Goal: Transaction & Acquisition: Book appointment/travel/reservation

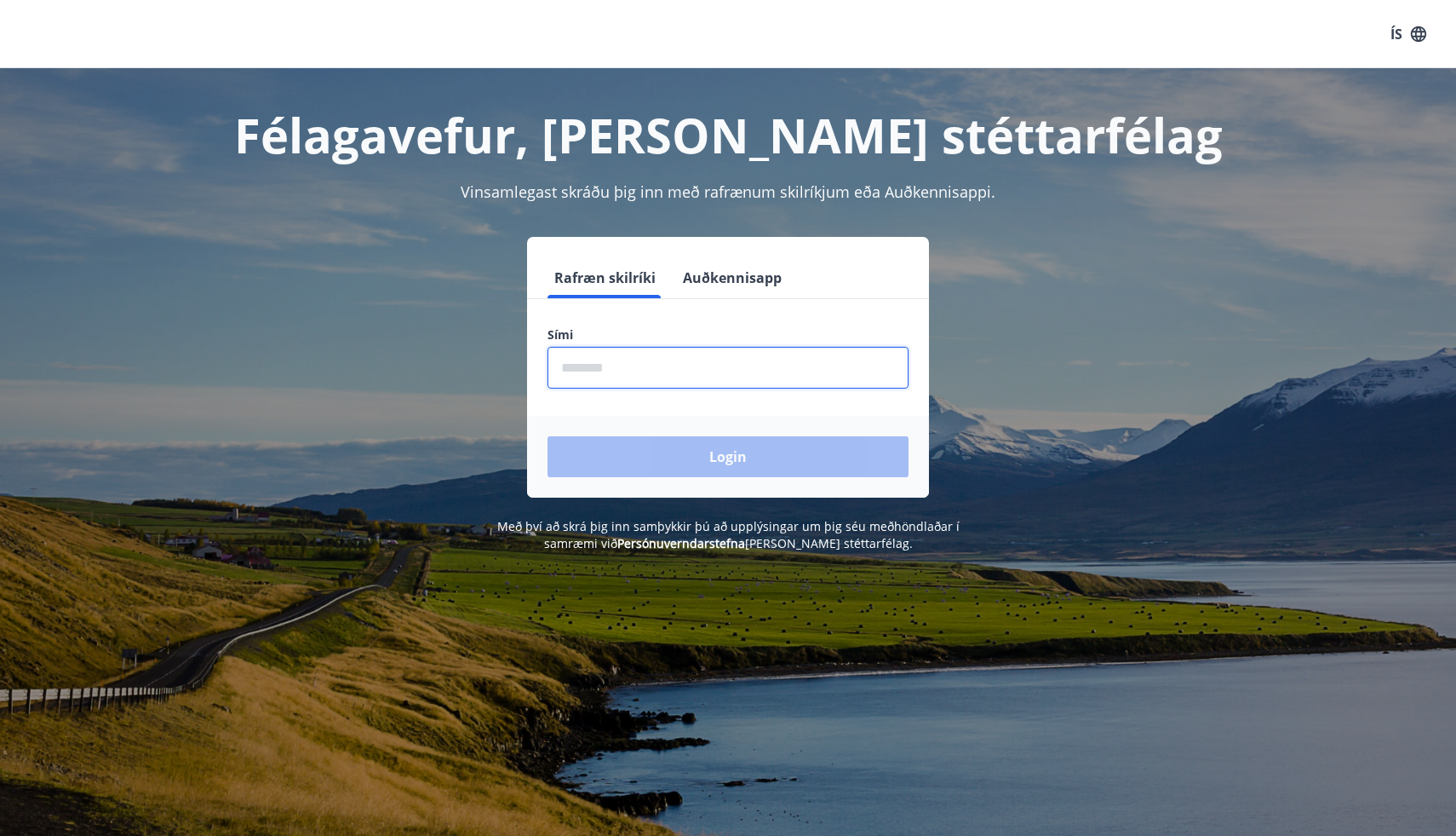
click at [604, 379] on input "phone" at bounding box center [728, 368] width 361 height 41
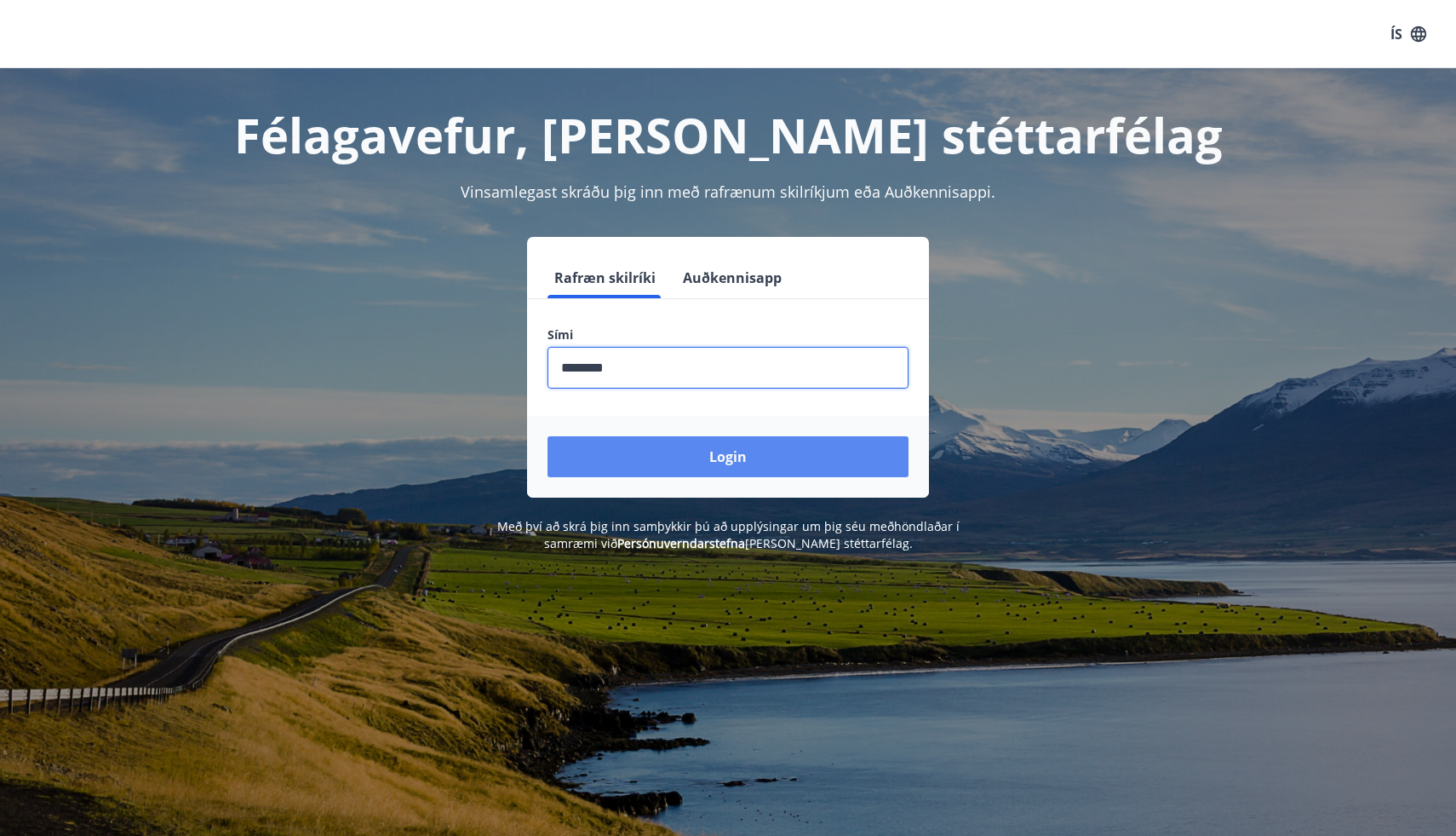
type input "********"
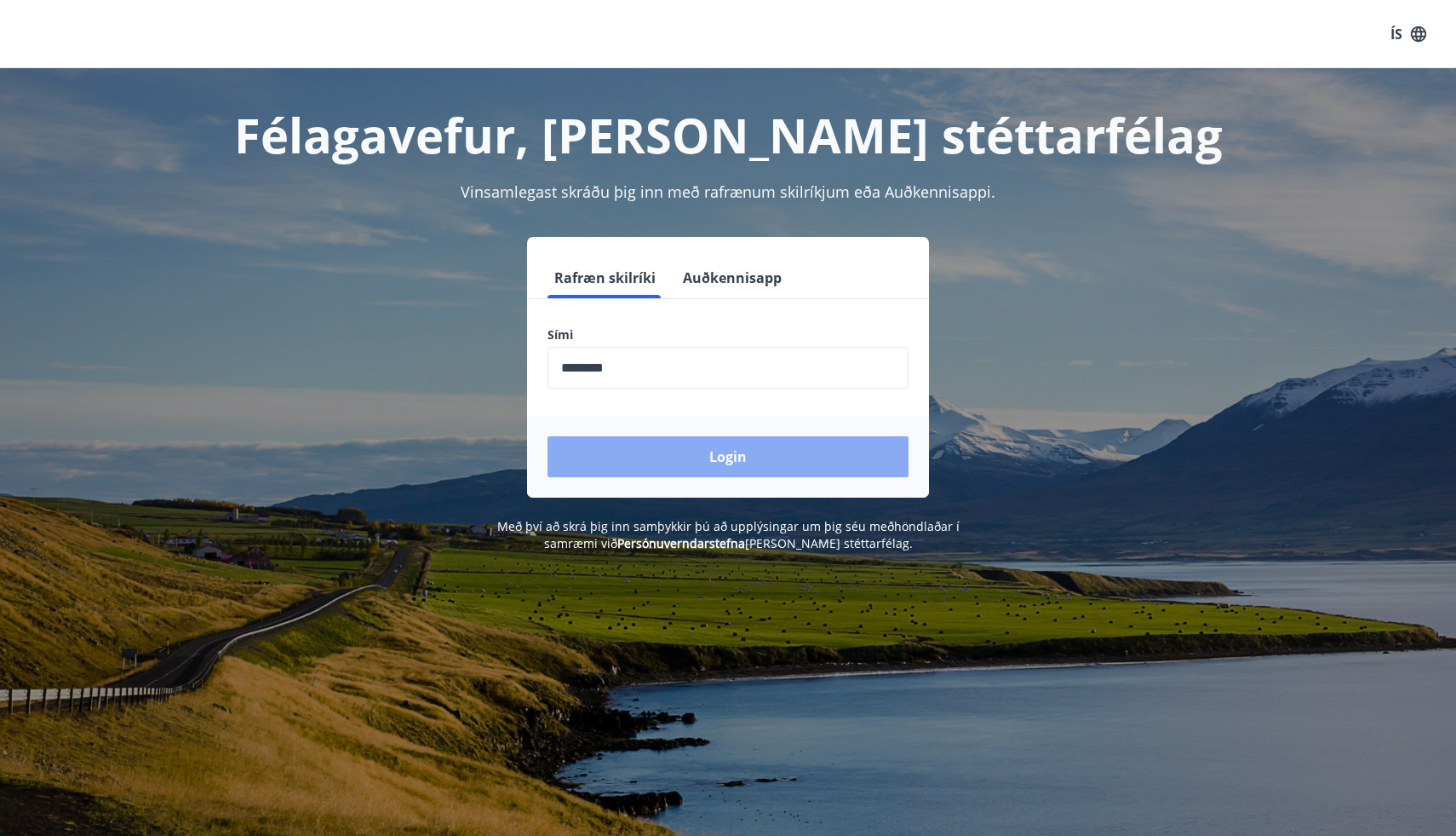
click at [624, 453] on button "Login" at bounding box center [728, 456] width 361 height 40
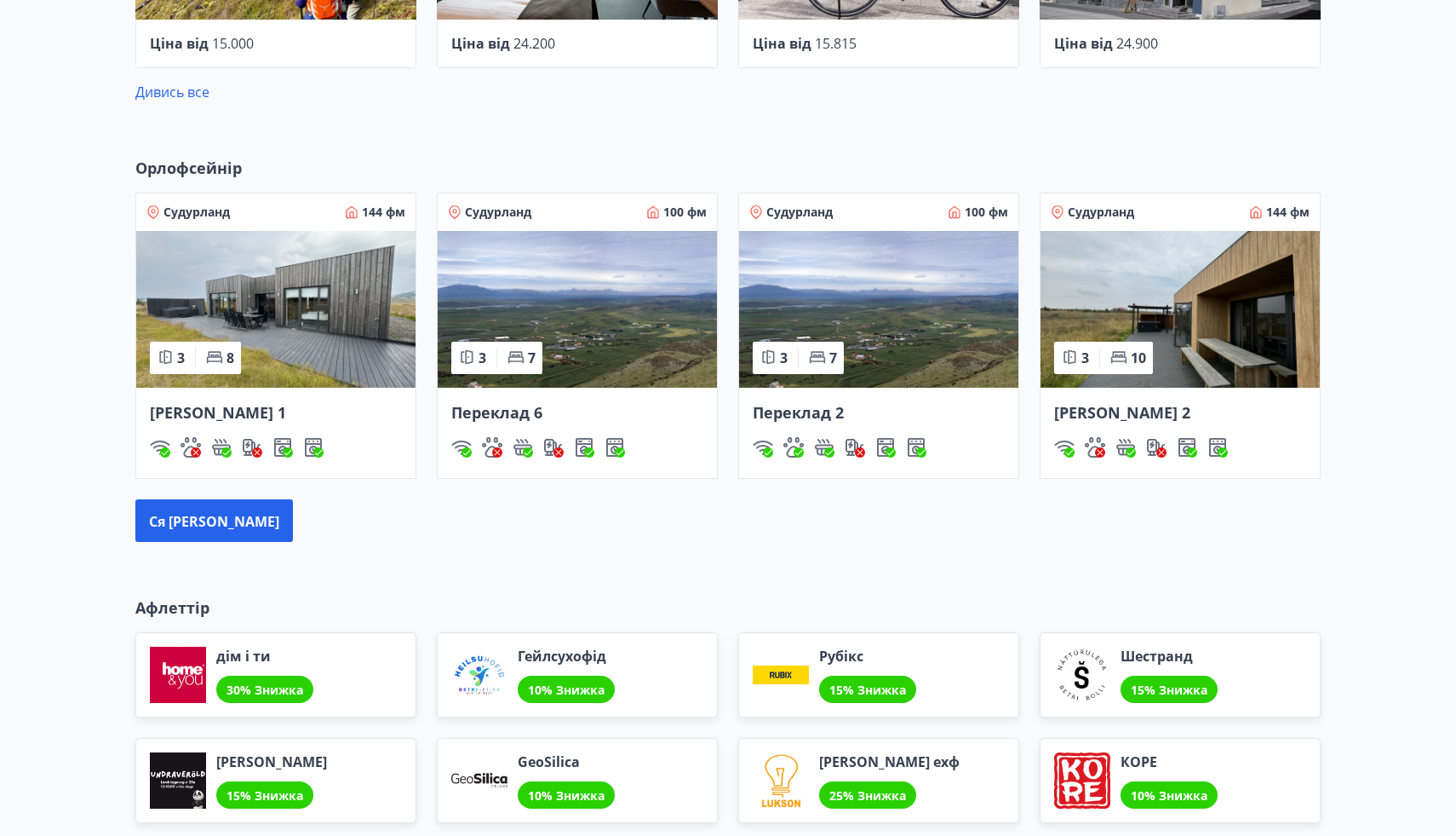
scroll to position [934, 0]
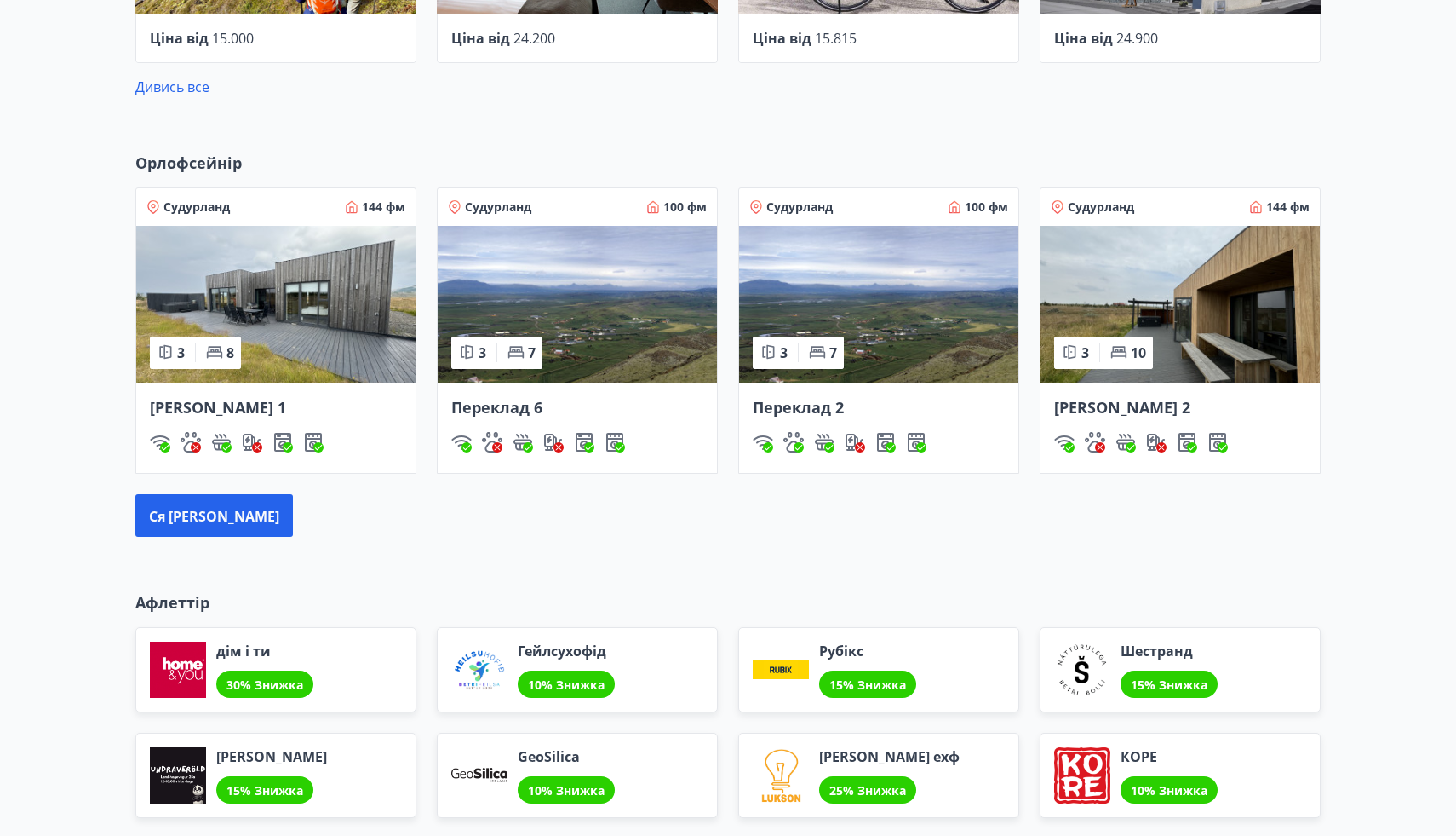
click at [244, 292] on img at bounding box center [275, 304] width 279 height 157
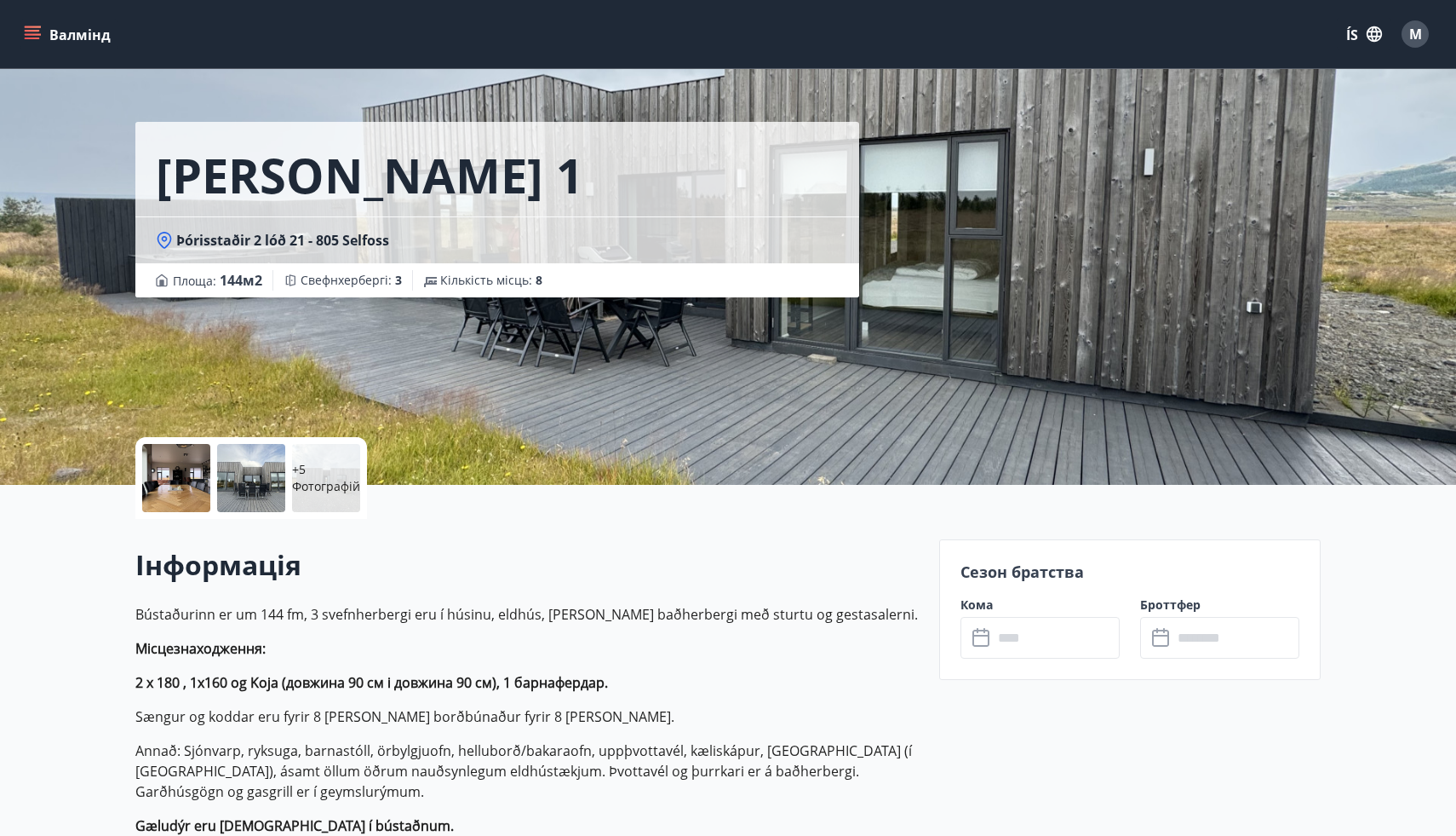
scroll to position [23, 0]
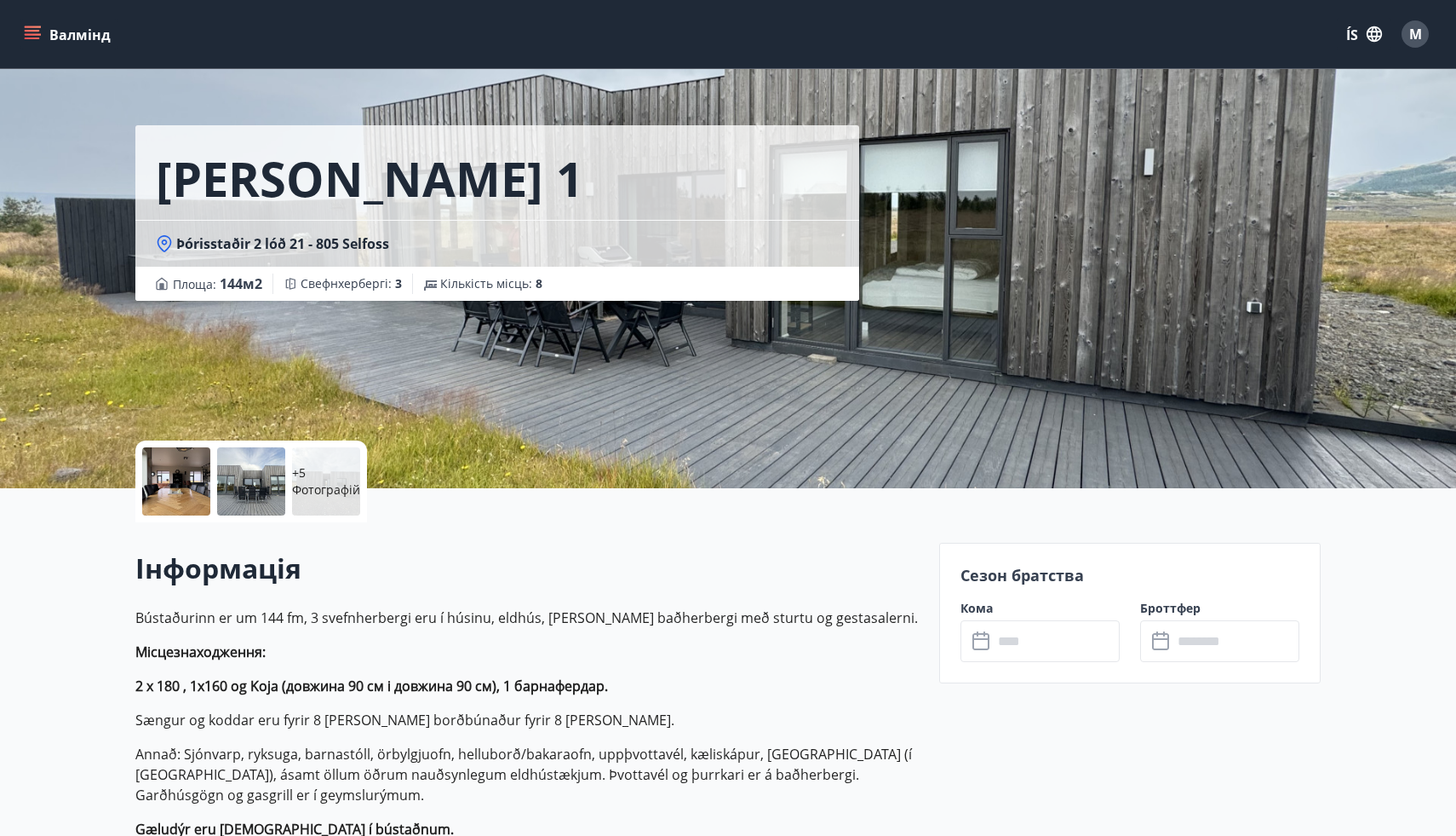
click at [977, 641] on icon at bounding box center [983, 641] width 21 height 21
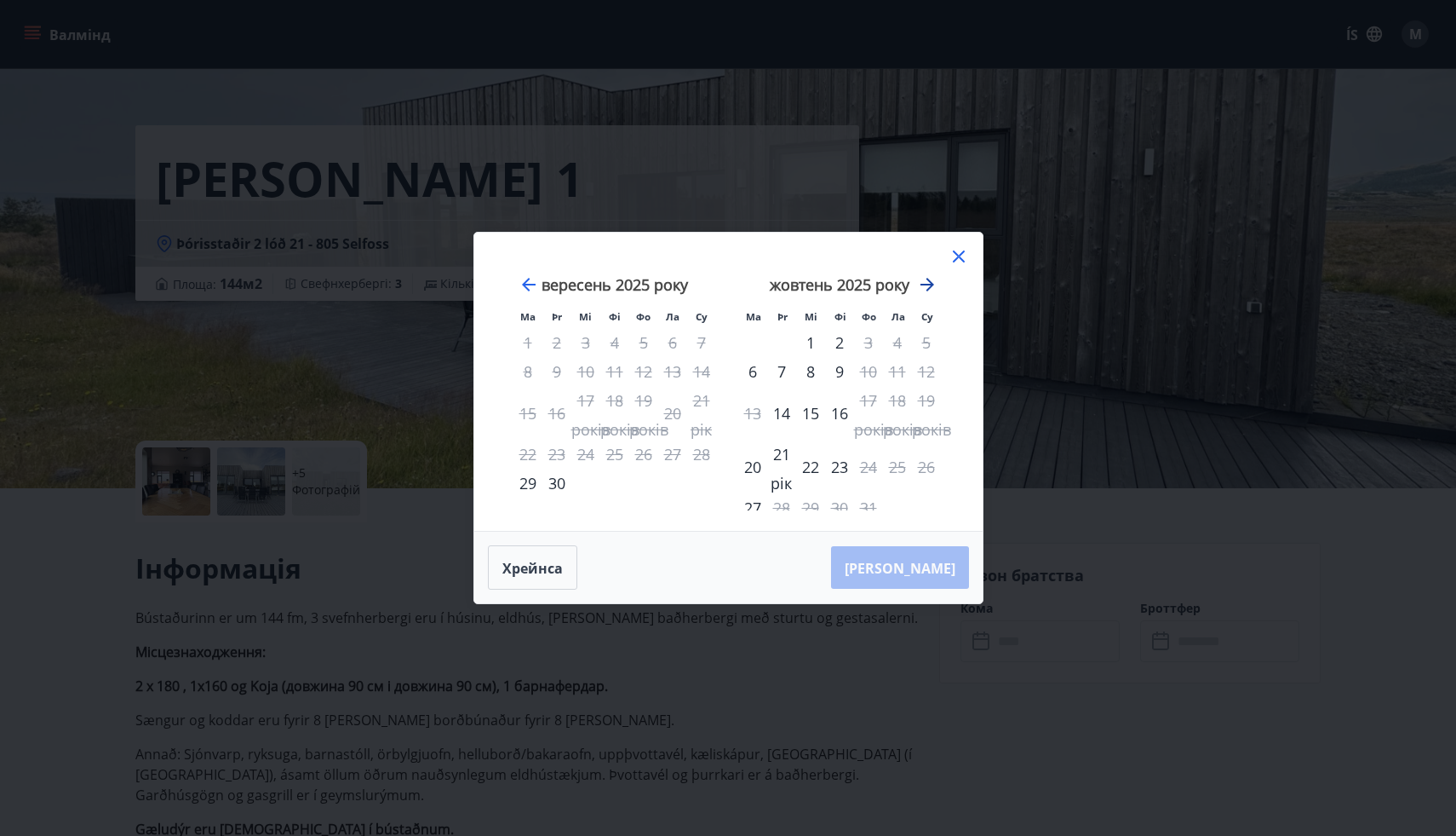
click at [926, 284] on icon "Рухайтеся далі, щоб перейти до наступного місяця." at bounding box center [927, 284] width 13 height 13
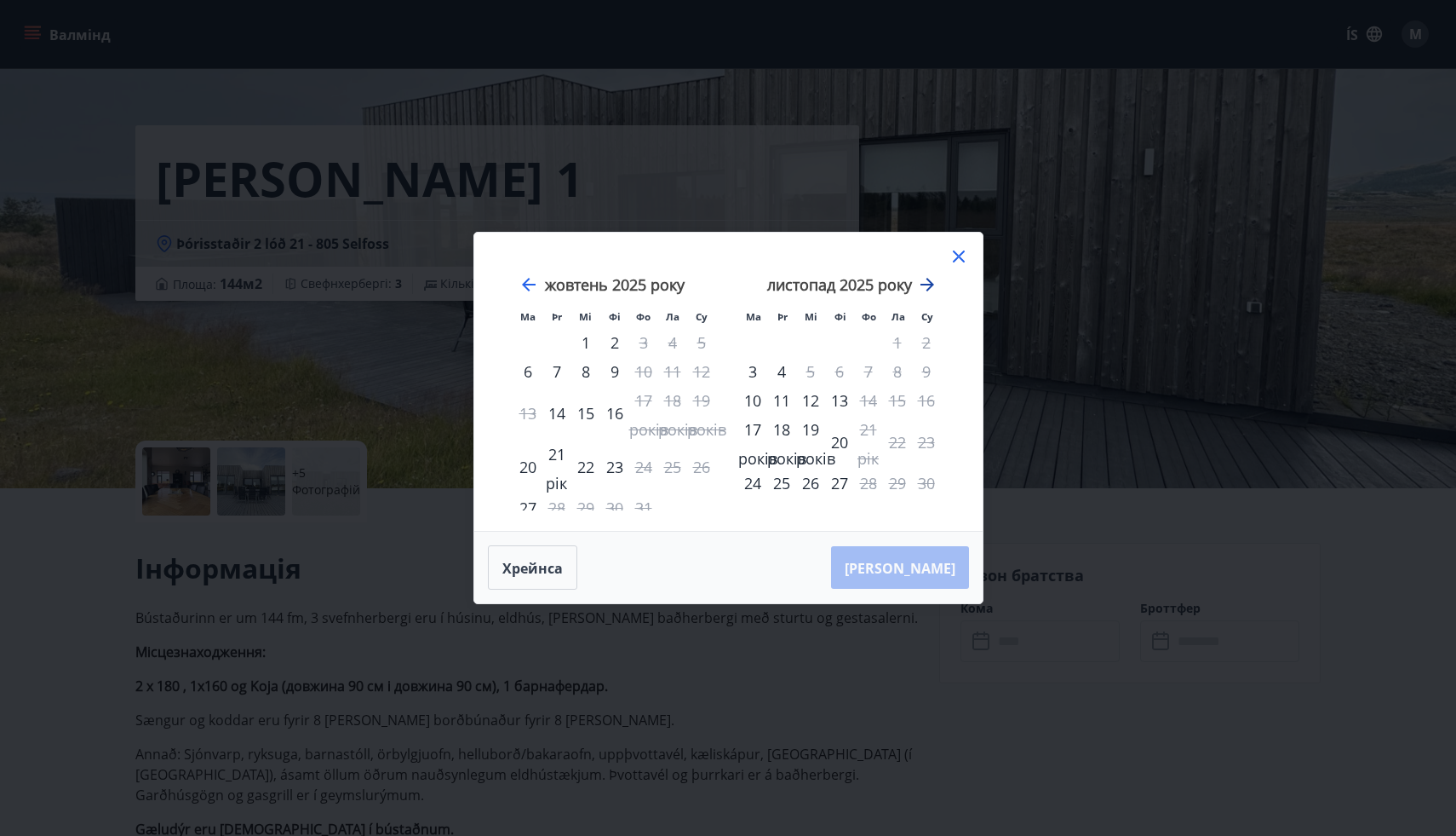
click at [926, 286] on icon "Рухайтеся далі, щоб перейти до наступного місяця." at bounding box center [928, 285] width 21 height 21
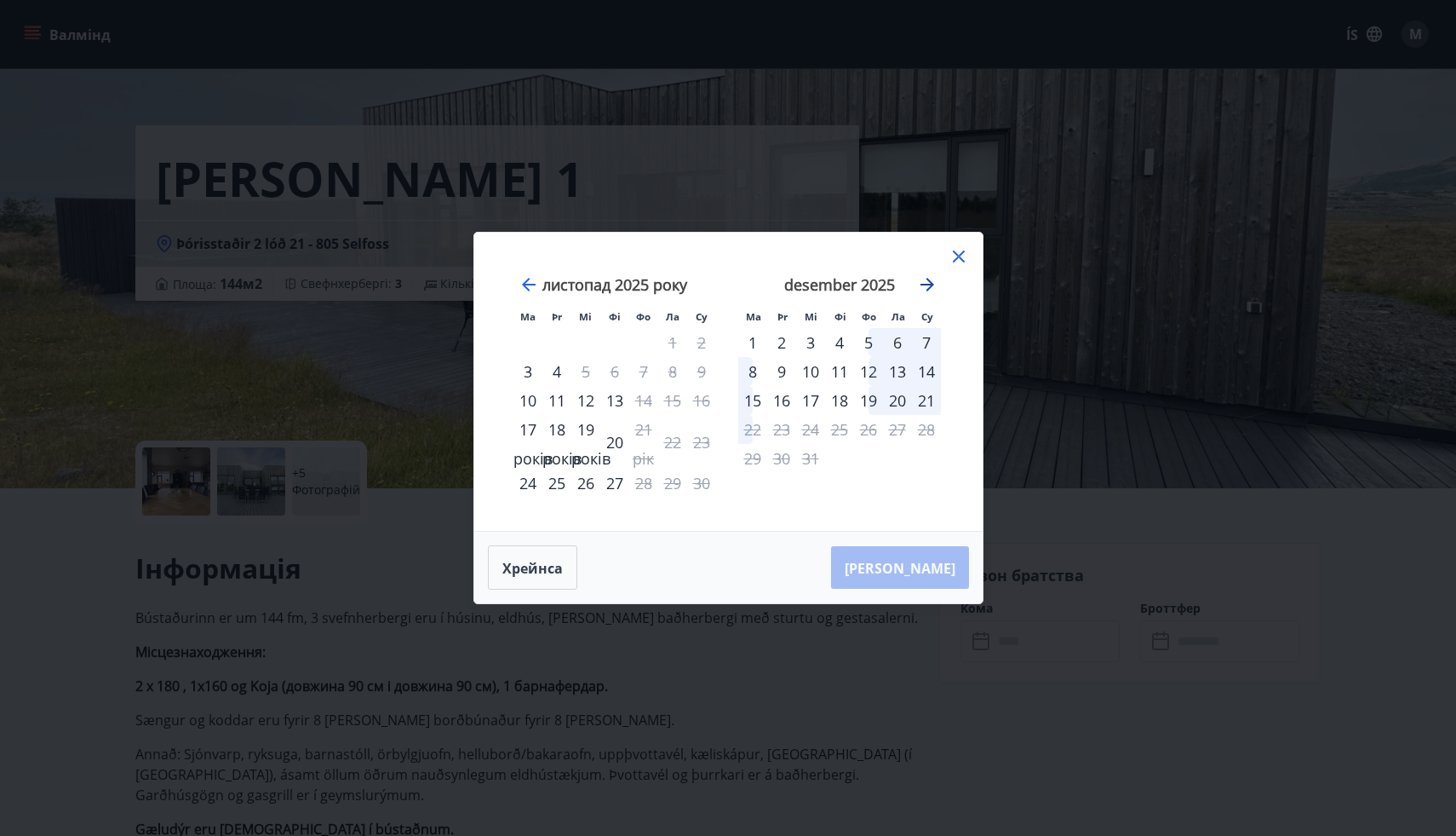
click at [926, 286] on icon "Рухайтеся далі, щоб перейти до наступного місяця." at bounding box center [928, 285] width 21 height 21
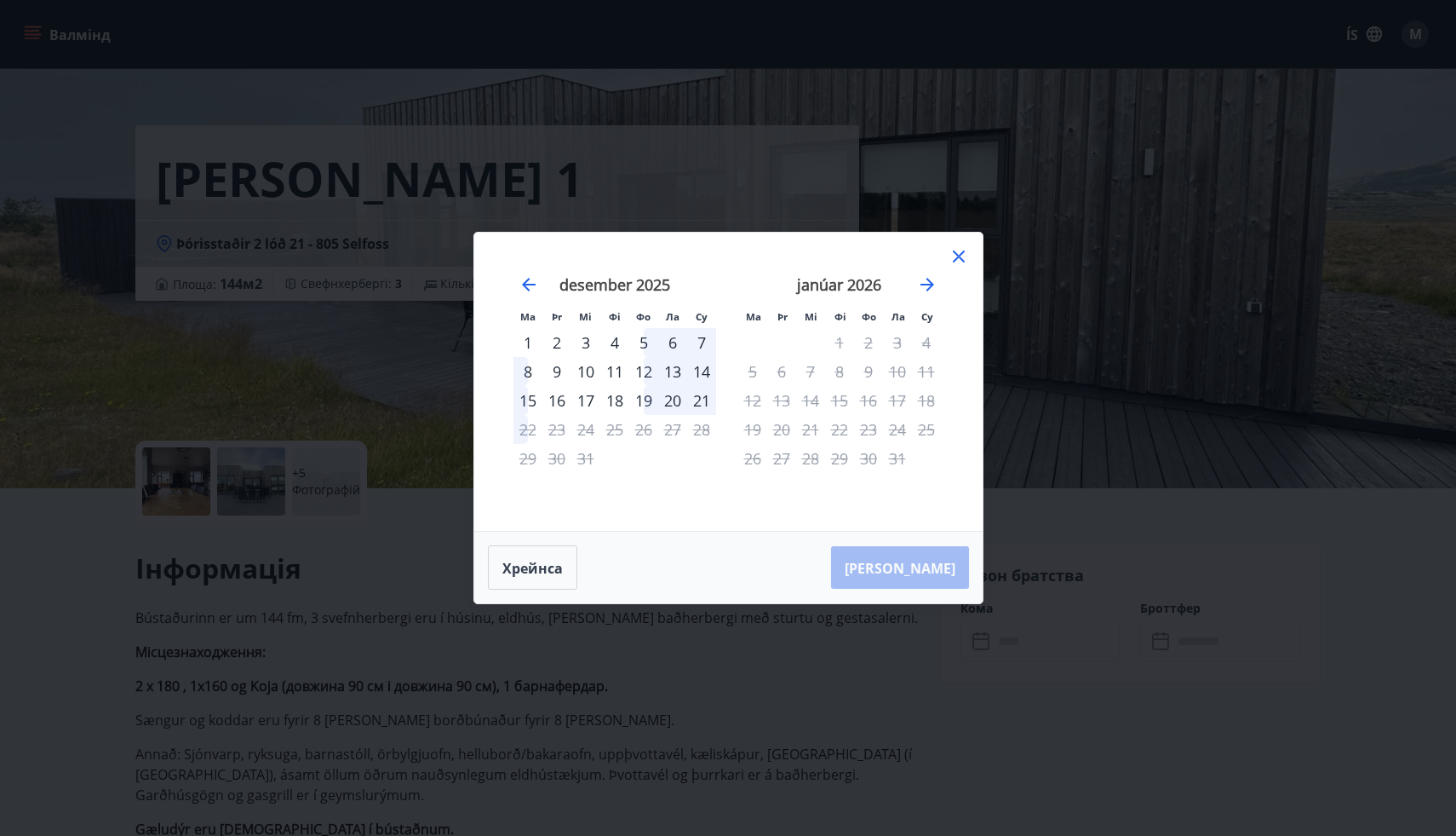
click at [958, 255] on icon at bounding box center [959, 257] width 21 height 21
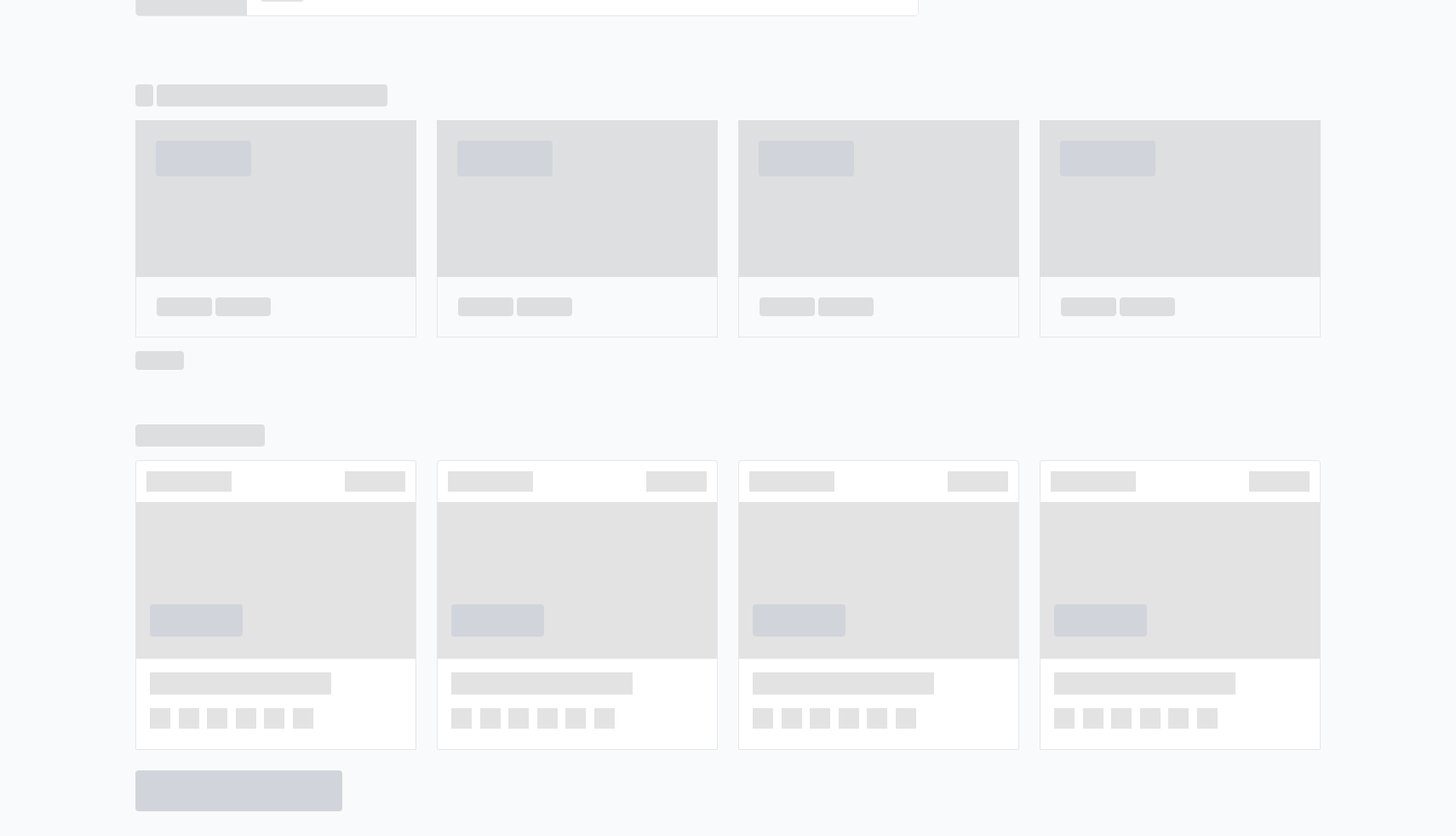
scroll to position [985, 0]
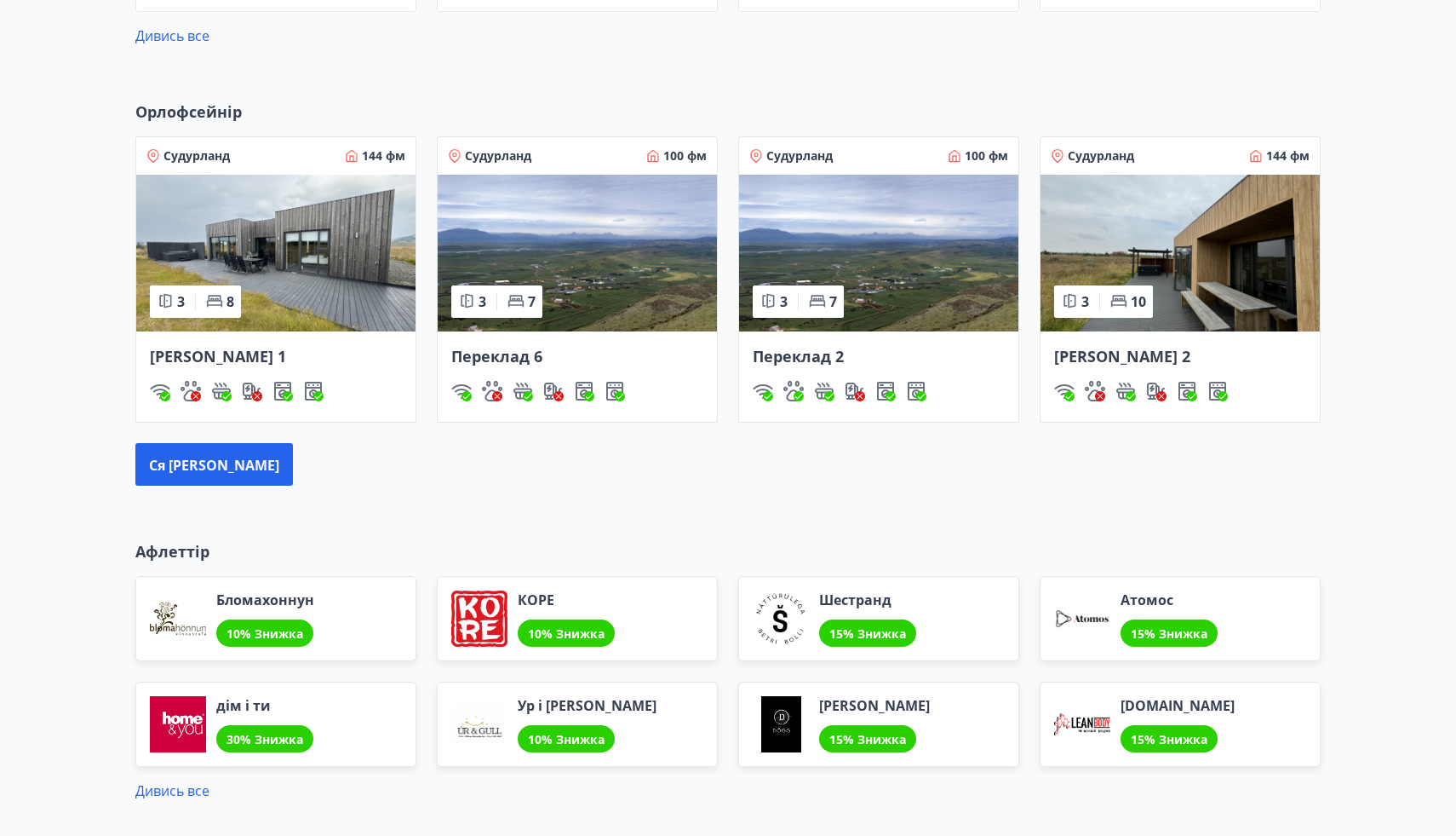
click at [1247, 229] on img at bounding box center [1180, 253] width 279 height 157
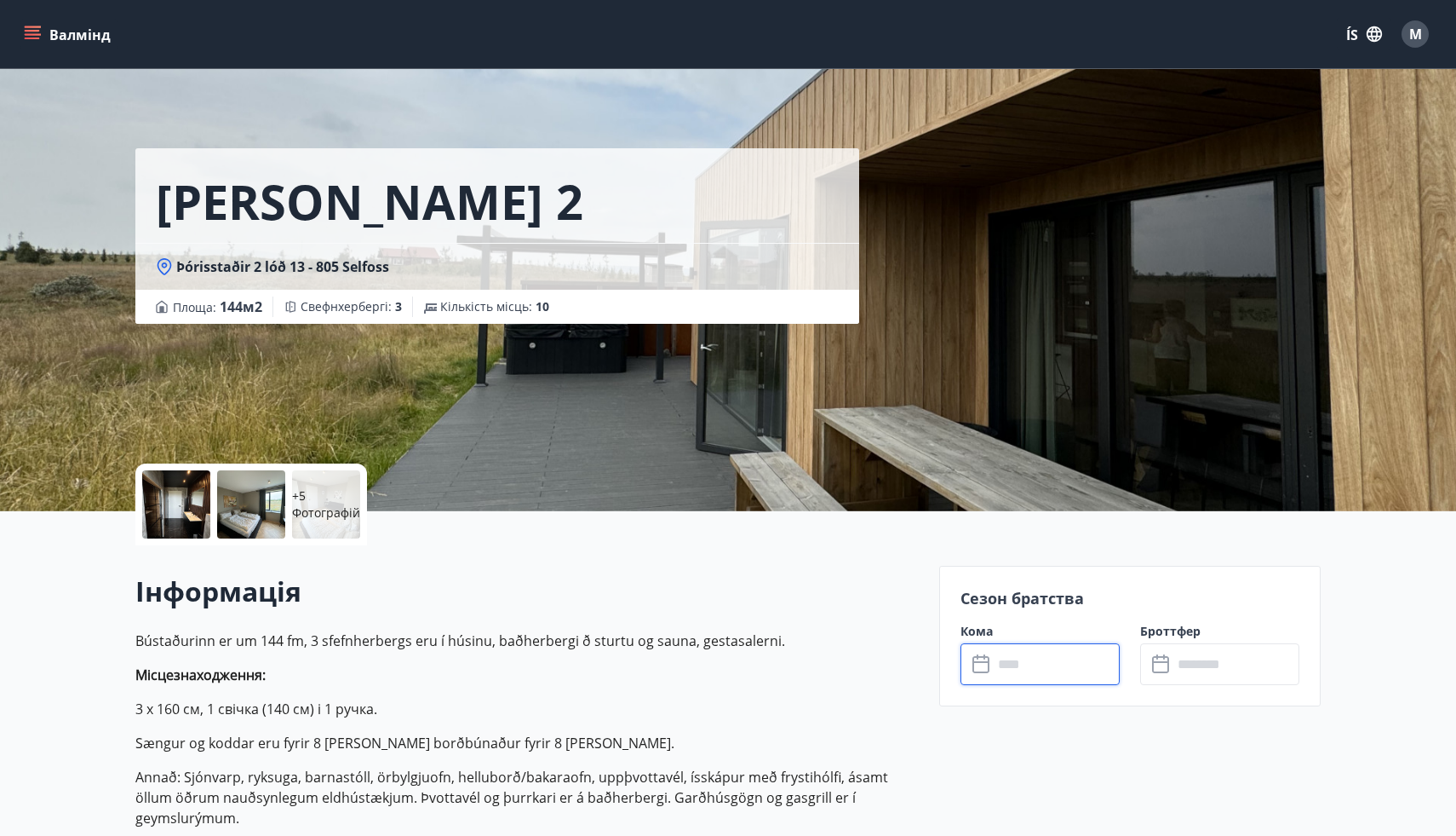
click at [1031, 660] on input "text" at bounding box center [1057, 664] width 127 height 41
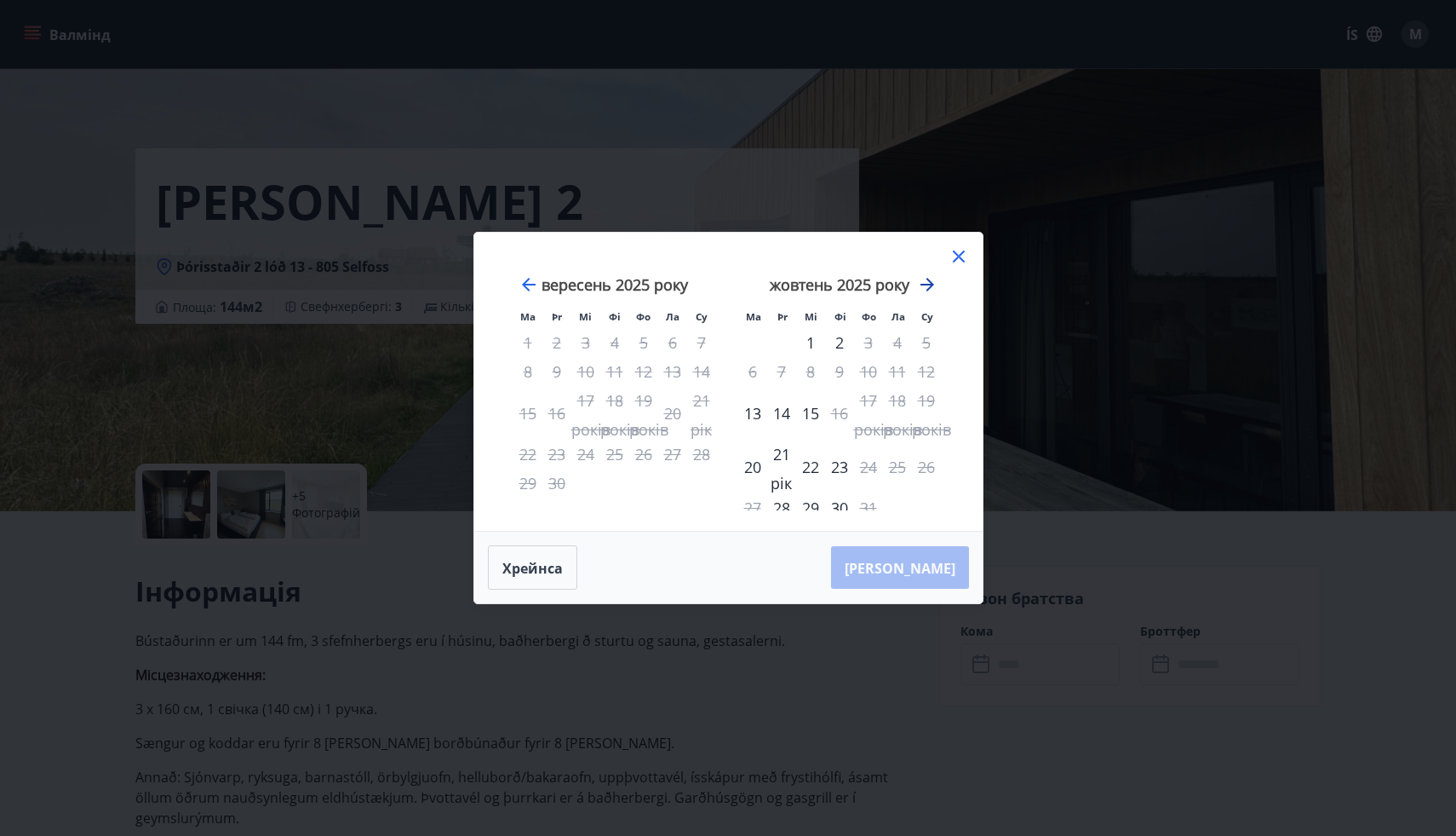
click at [926, 286] on icon "Рухайтеся далі, щоб перейти до наступного місяця." at bounding box center [928, 285] width 21 height 21
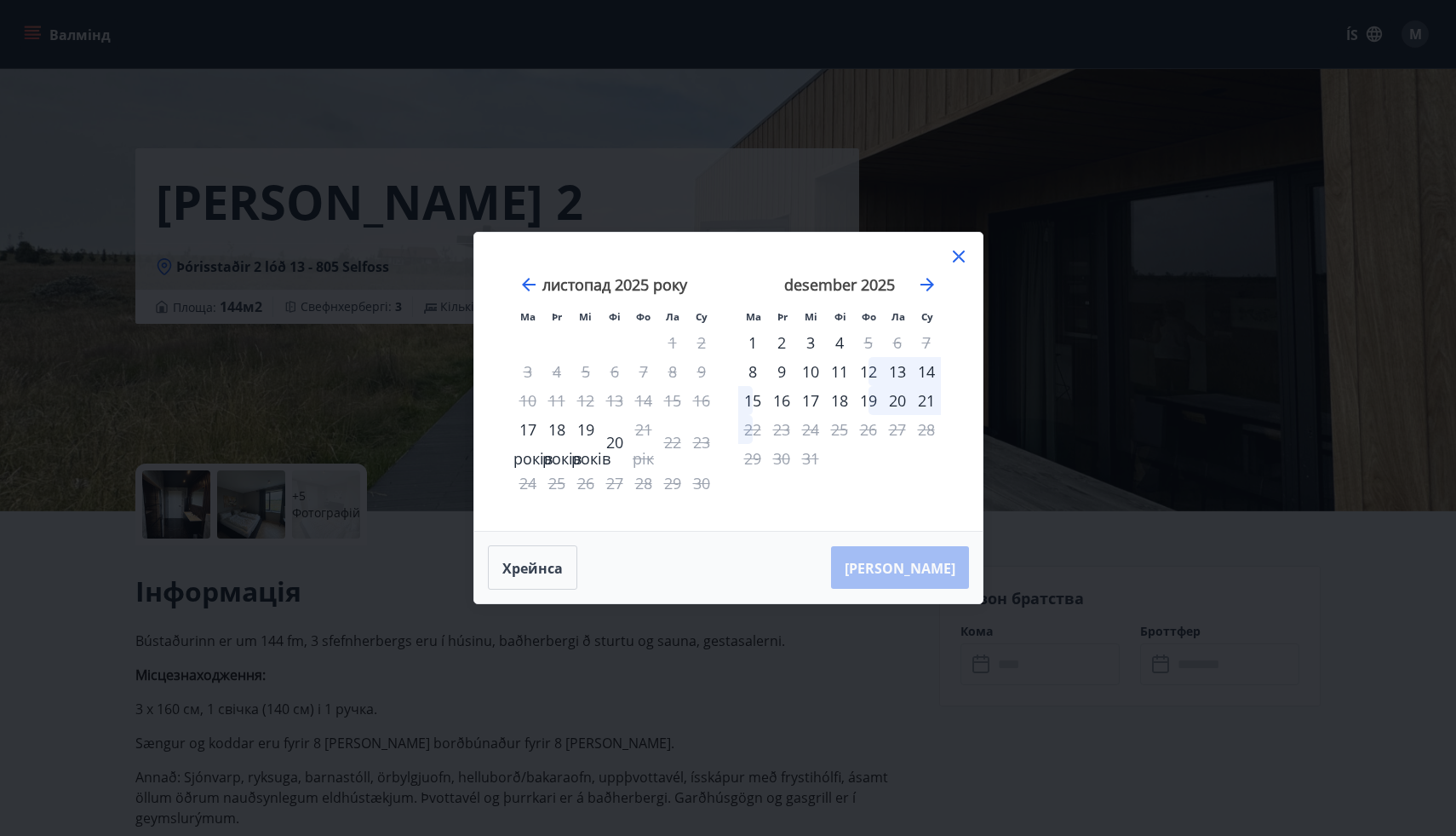
click at [949, 260] on icon at bounding box center [959, 257] width 21 height 21
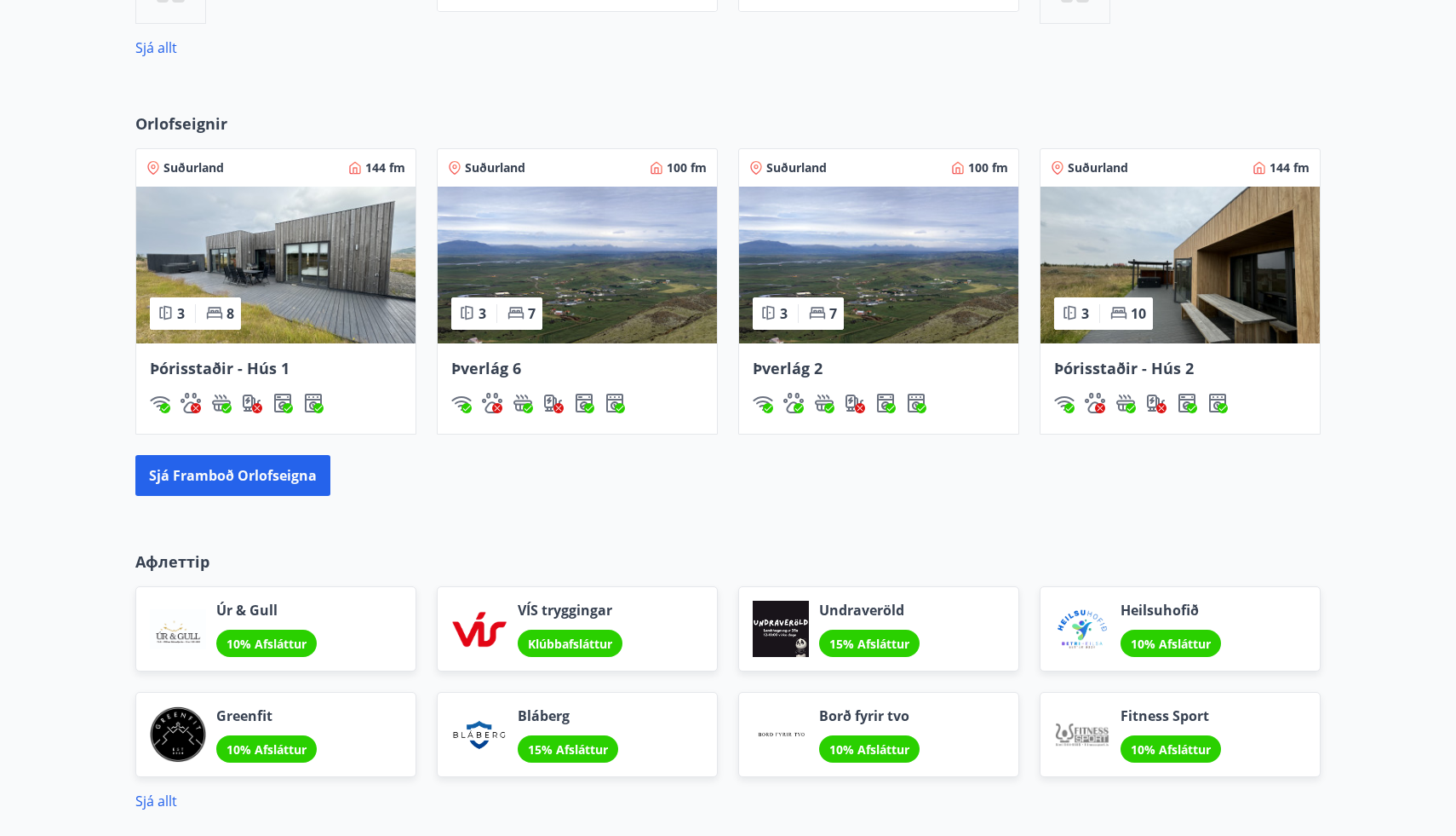
scroll to position [1036, 0]
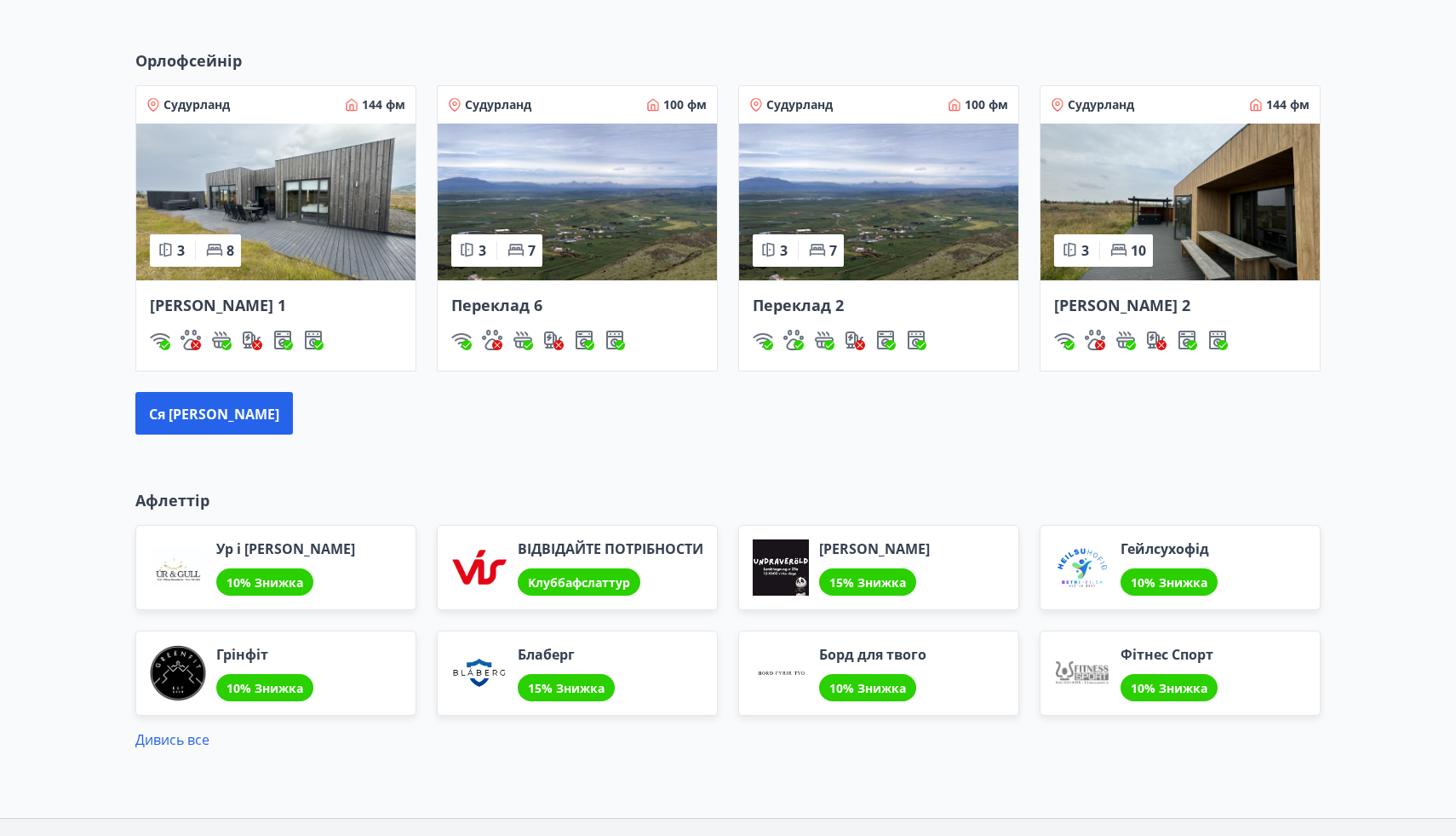
click at [871, 223] on img at bounding box center [878, 201] width 279 height 157
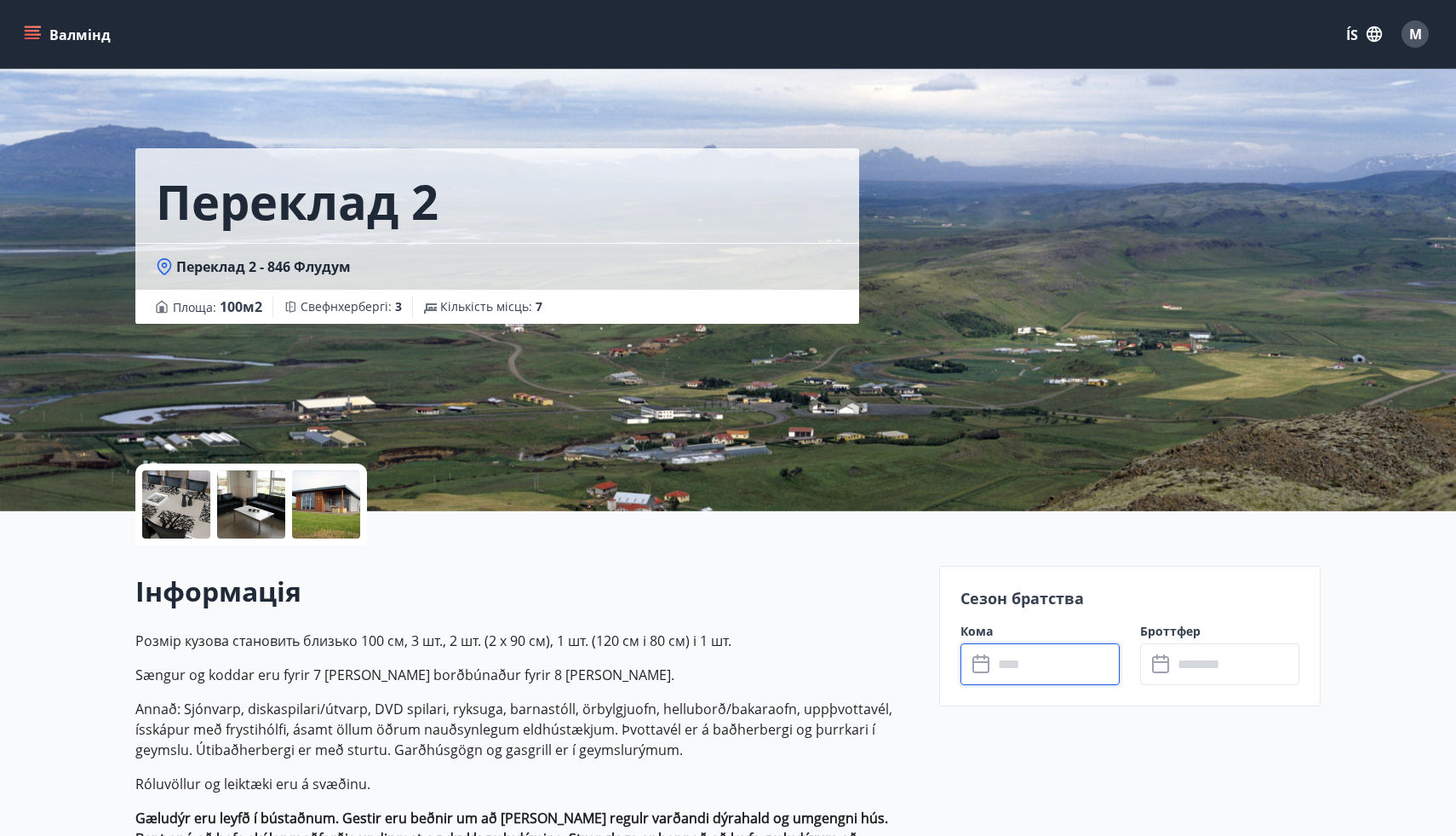
click at [1061, 669] on input "text" at bounding box center [1057, 664] width 127 height 41
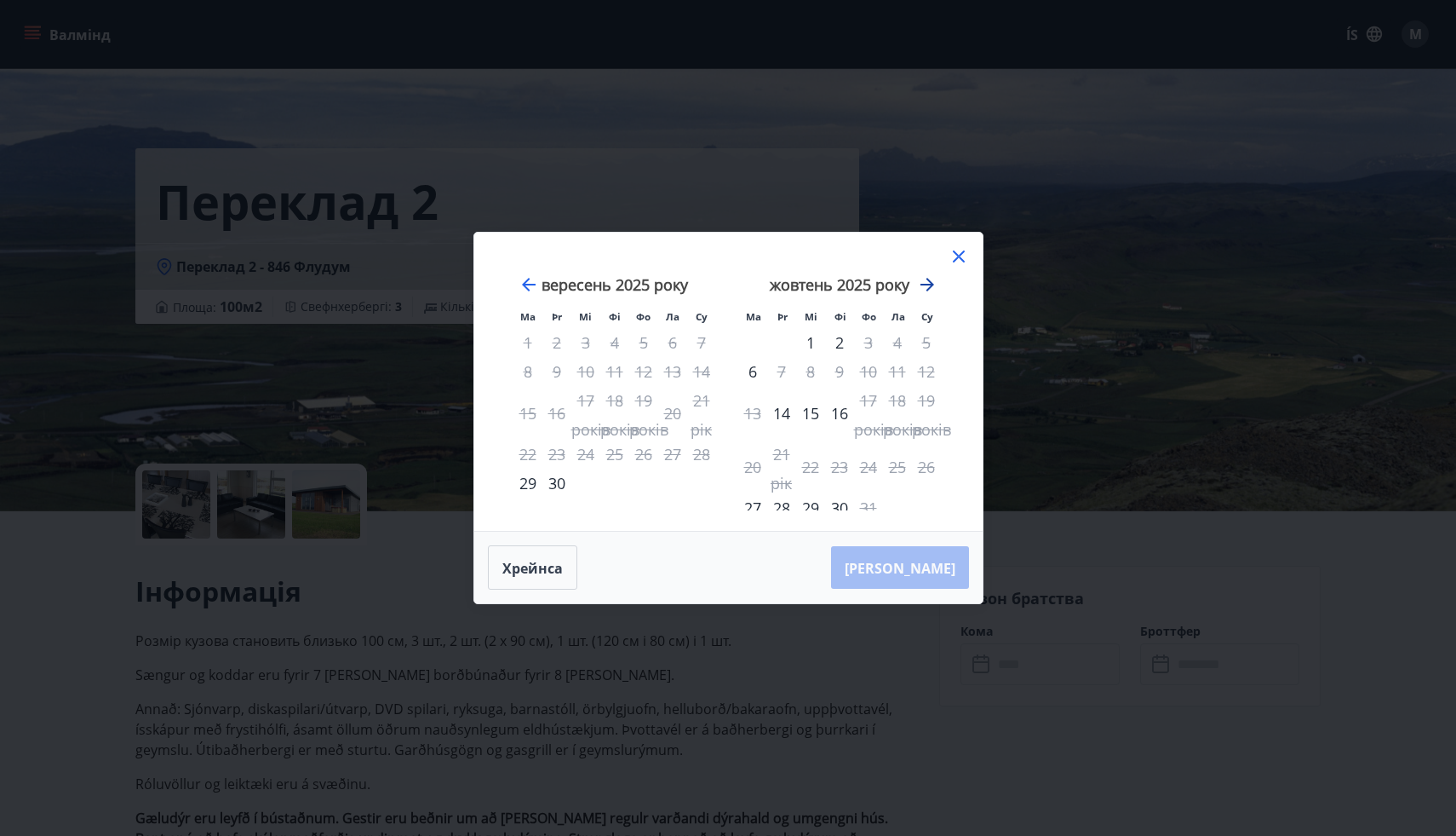
click at [929, 284] on icon "Рухайтеся далі, щоб перейти до наступного місяця." at bounding box center [928, 285] width 21 height 21
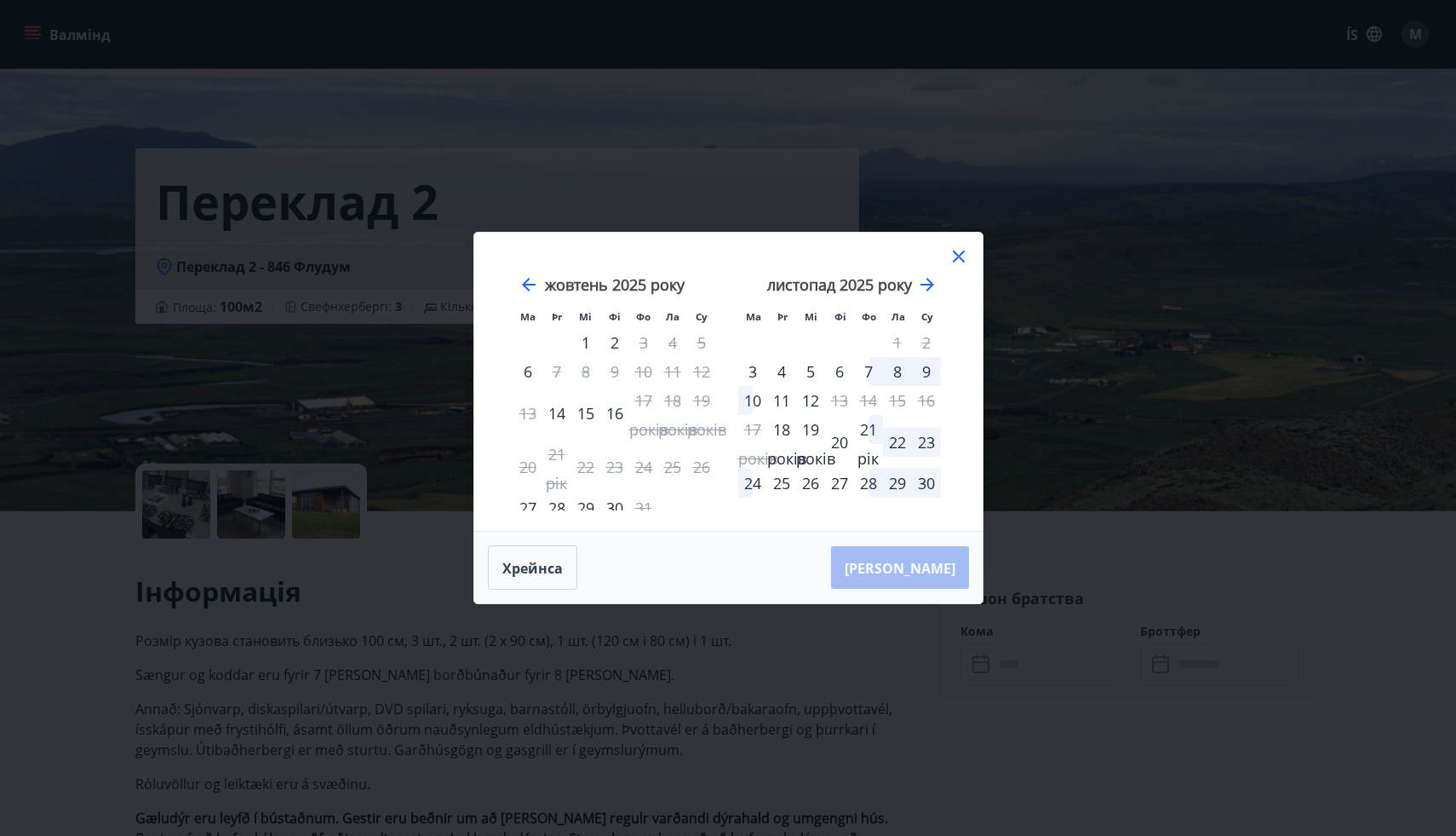
drag, startPoint x: 929, startPoint y: 283, endPoint x: 929, endPoint y: 264, distance: 19.0
click at [929, 264] on div "вересень 2025 року 1 2 3 4 5 6 7 8 9 10 11 12 13 14 15 16 17 років 18 років 19 …" at bounding box center [728, 382] width 467 height 258
click at [956, 255] on icon at bounding box center [959, 257] width 21 height 21
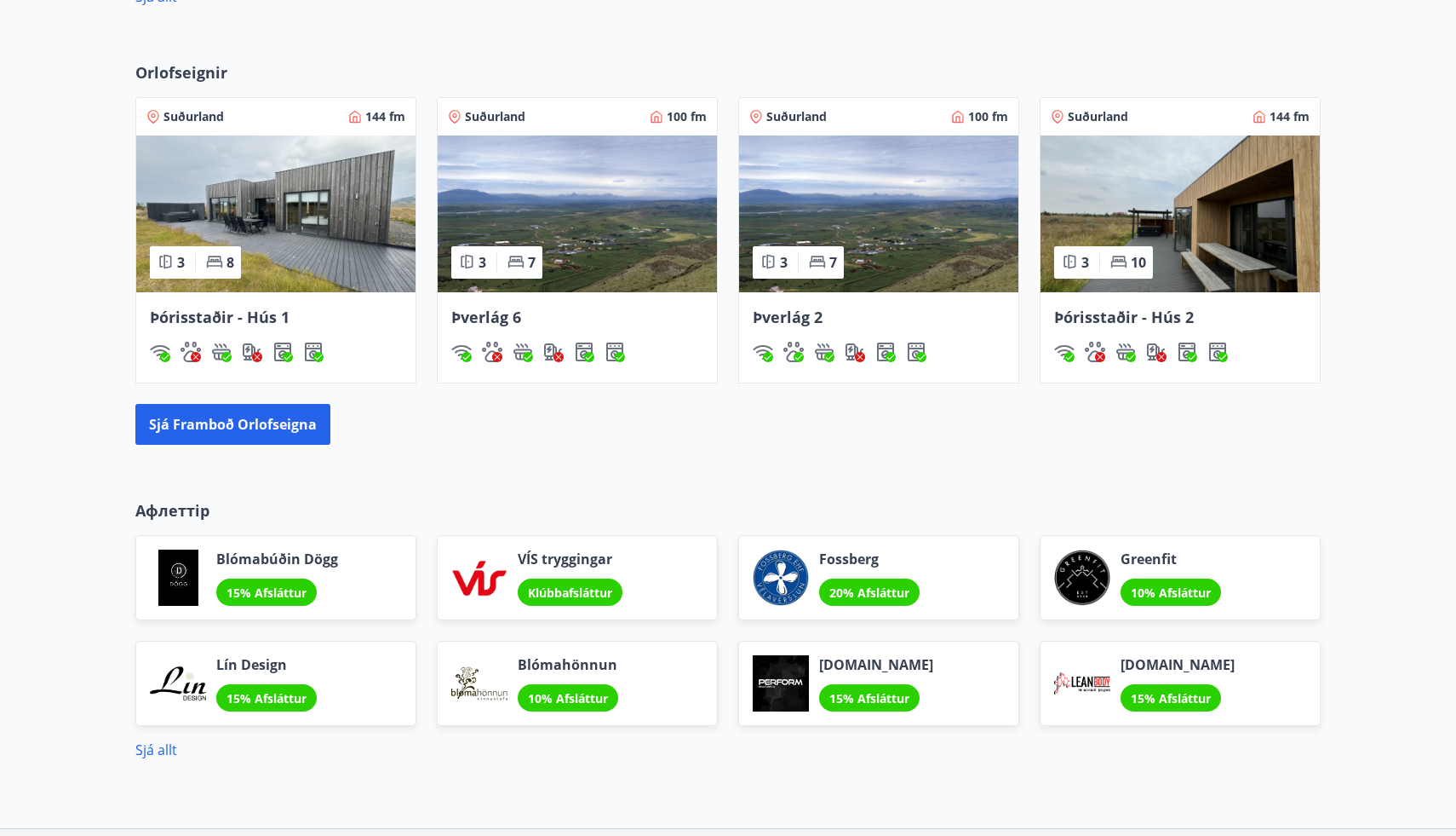
scroll to position [774, 0]
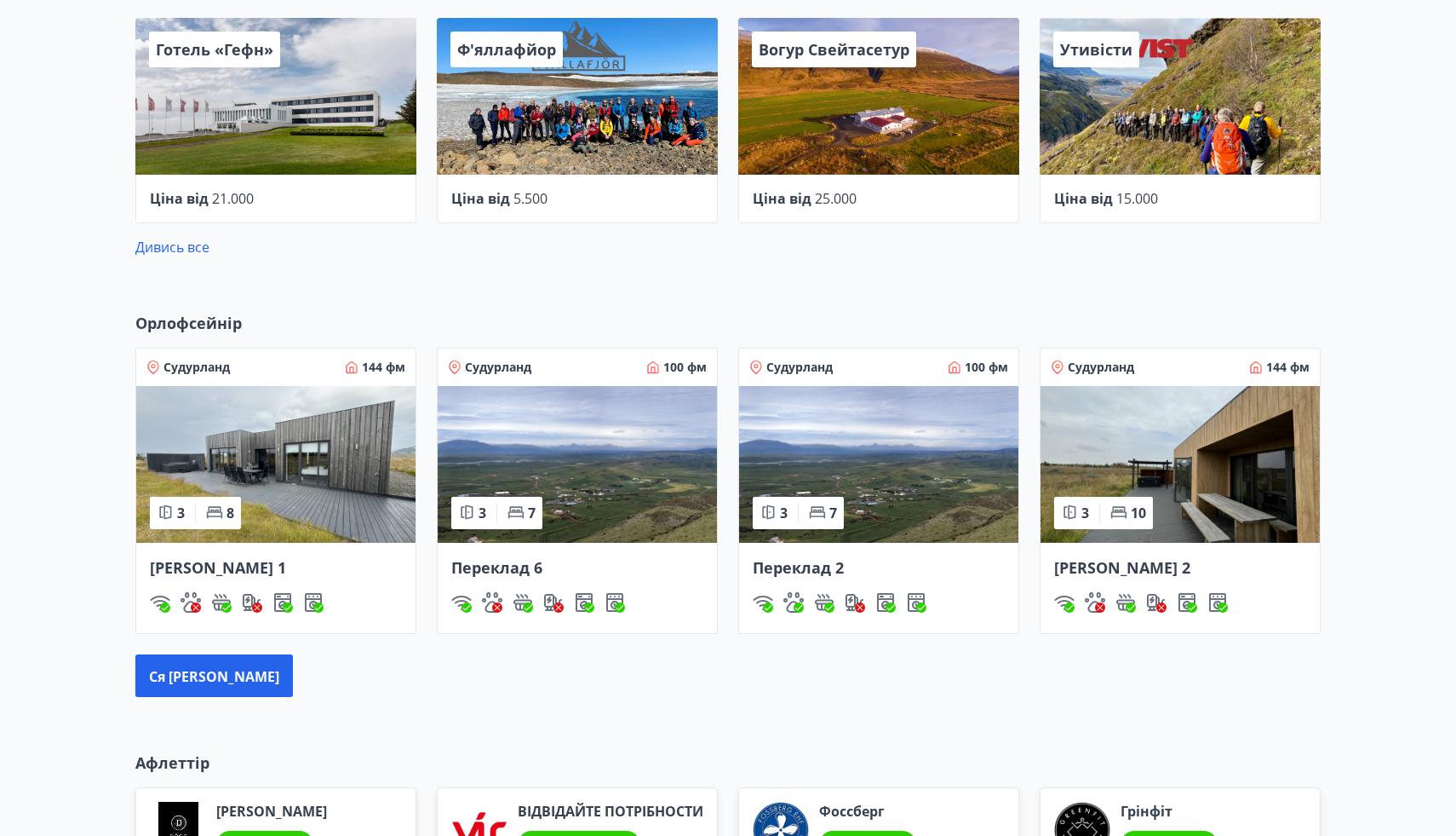
click at [919, 492] on img at bounding box center [878, 464] width 279 height 157
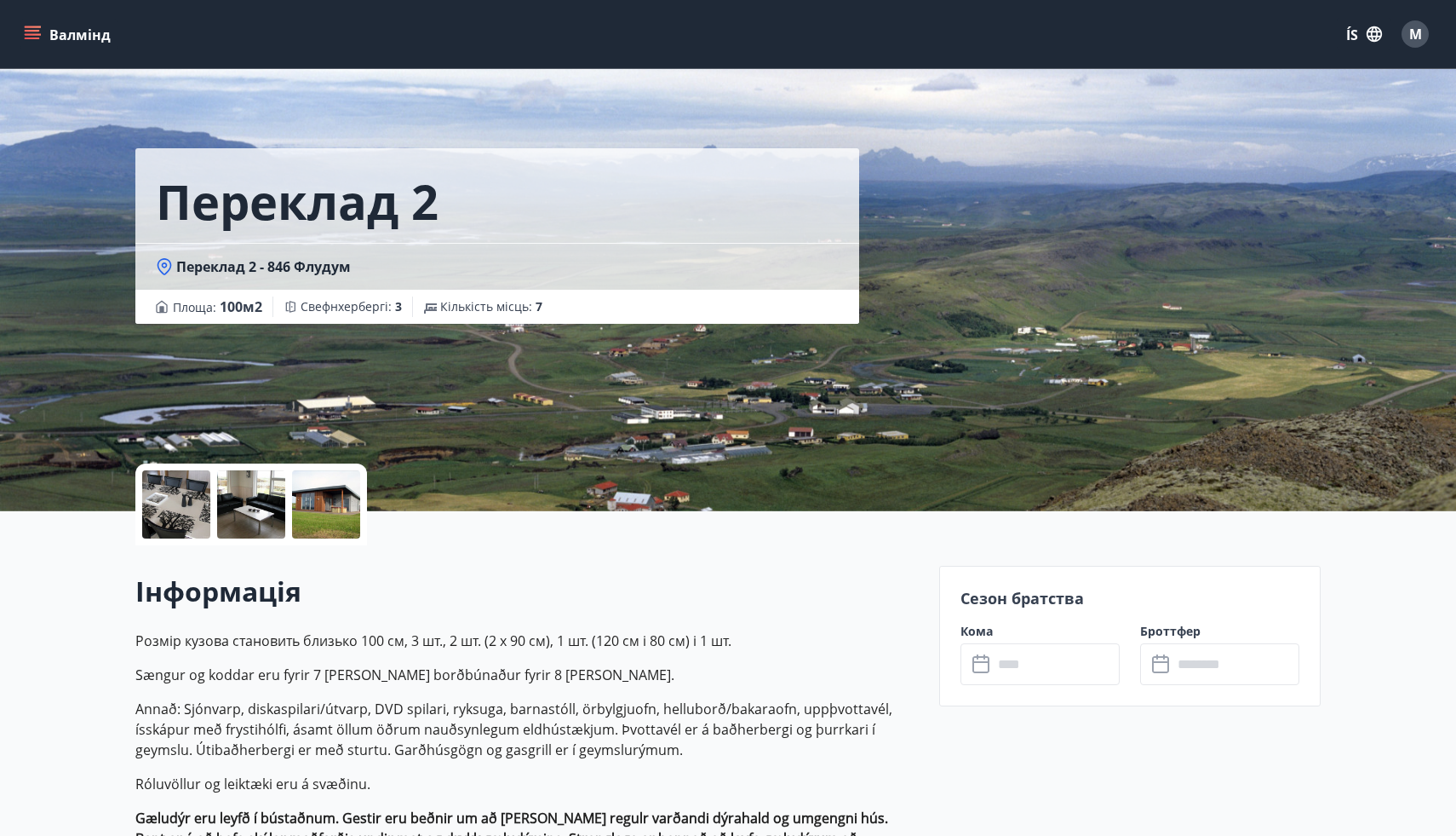
click at [1019, 681] on input "text" at bounding box center [1057, 664] width 127 height 41
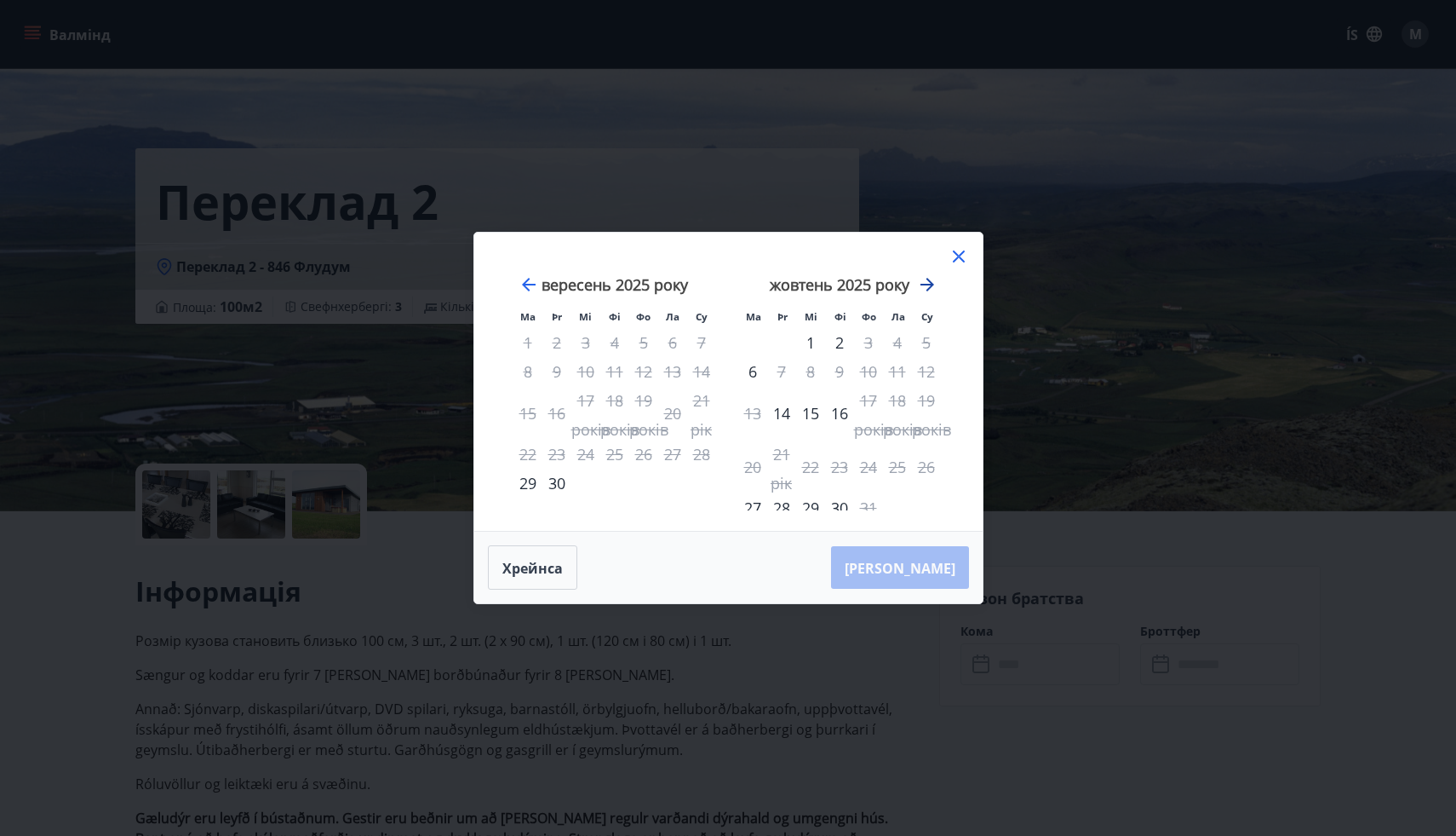
click at [924, 286] on icon "Рухайтеся далі, щоб перейти до наступного місяця." at bounding box center [928, 285] width 21 height 21
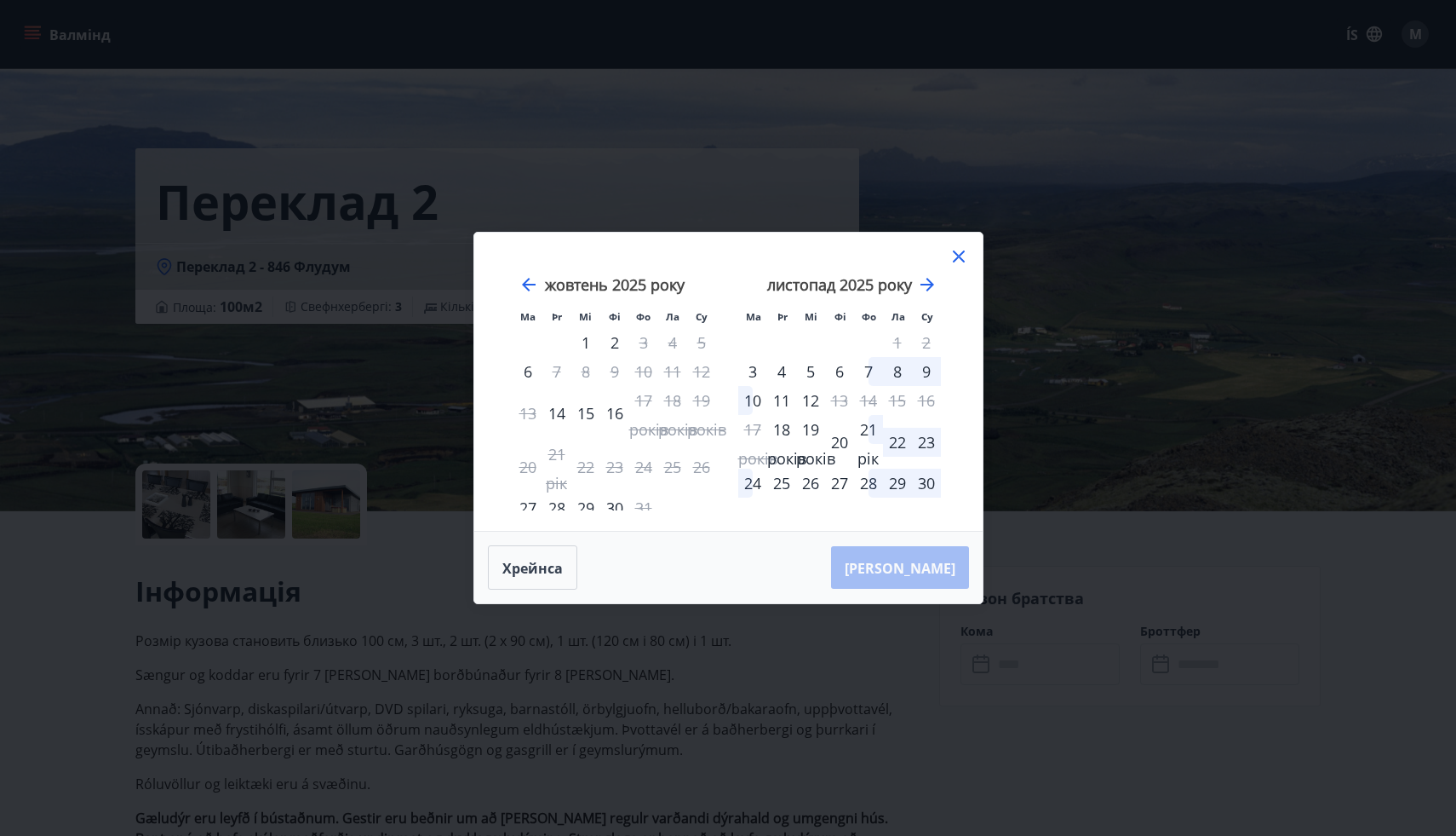
click at [866, 368] on font "7" at bounding box center [869, 371] width 8 height 21
click at [922, 371] on font "9" at bounding box center [926, 371] width 8 height 21
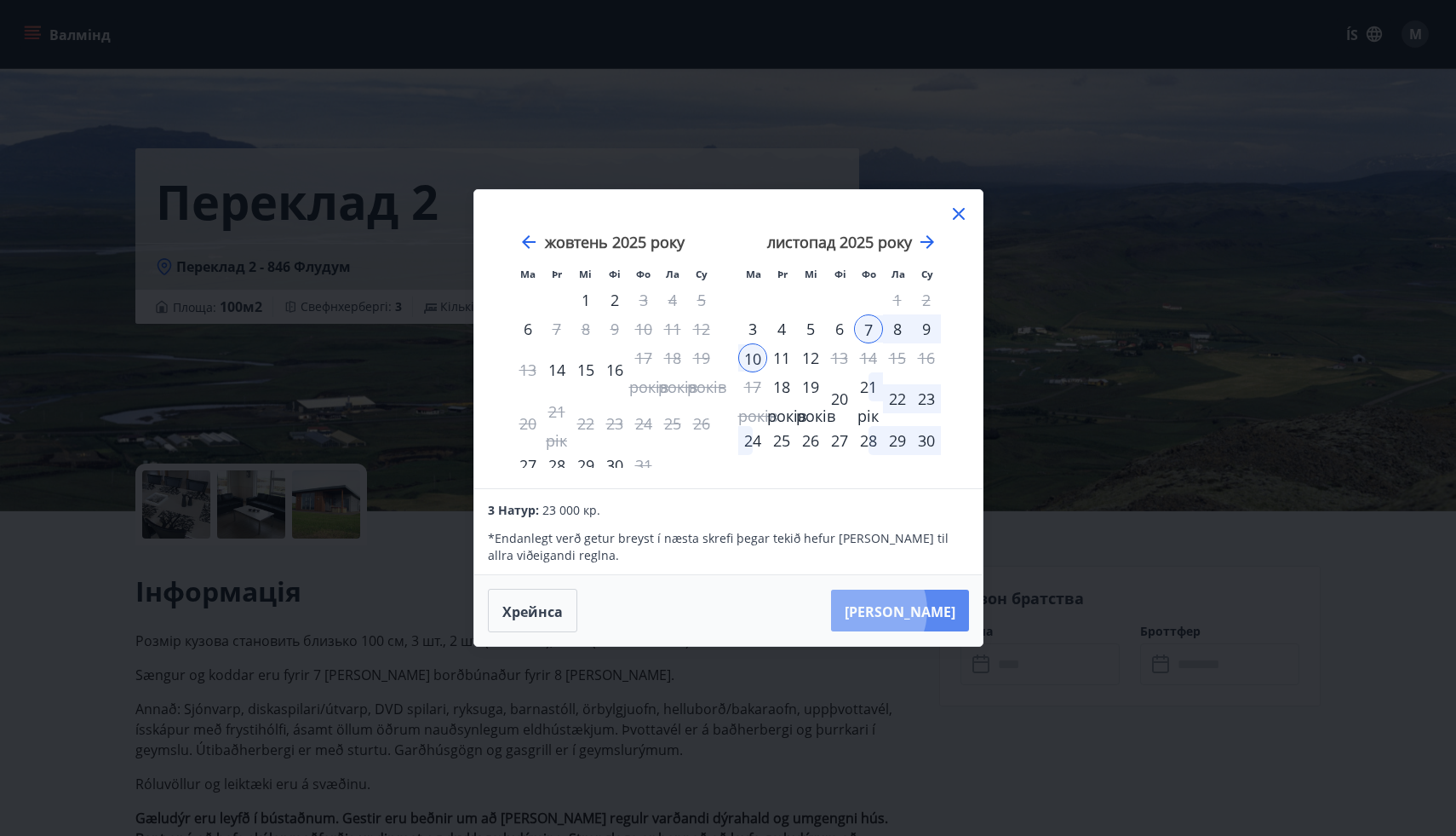
click at [902, 610] on font "Така Фра" at bounding box center [900, 611] width 111 height 19
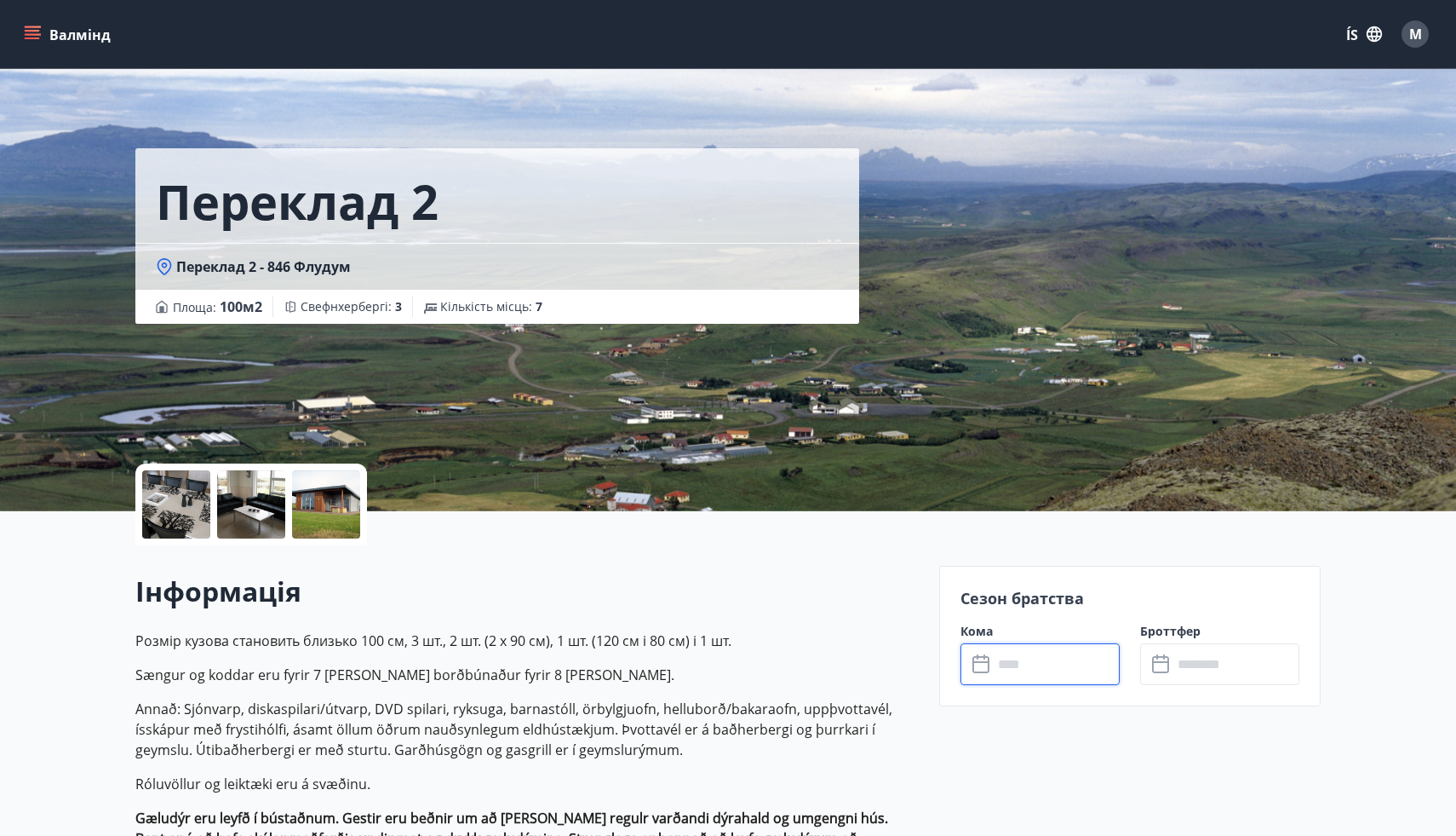
type input "******"
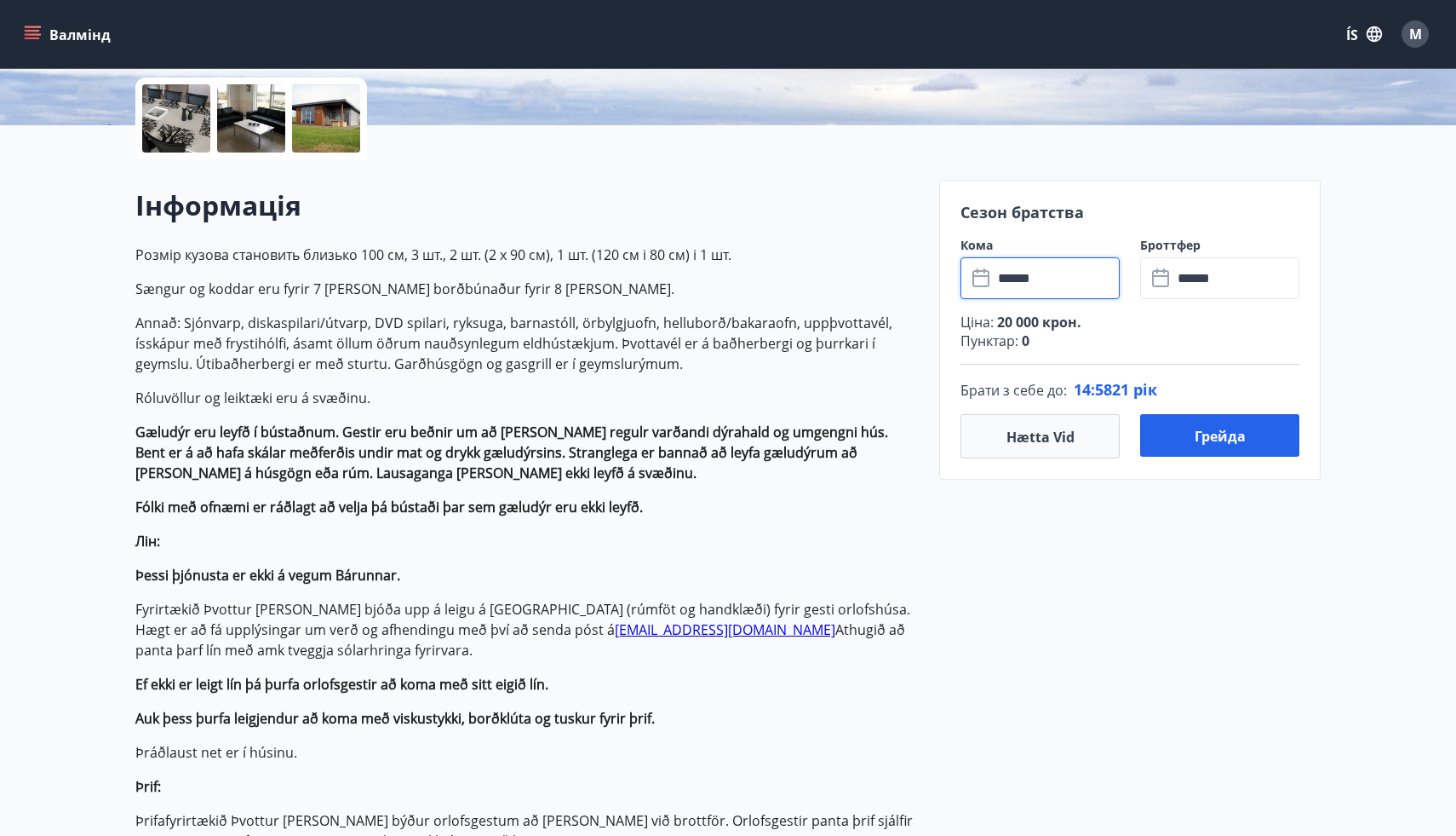
scroll to position [392, 0]
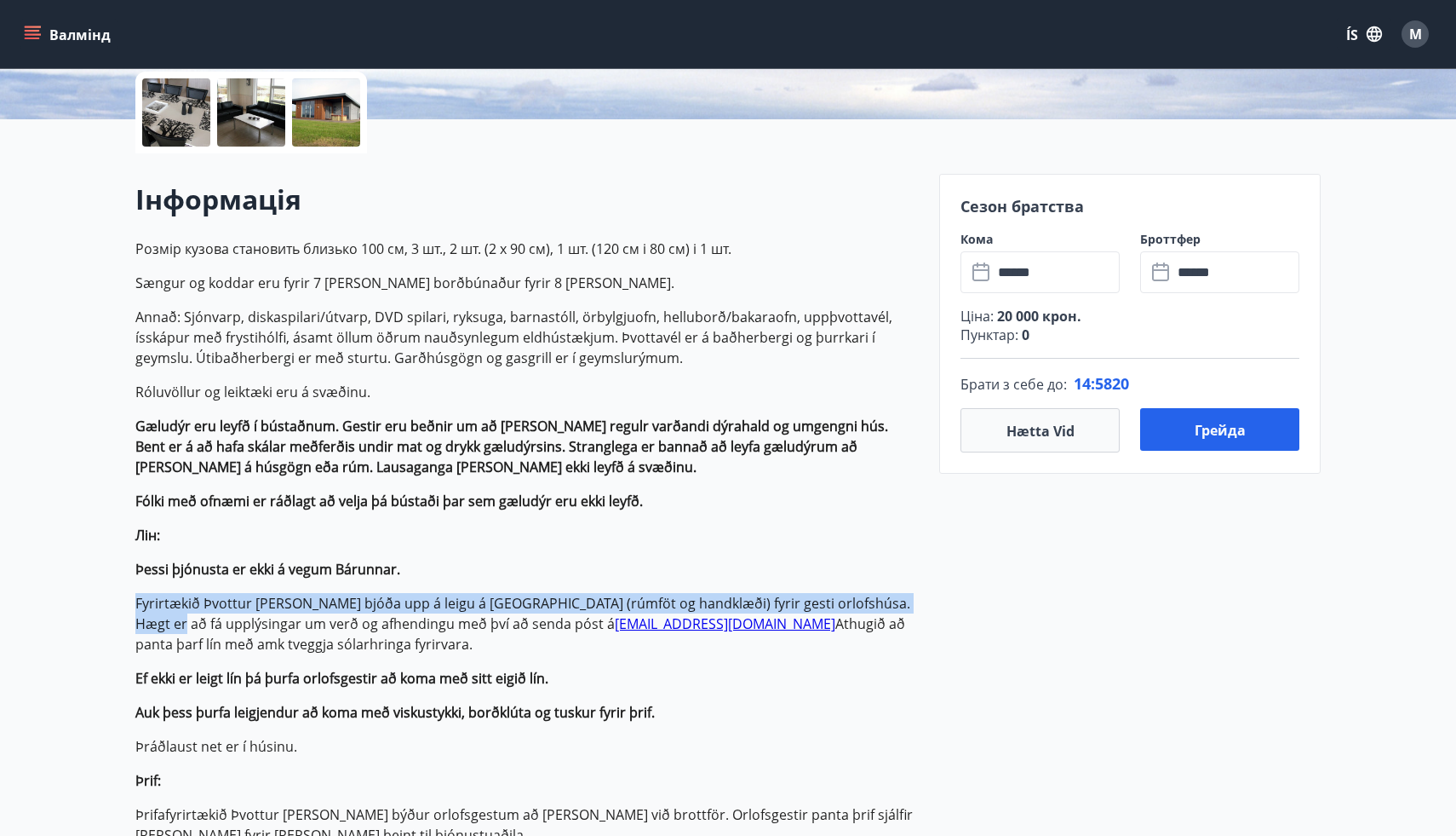
drag, startPoint x: 902, startPoint y: 593, endPoint x: 903, endPoint y: 572, distance: 21.0
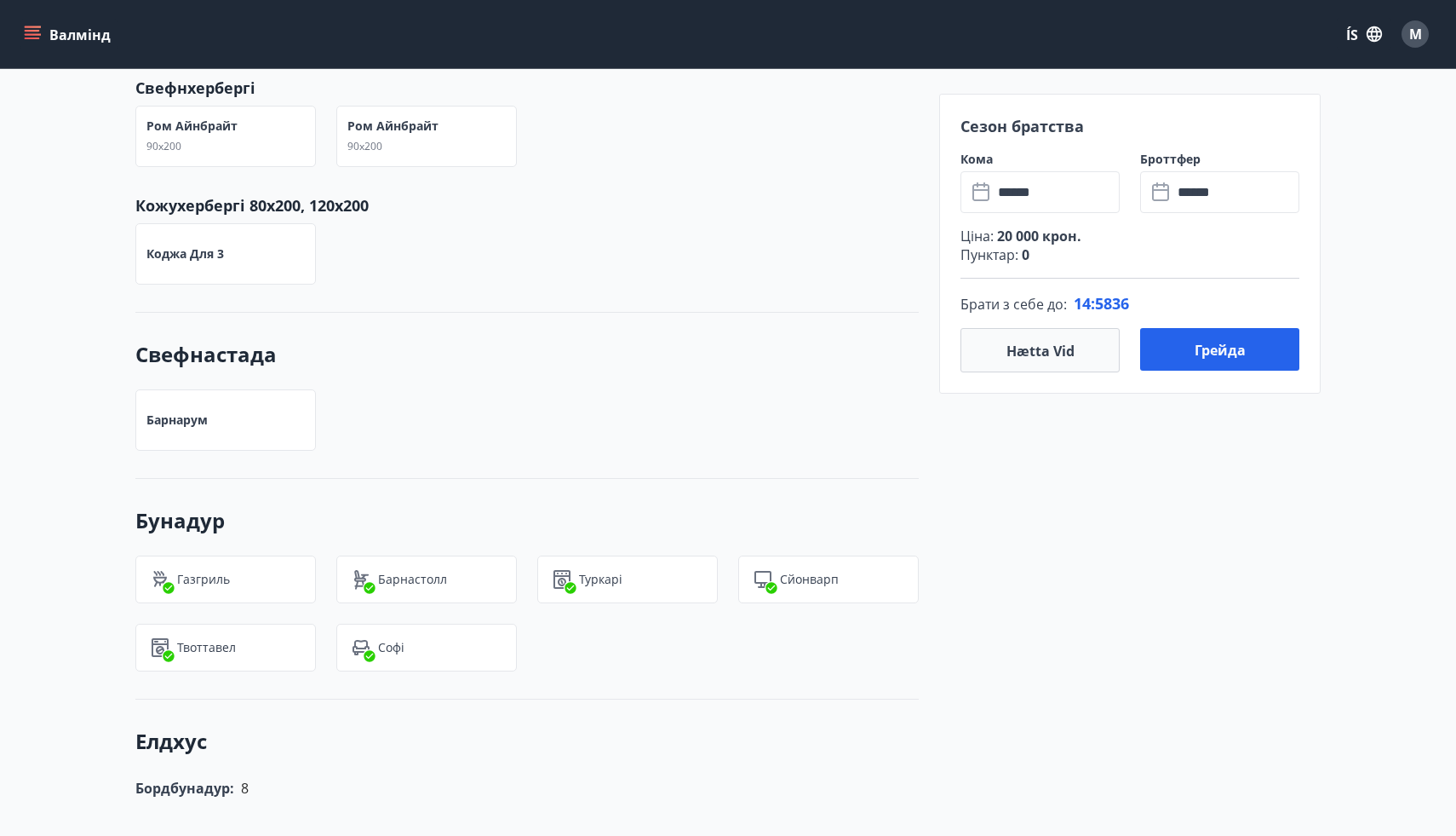
scroll to position [2309, 0]
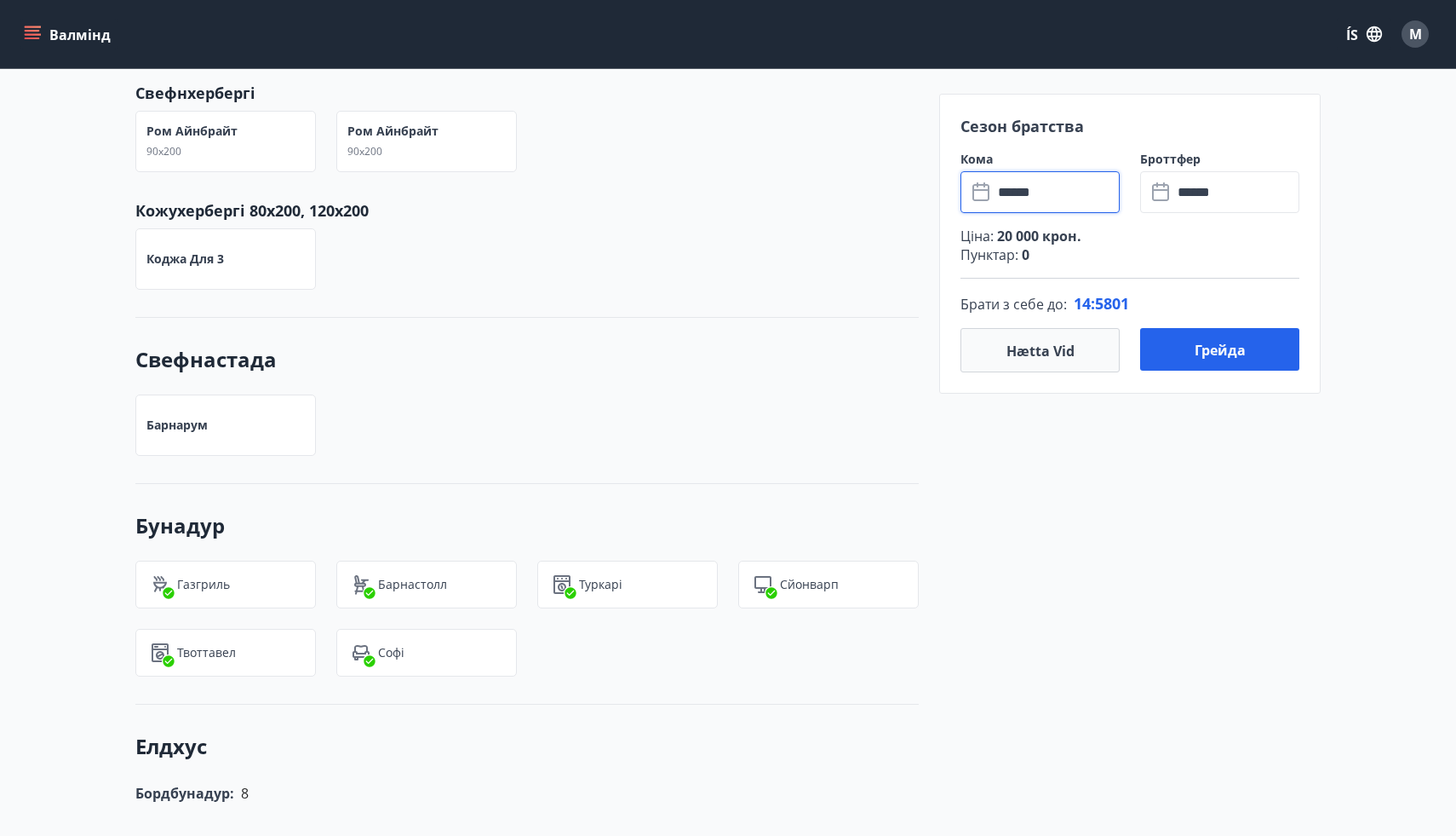
click at [1048, 197] on input "******" at bounding box center [1057, 192] width 127 height 41
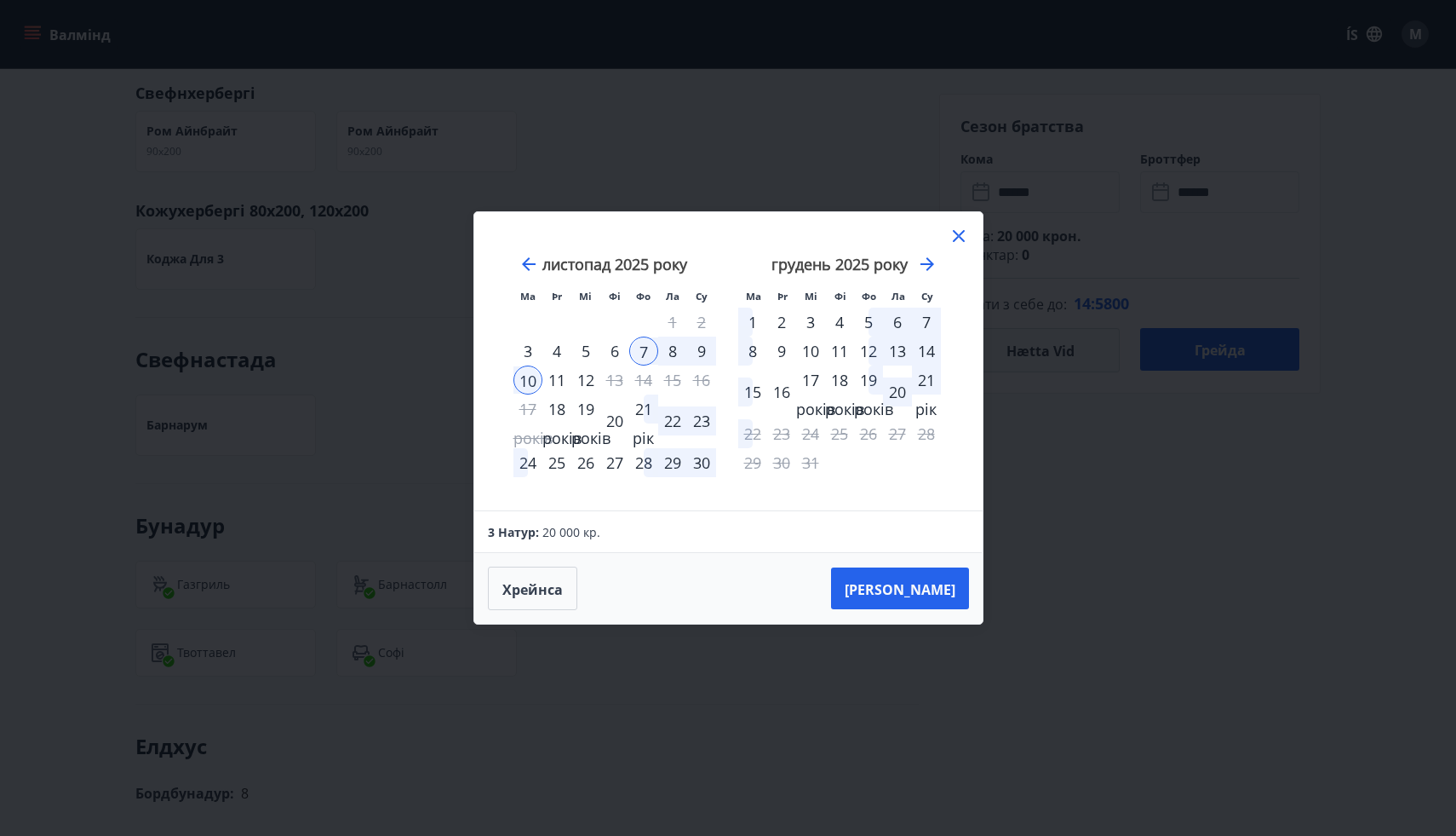
click at [637, 413] on font "21 рік" at bounding box center [643, 423] width 22 height 50
click at [522, 468] on div "24" at bounding box center [527, 464] width 29 height 29
click at [935, 592] on font "Така Фра" at bounding box center [900, 589] width 111 height 19
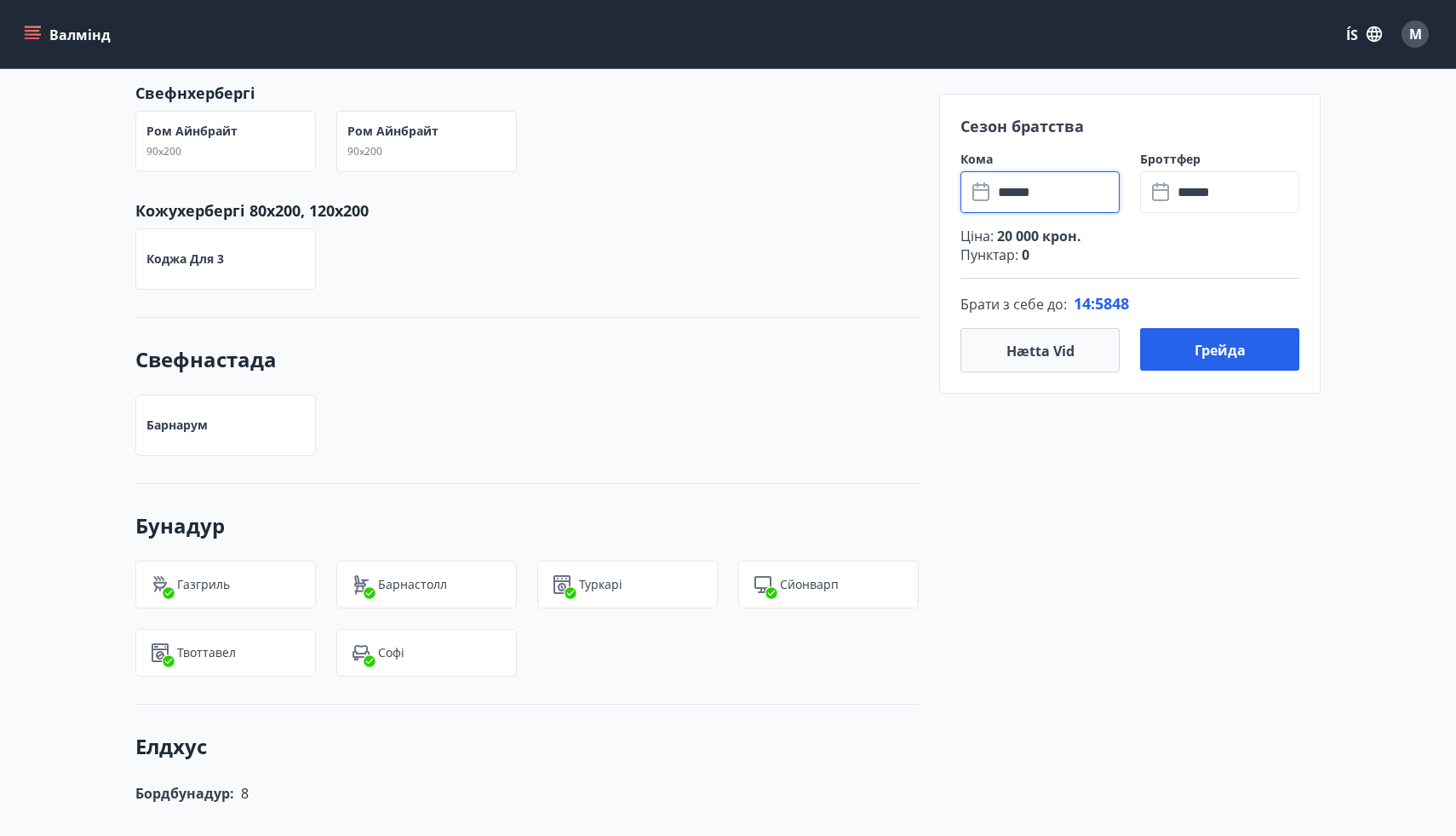
type input "******"
click at [1057, 195] on input "******" at bounding box center [1057, 192] width 127 height 41
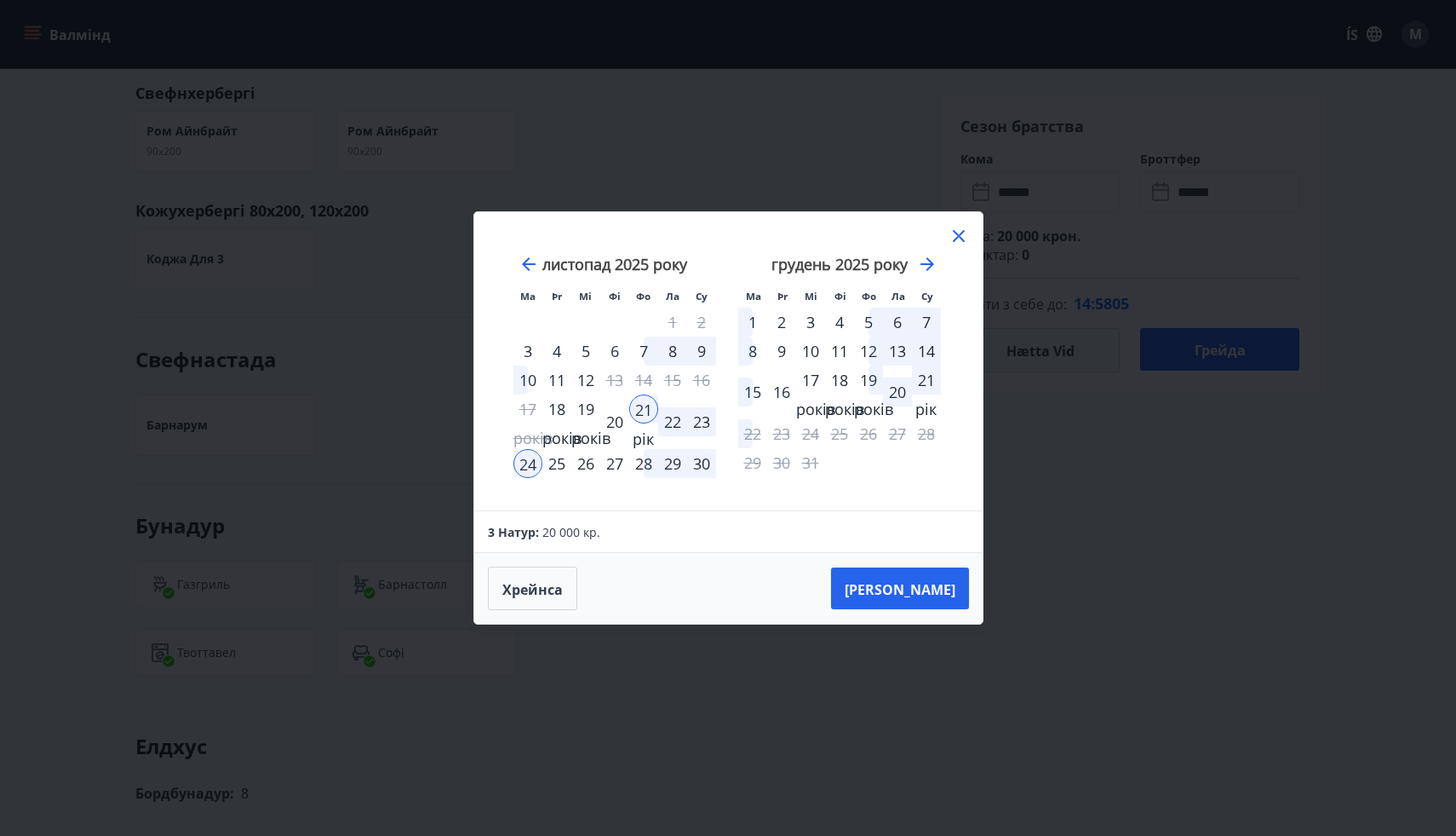
click at [702, 464] on font "30" at bounding box center [702, 464] width 17 height 21
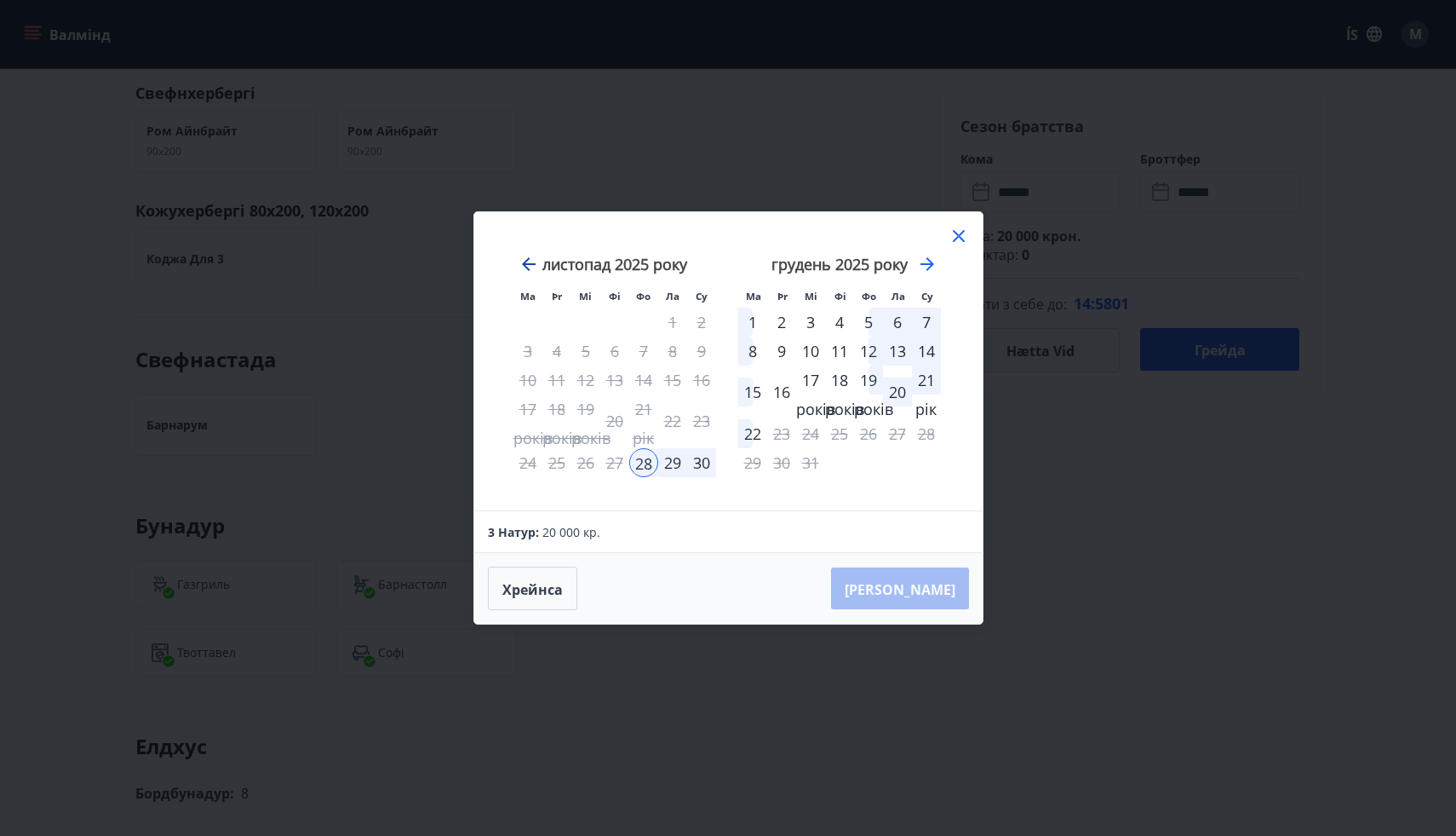
click at [522, 259] on icon "Перемістіться назад, щоб перейти до попереднього місяця." at bounding box center [529, 264] width 21 height 21
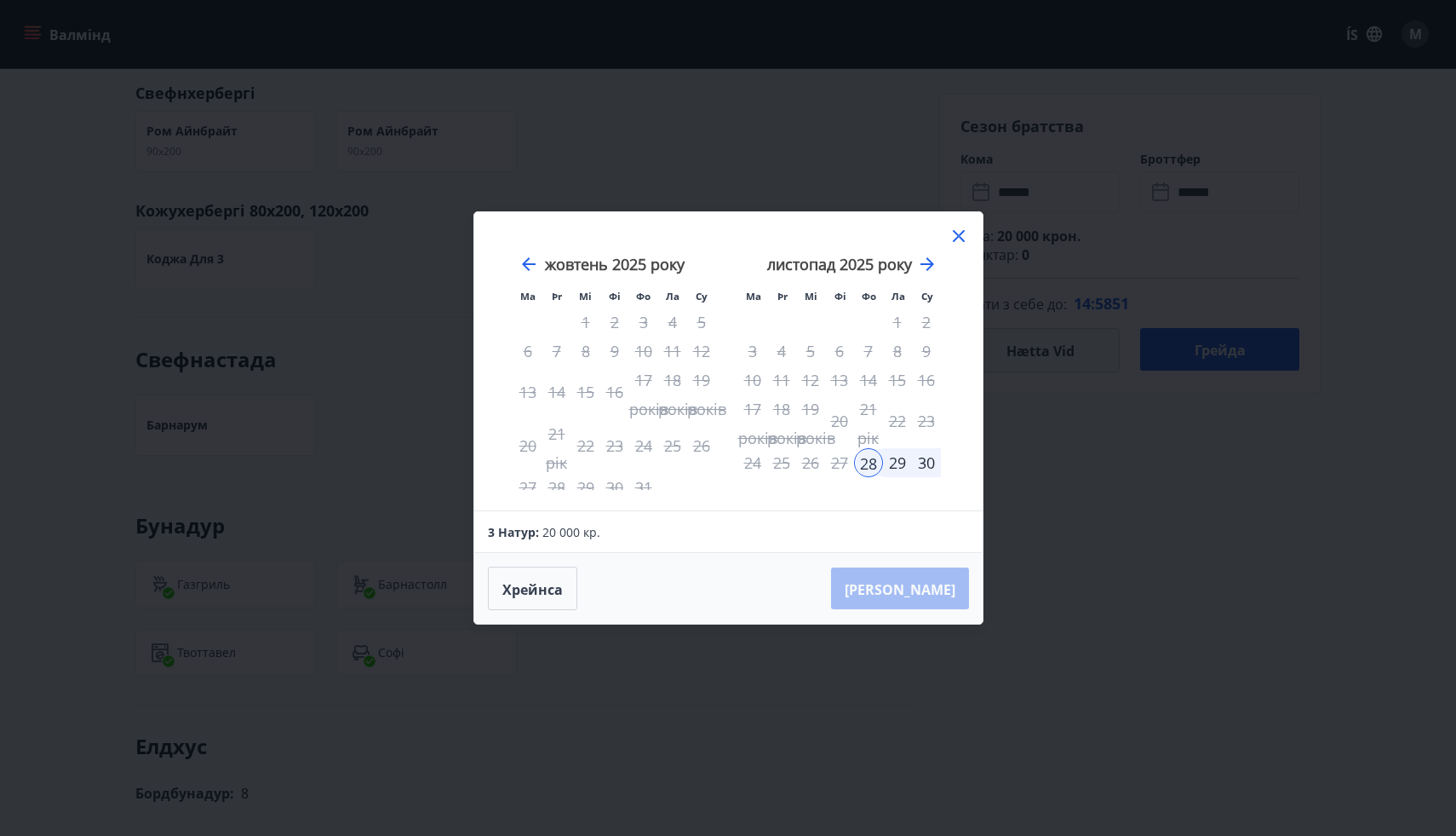
click at [871, 413] on div "21 рік" at bounding box center [869, 409] width 29 height 29
click at [1048, 439] on div "Ма Þr Мі Фі Фо Ла Су Ма Þr Мі Фі Фо Ла Су september 2025 1 2 3 4 5 6 7 8 9 10 1…" at bounding box center [728, 418] width 1456 height 836
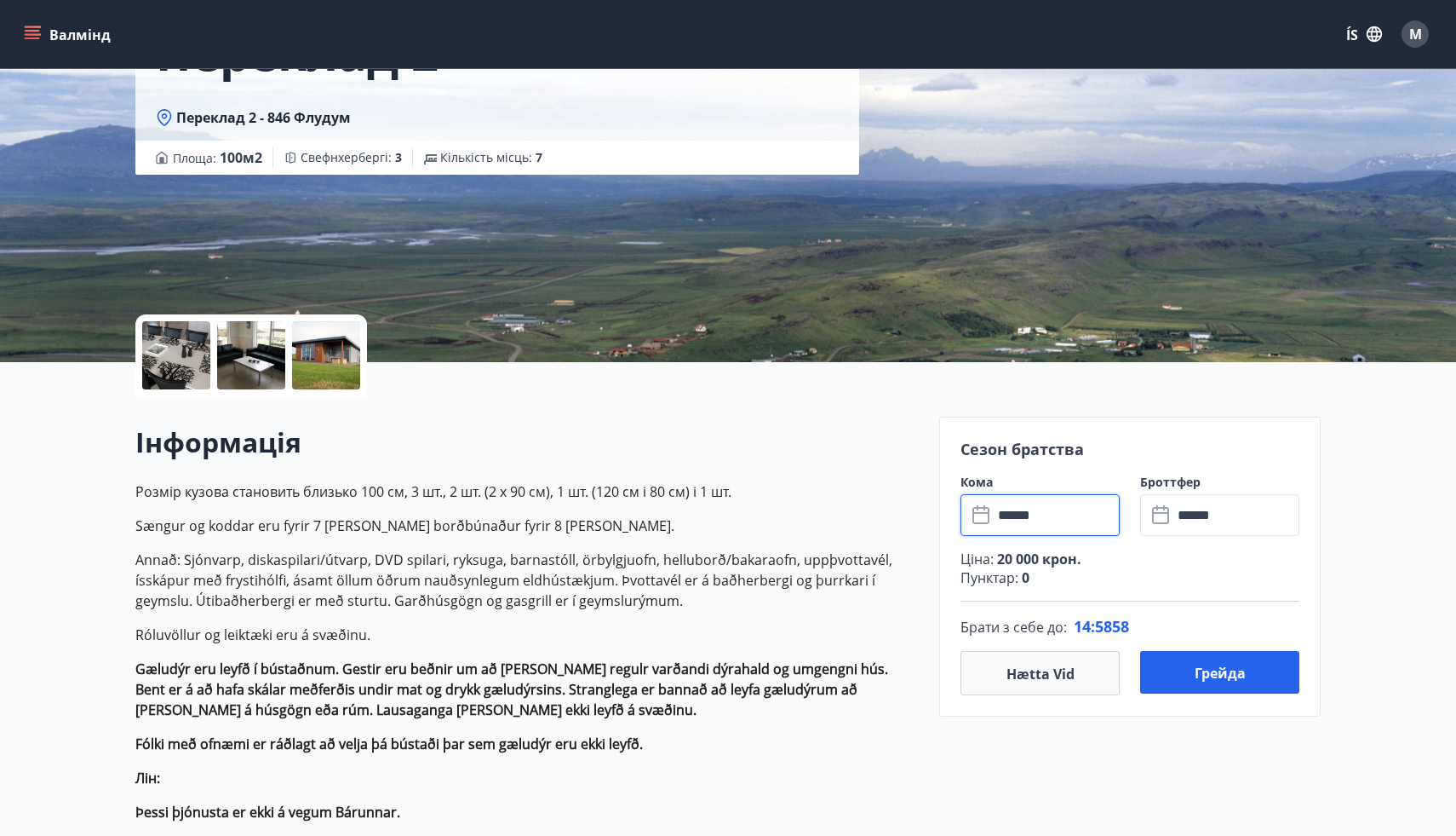
scroll to position [148, 0]
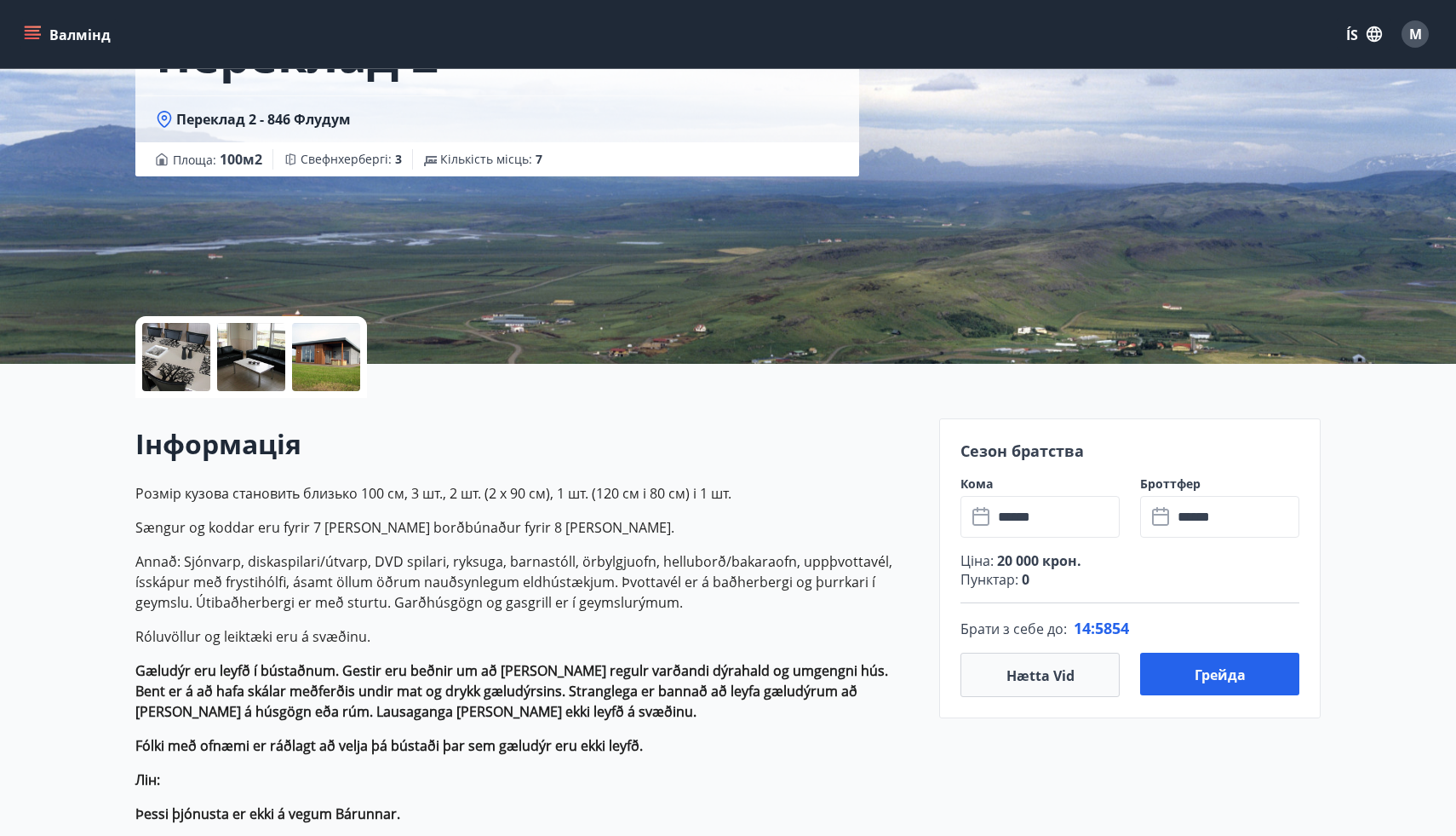
click at [177, 369] on div at bounding box center [176, 356] width 68 height 68
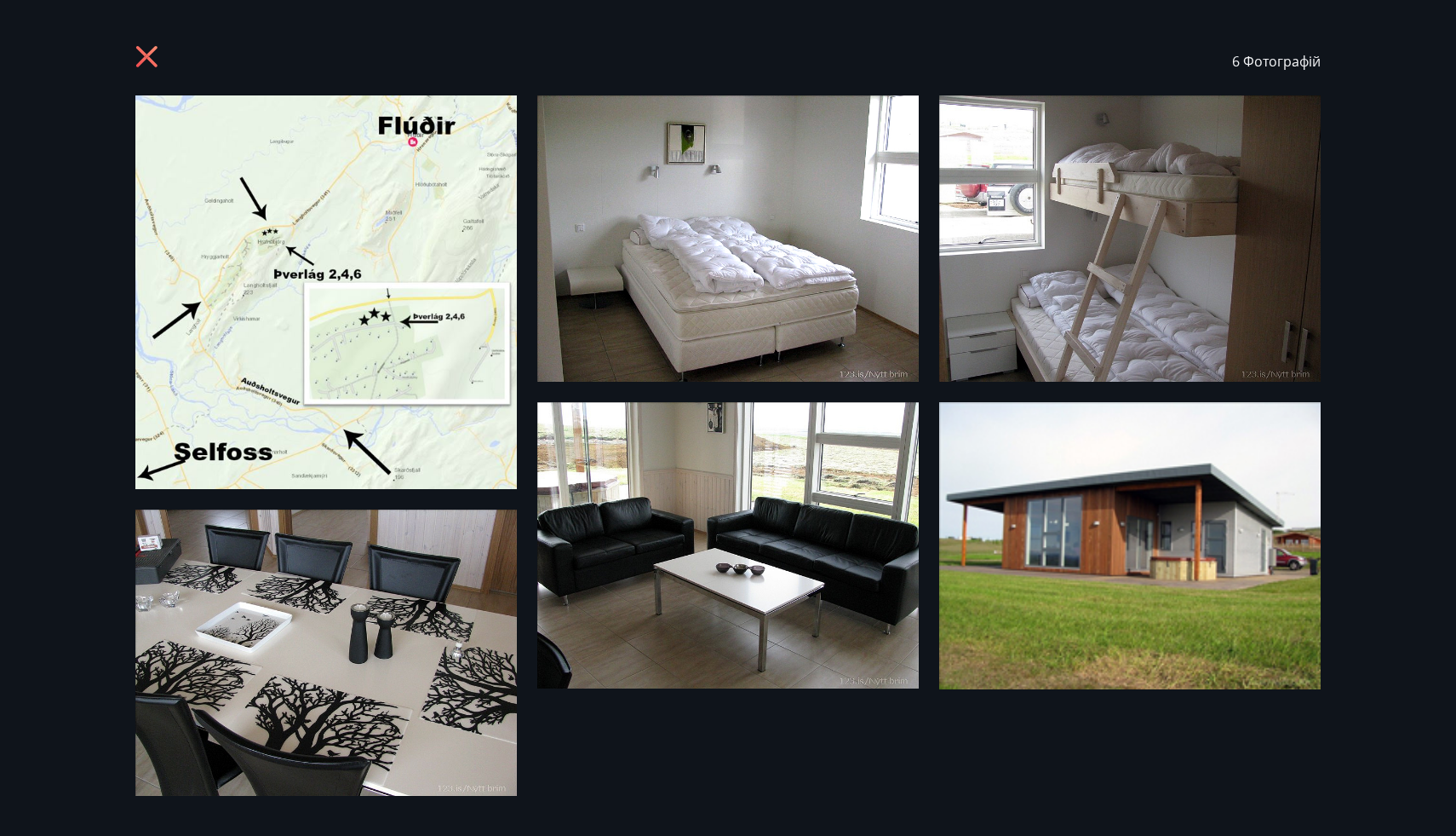
click at [155, 67] on icon at bounding box center [147, 56] width 22 height 22
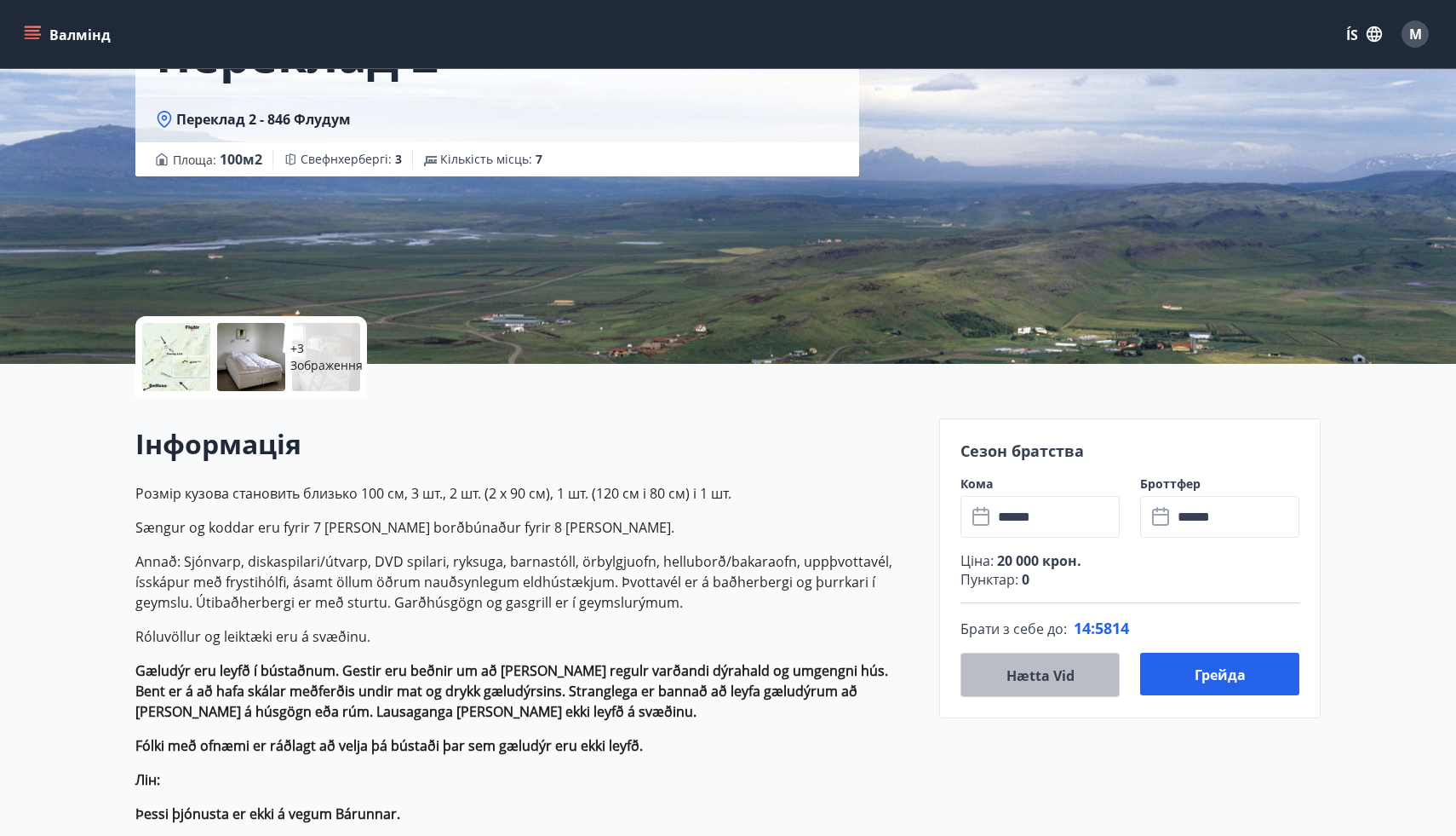
click at [1021, 667] on font "Hætta vid" at bounding box center [1041, 676] width 68 height 19
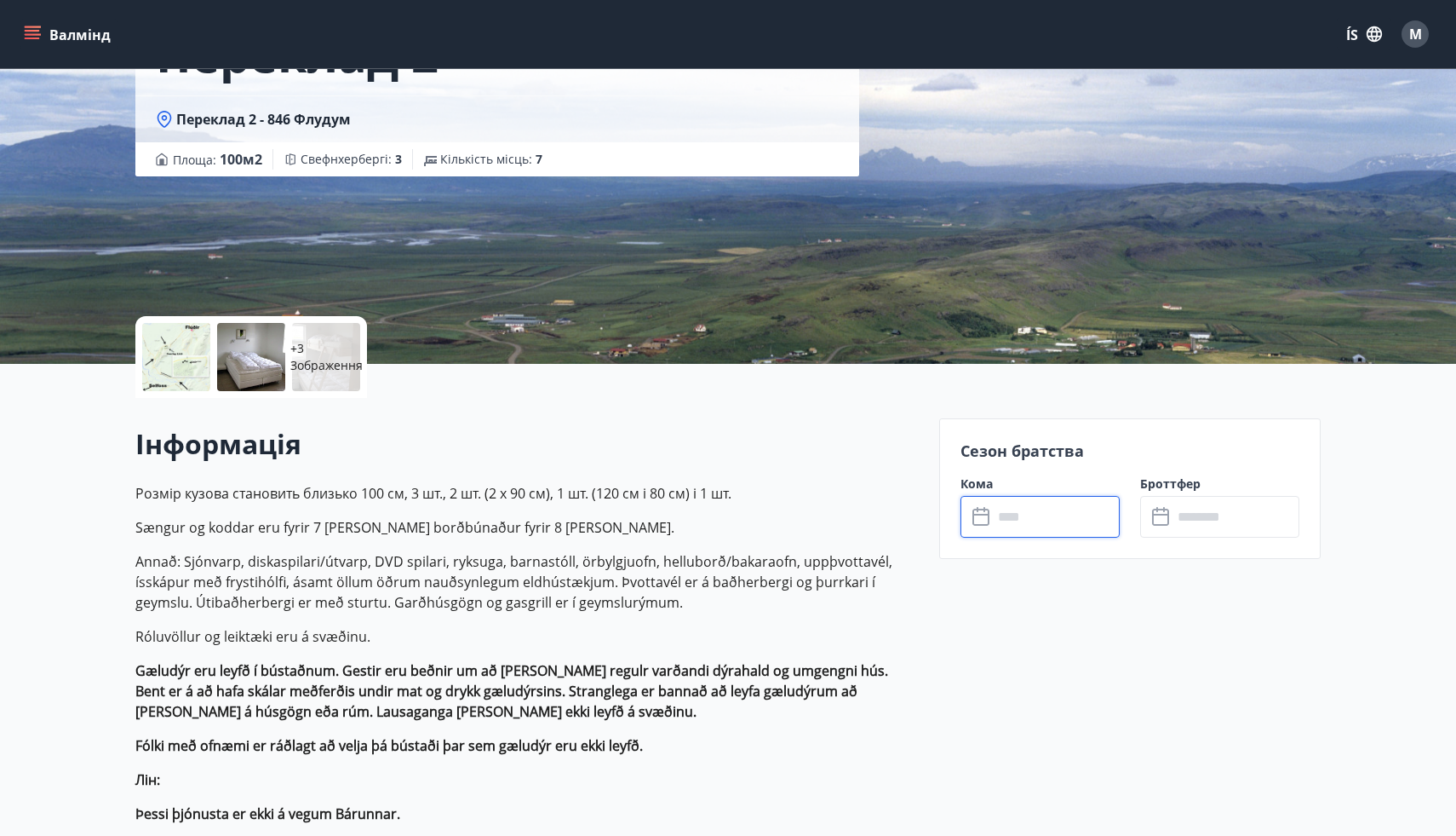
click at [1027, 527] on input "text" at bounding box center [1057, 516] width 127 height 41
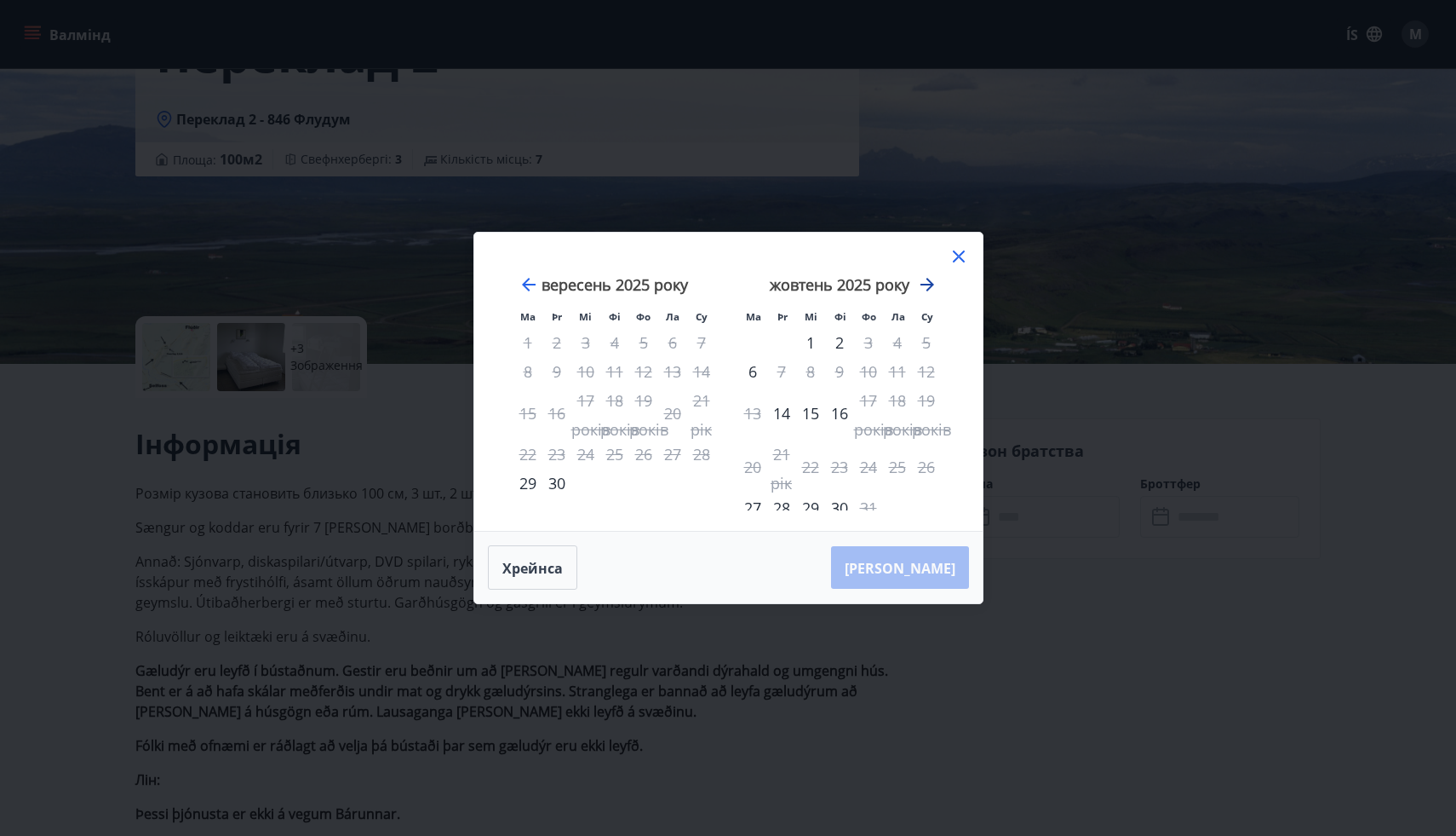
click at [930, 285] on icon "Рухайтеся далі, щоб перейти до наступного місяця." at bounding box center [927, 284] width 13 height 13
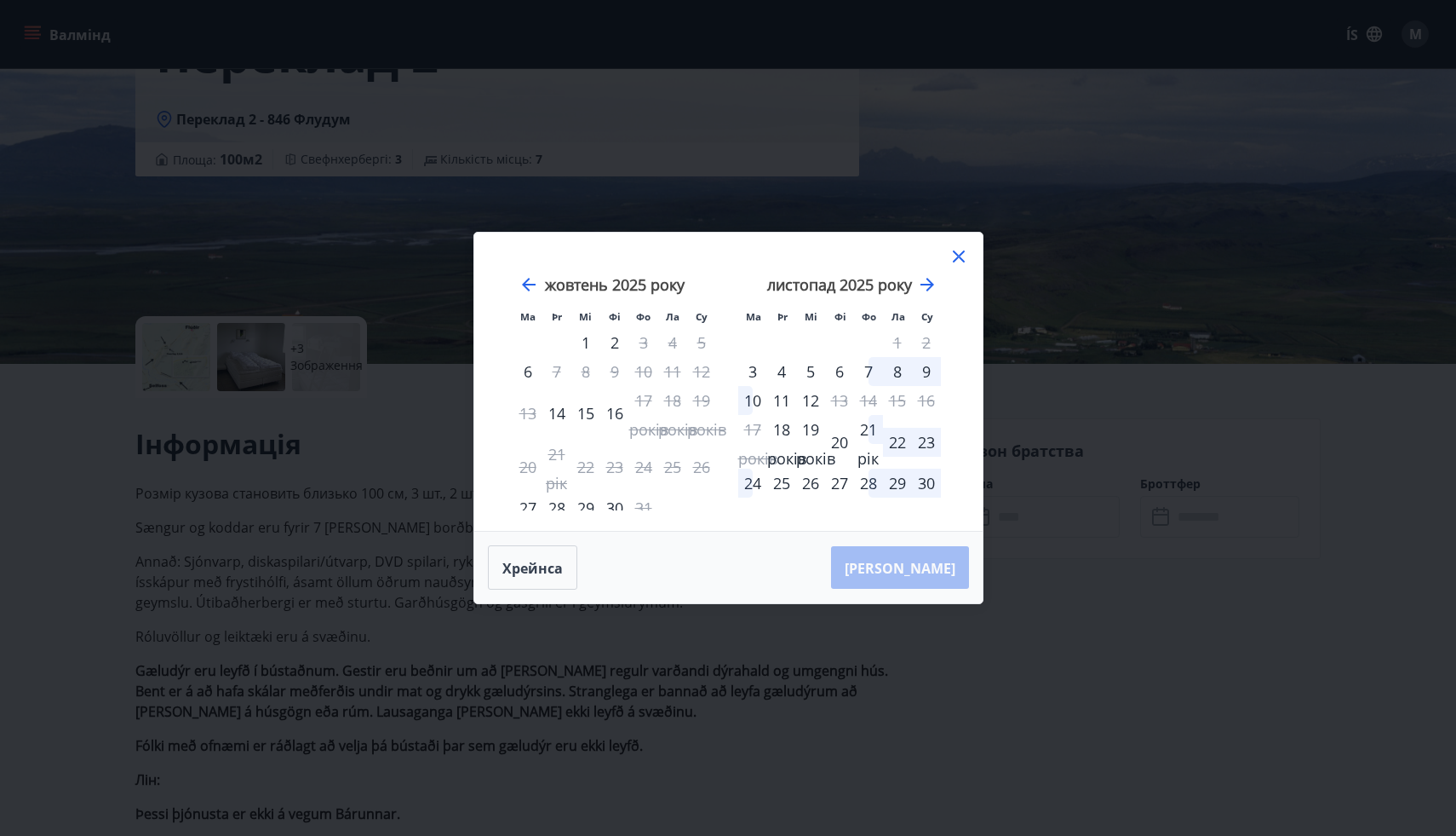
click at [963, 259] on icon at bounding box center [959, 257] width 21 height 21
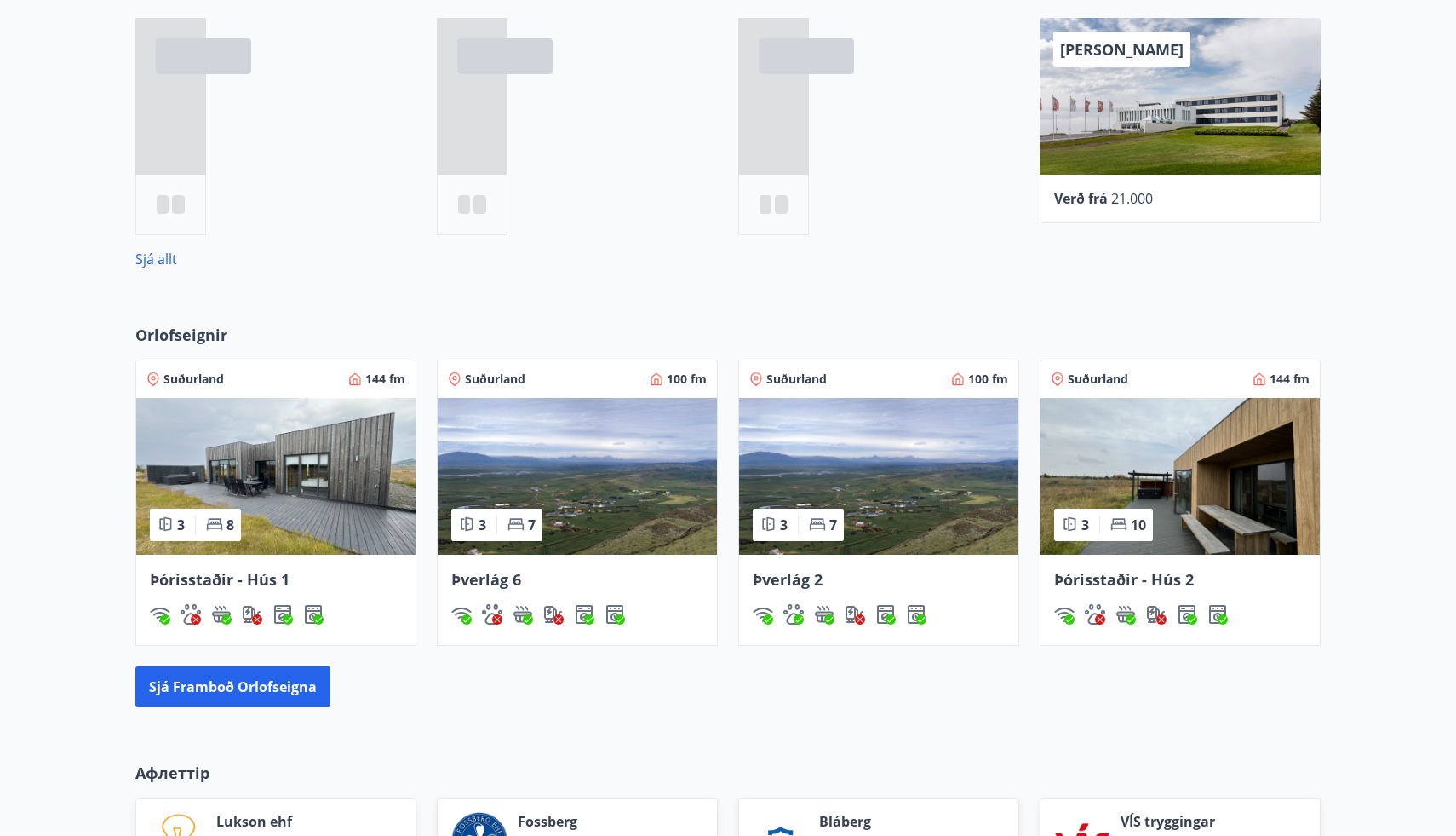
scroll to position [825, 0]
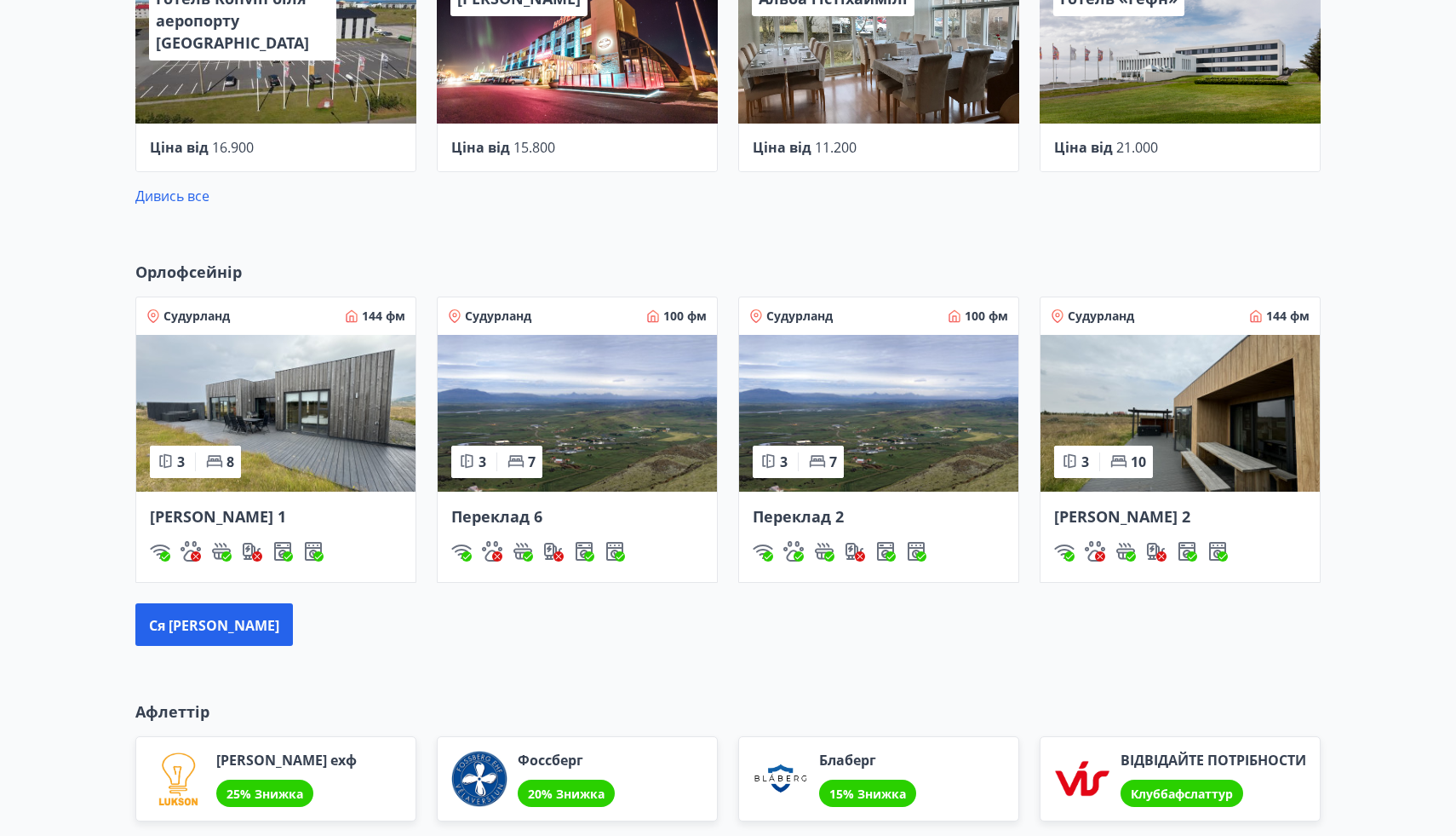
click at [282, 456] on img at bounding box center [275, 413] width 279 height 157
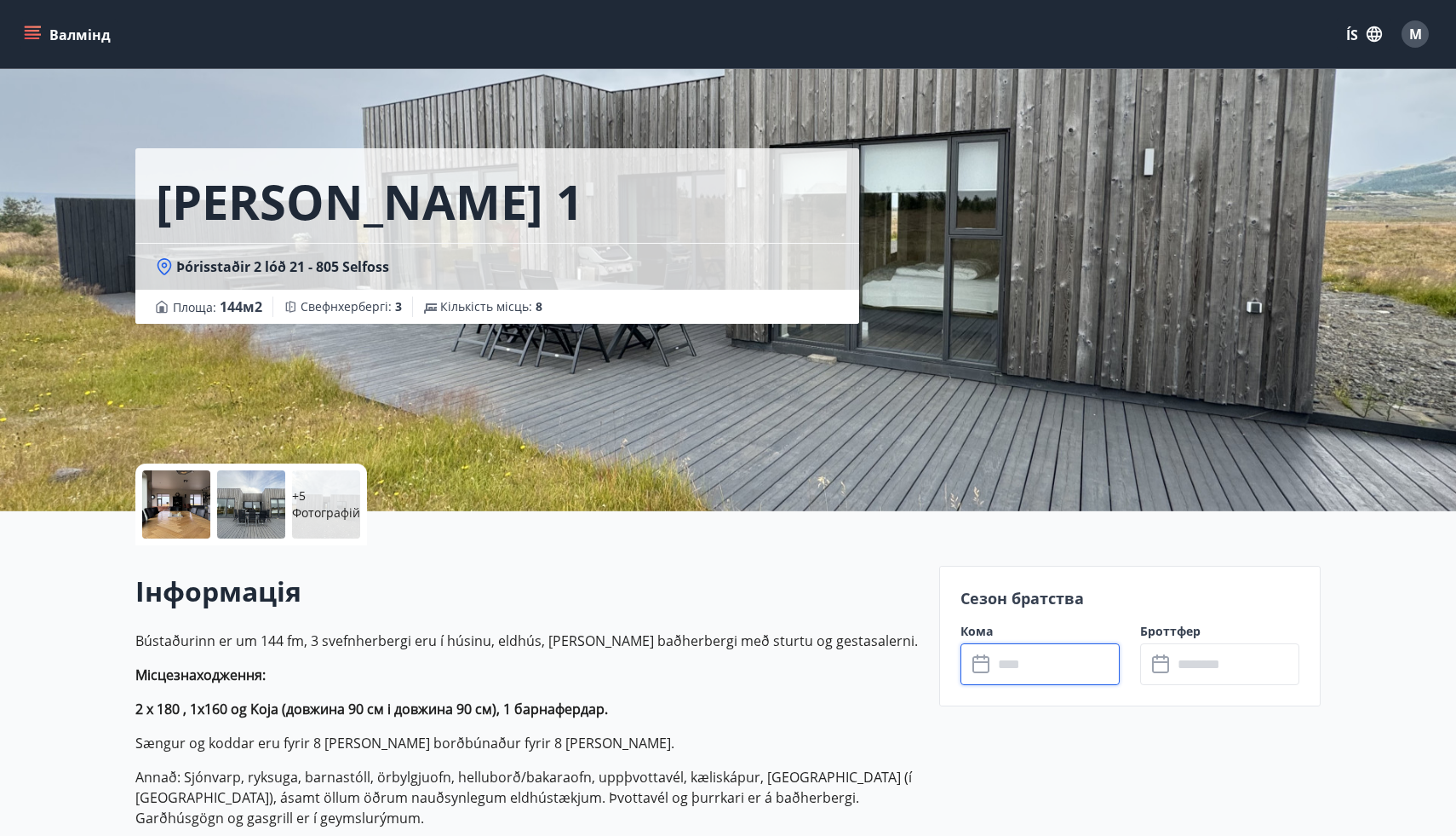
click at [1005, 674] on input "text" at bounding box center [1057, 664] width 127 height 41
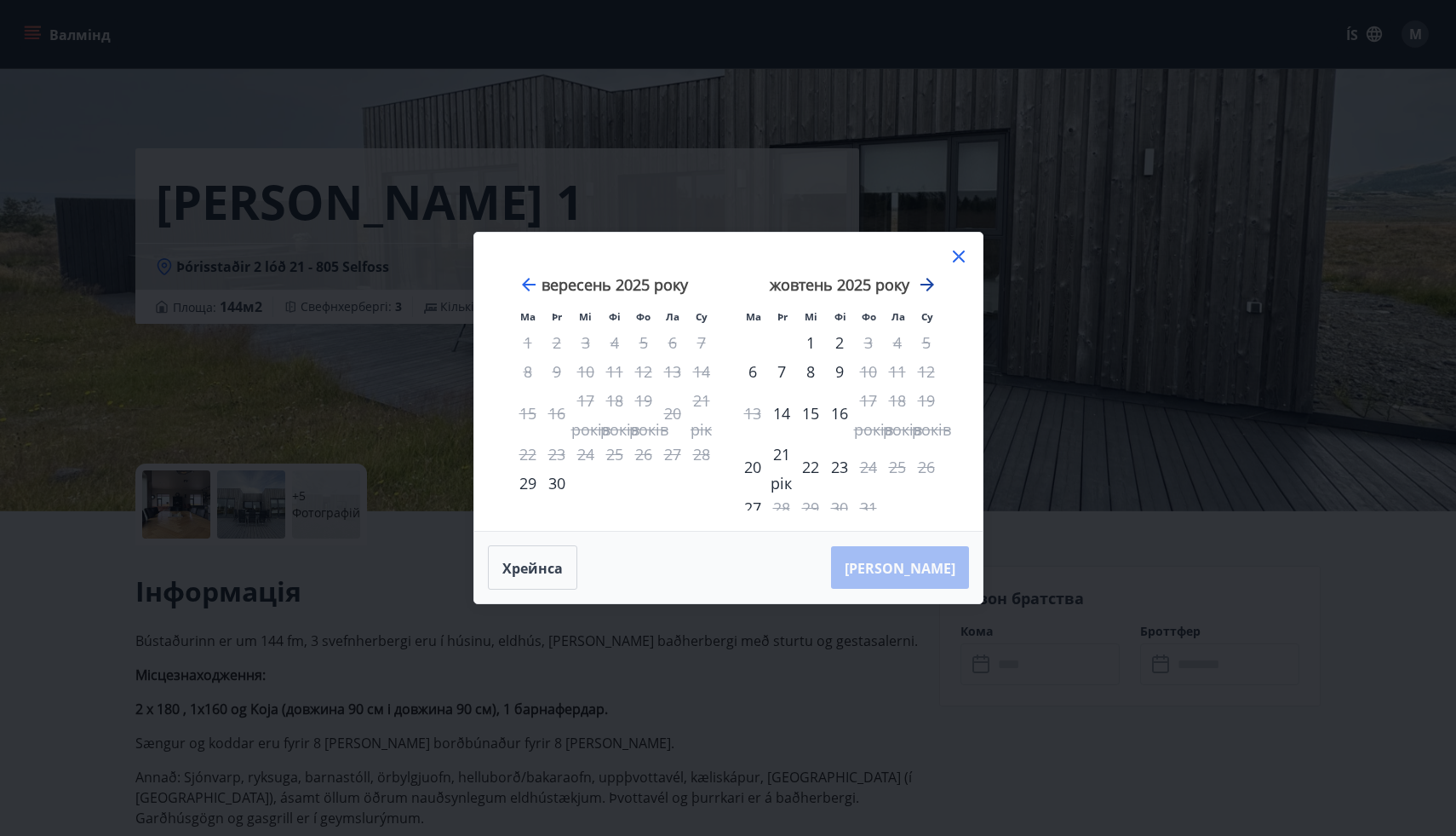
click at [930, 292] on icon "Рухайтеся далі, щоб перейти до наступного місяця." at bounding box center [928, 285] width 21 height 21
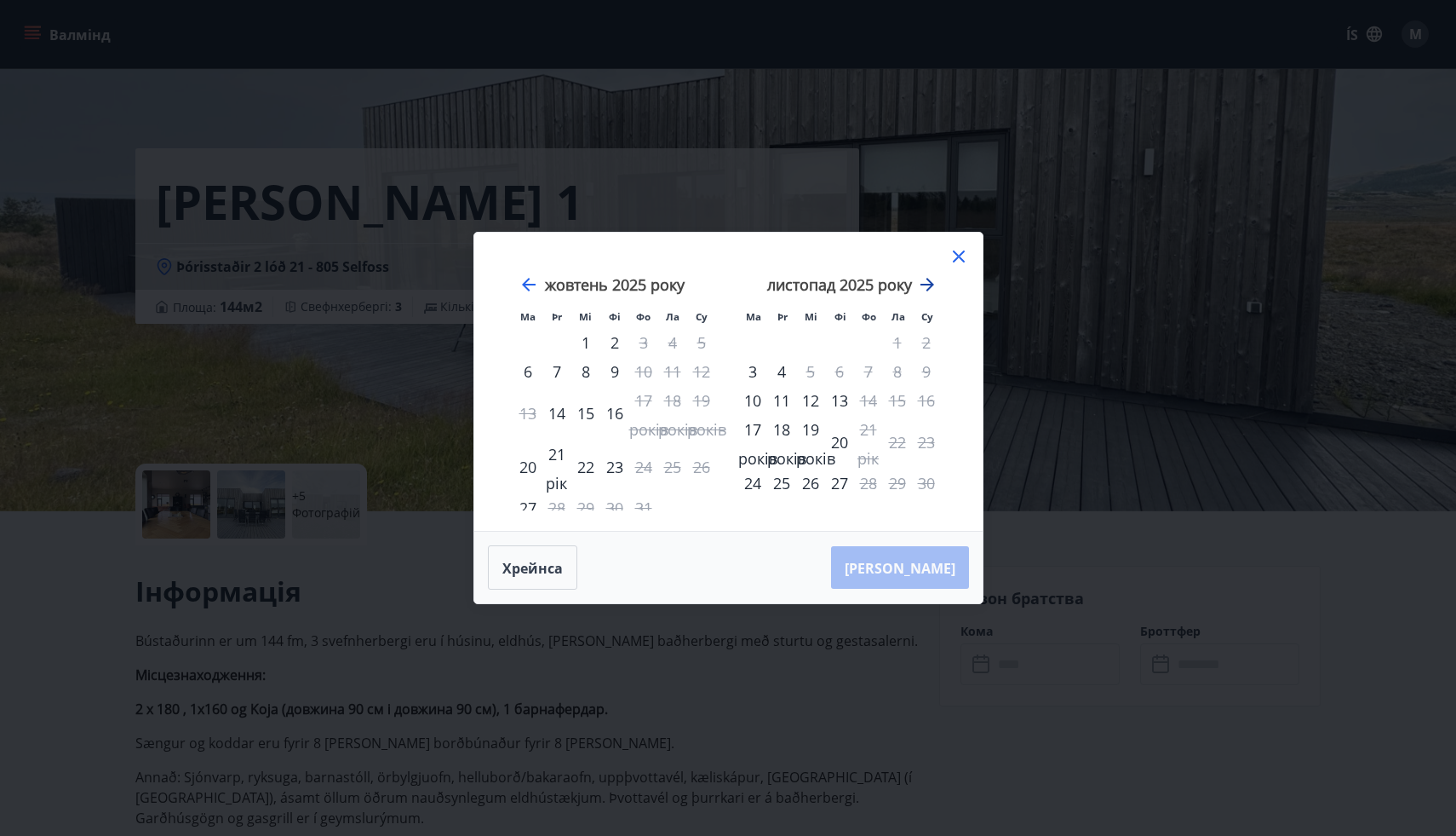
click at [930, 292] on icon "Рухайтеся далі, щоб перейти до наступного місяця." at bounding box center [928, 285] width 21 height 21
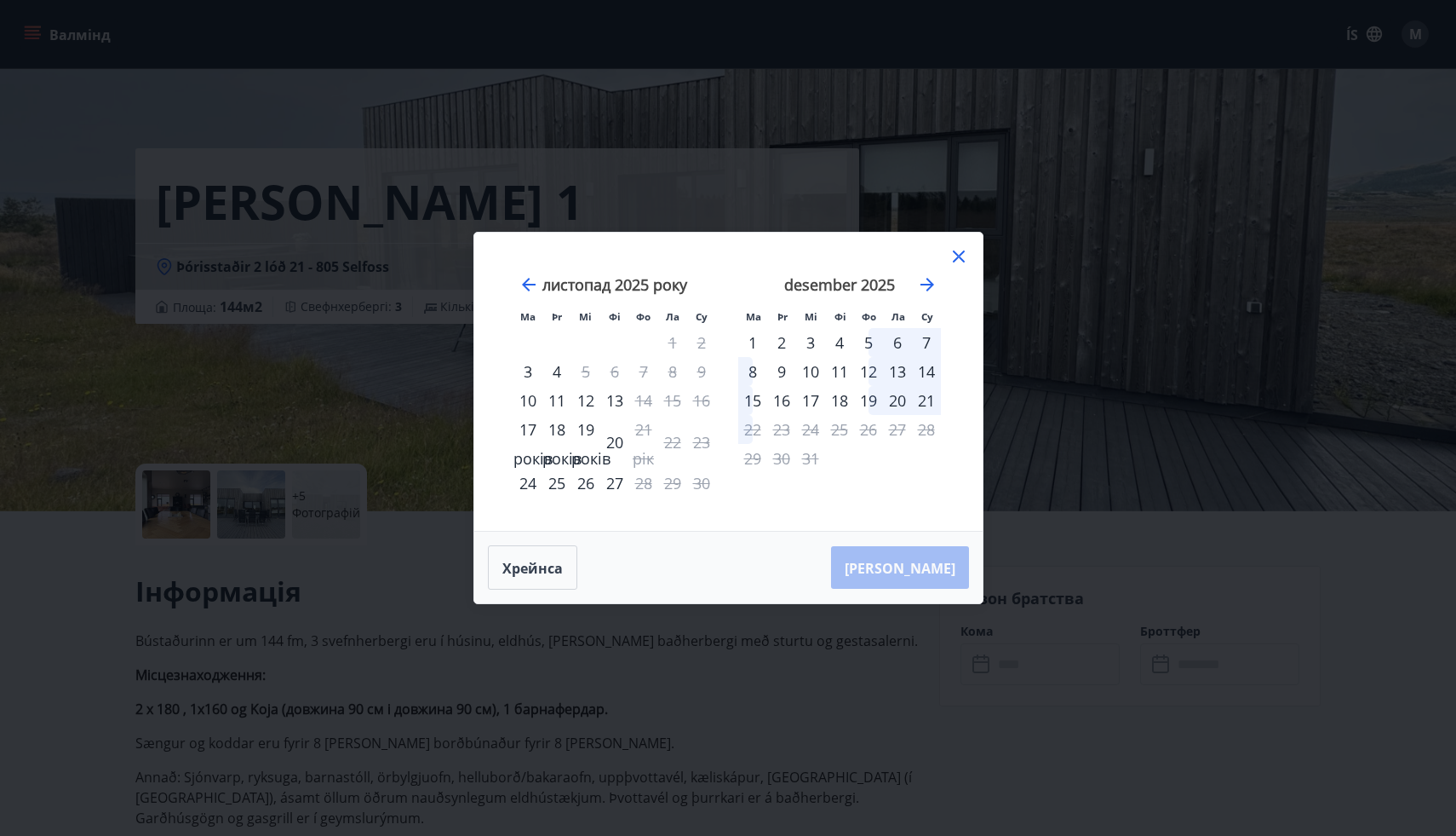
click at [959, 253] on icon at bounding box center [959, 257] width 21 height 21
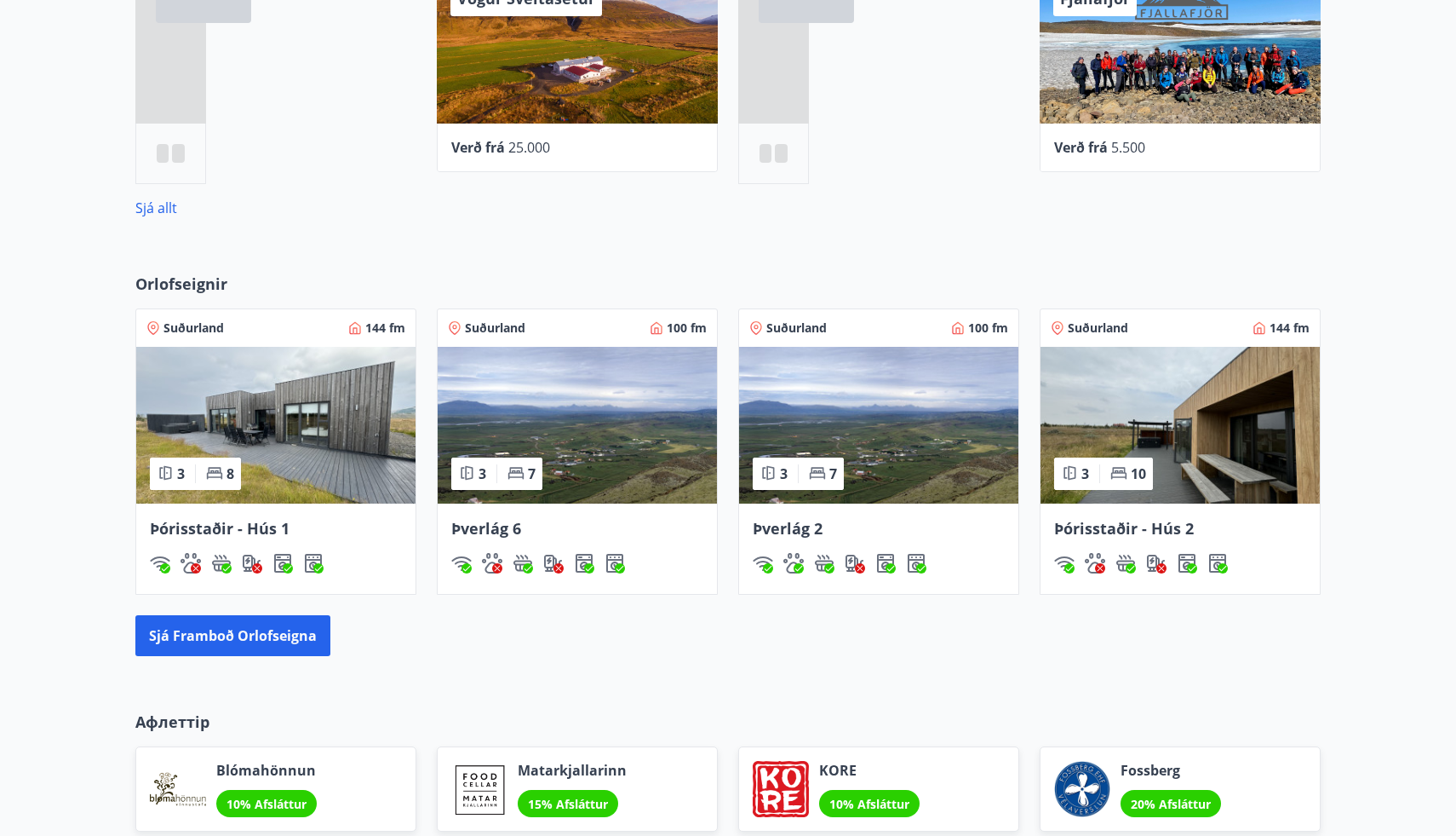
scroll to position [875, 0]
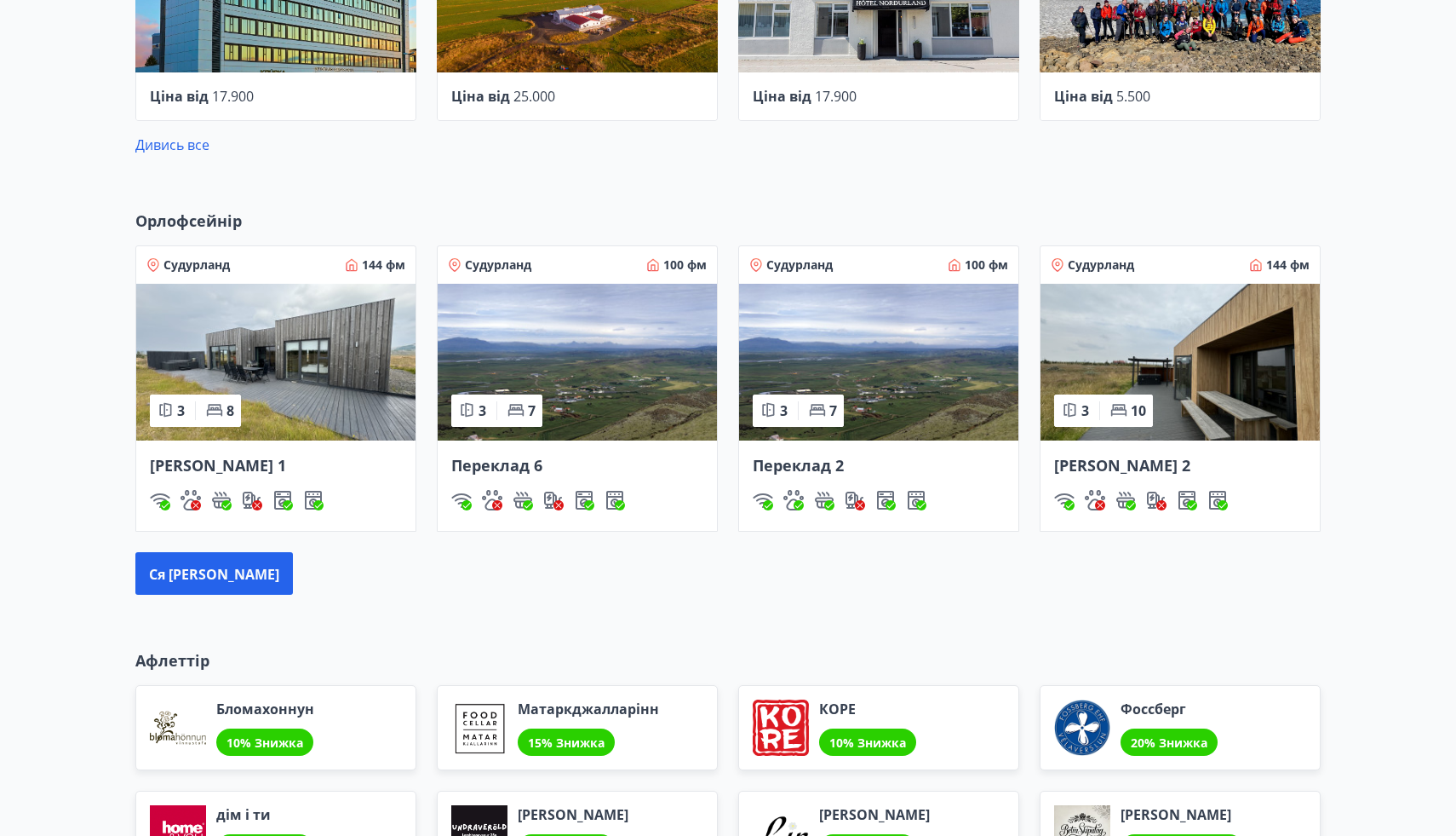
click at [566, 383] on img at bounding box center [577, 362] width 279 height 157
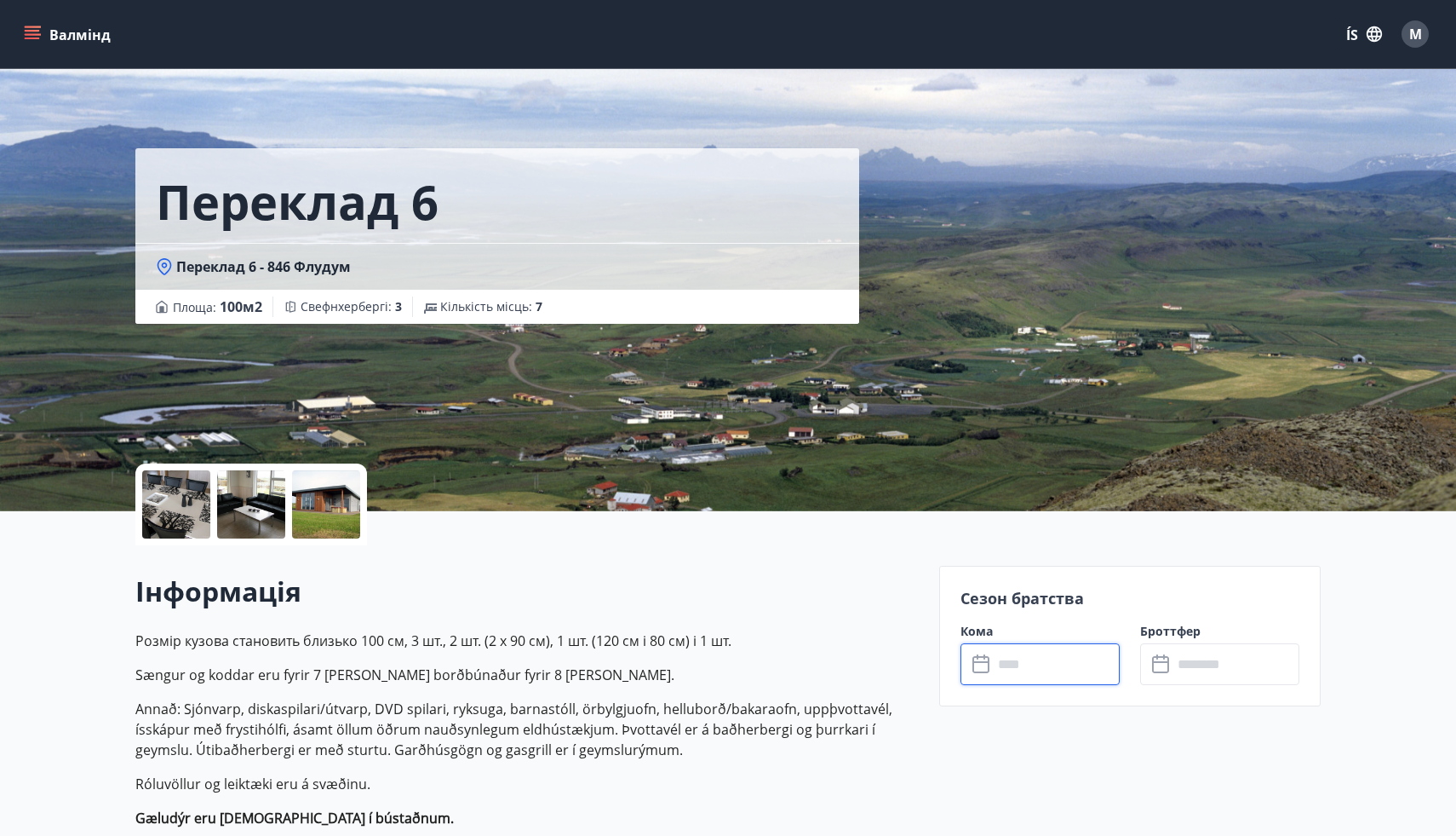
click at [1039, 667] on input "text" at bounding box center [1057, 664] width 127 height 41
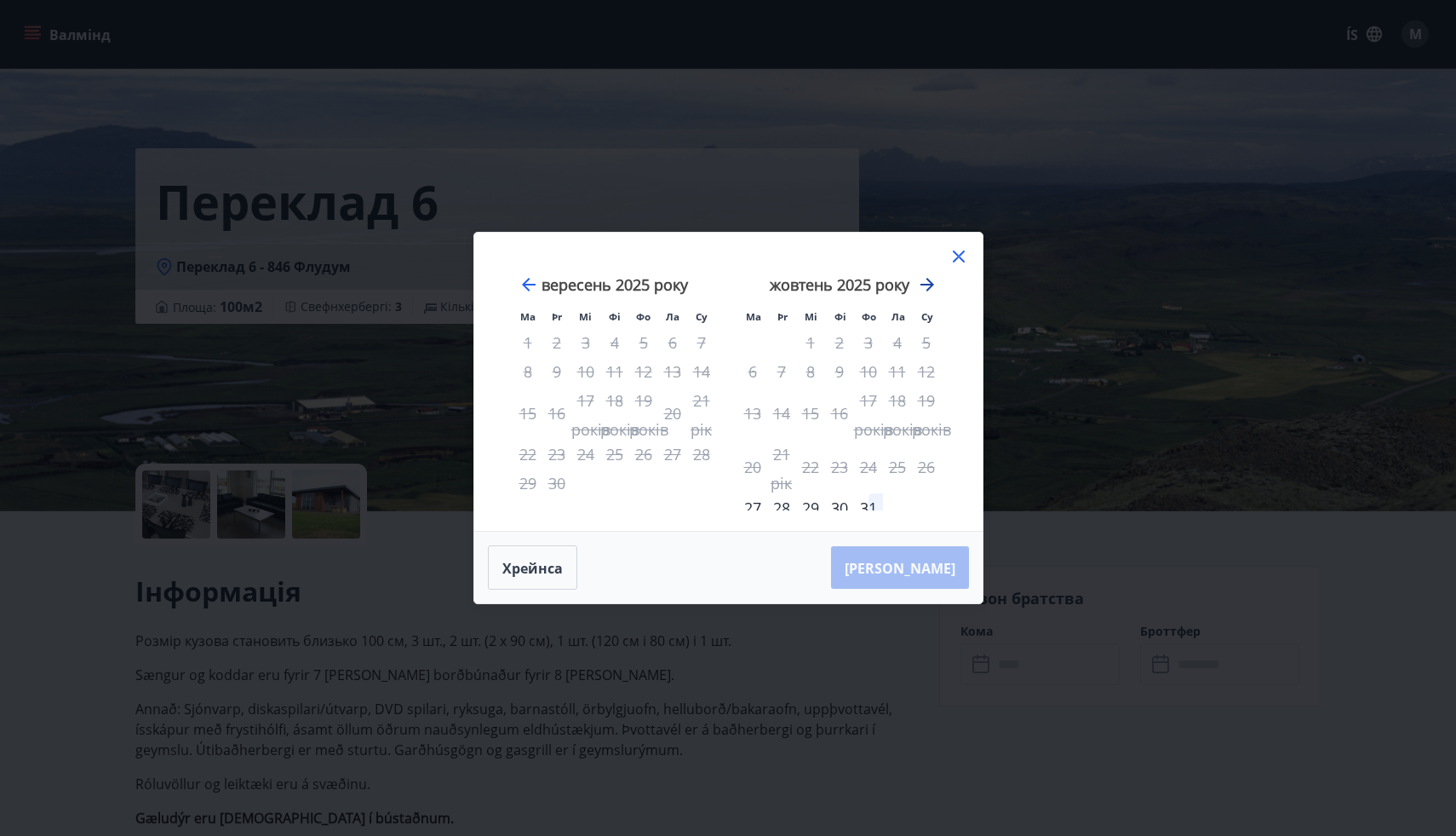
click at [927, 286] on icon "Рухайтеся далі, щоб перейти до наступного місяця." at bounding box center [928, 285] width 21 height 21
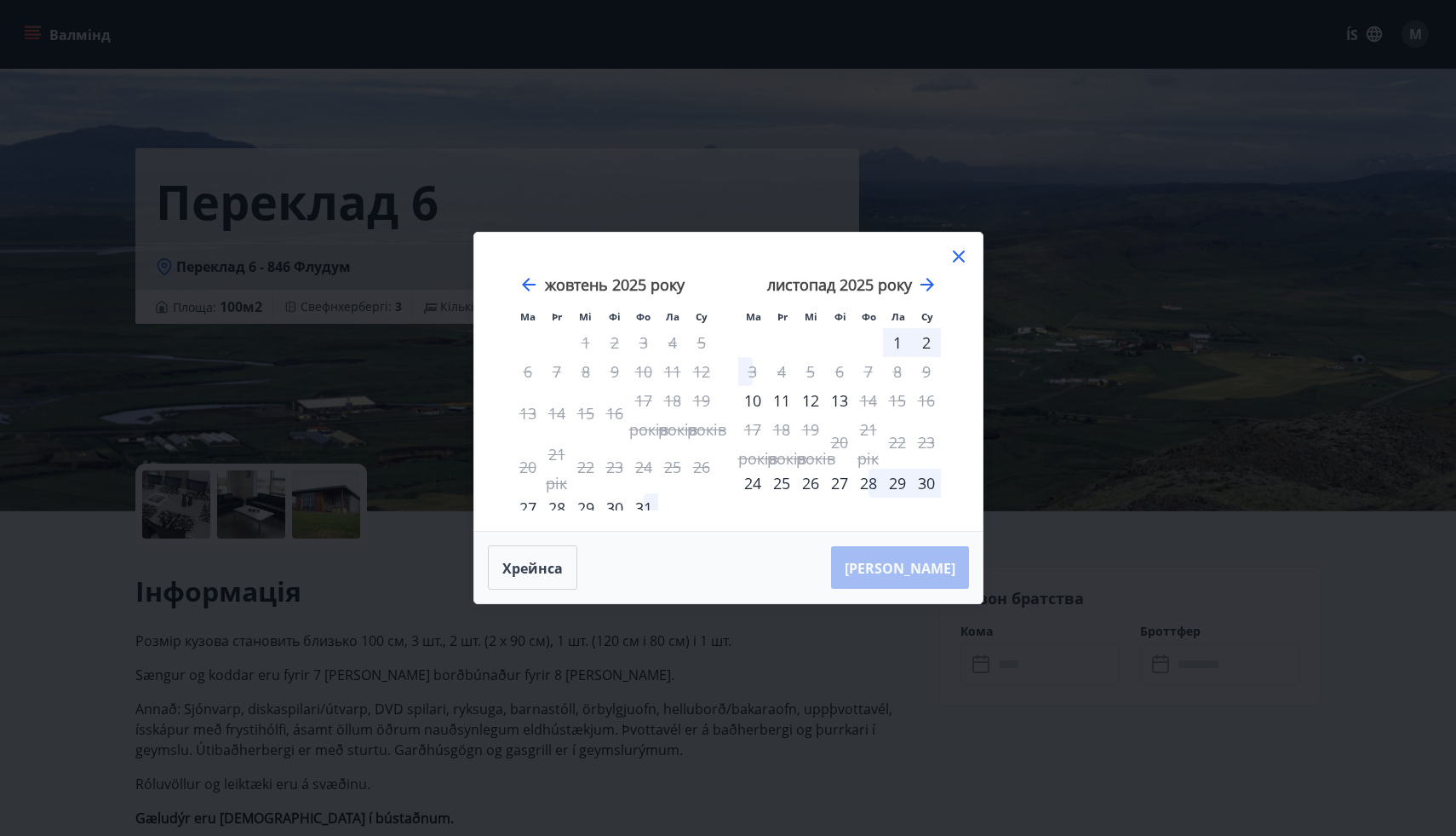
click at [957, 256] on icon at bounding box center [959, 257] width 21 height 21
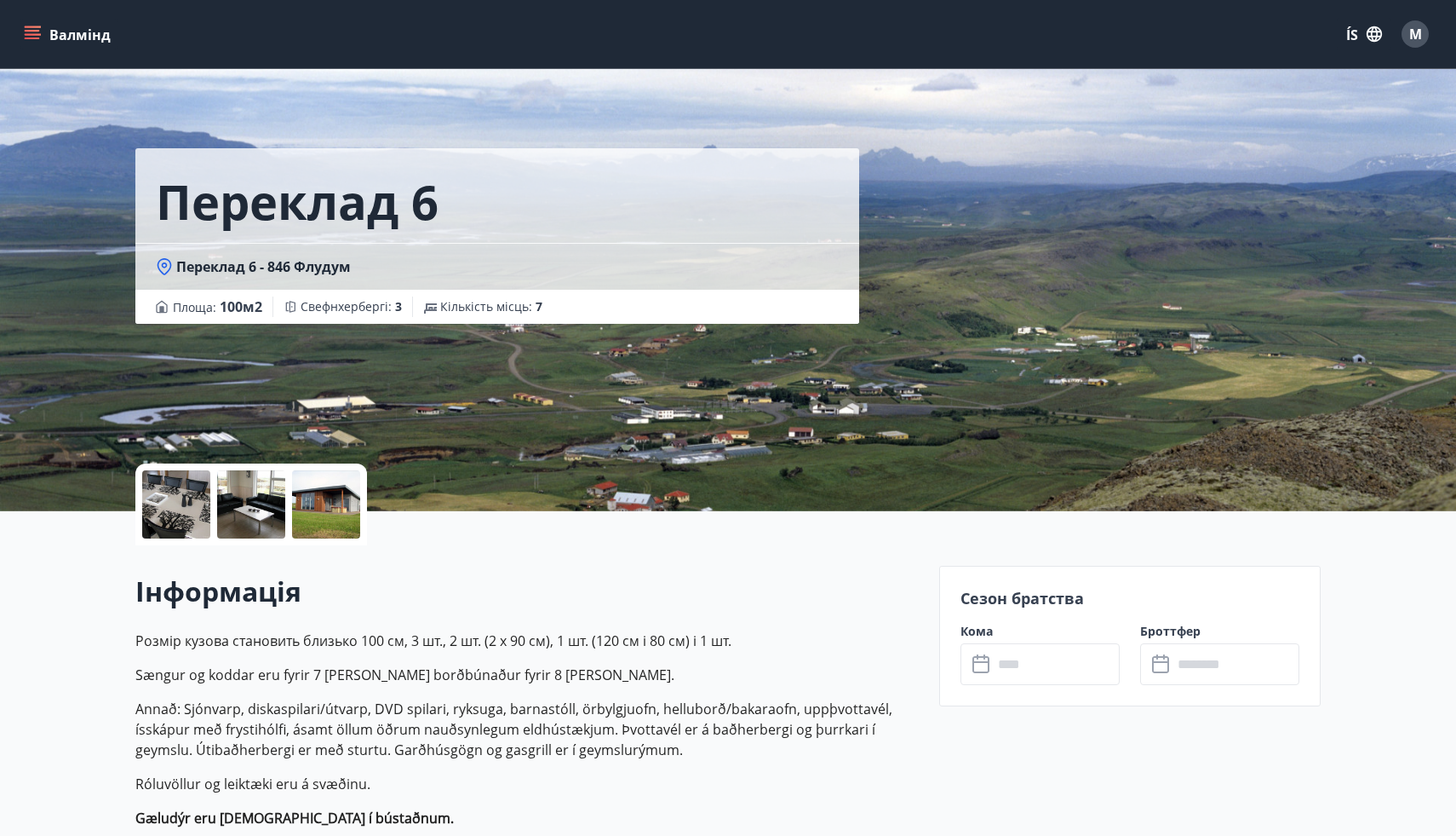
click at [174, 520] on div at bounding box center [176, 504] width 68 height 68
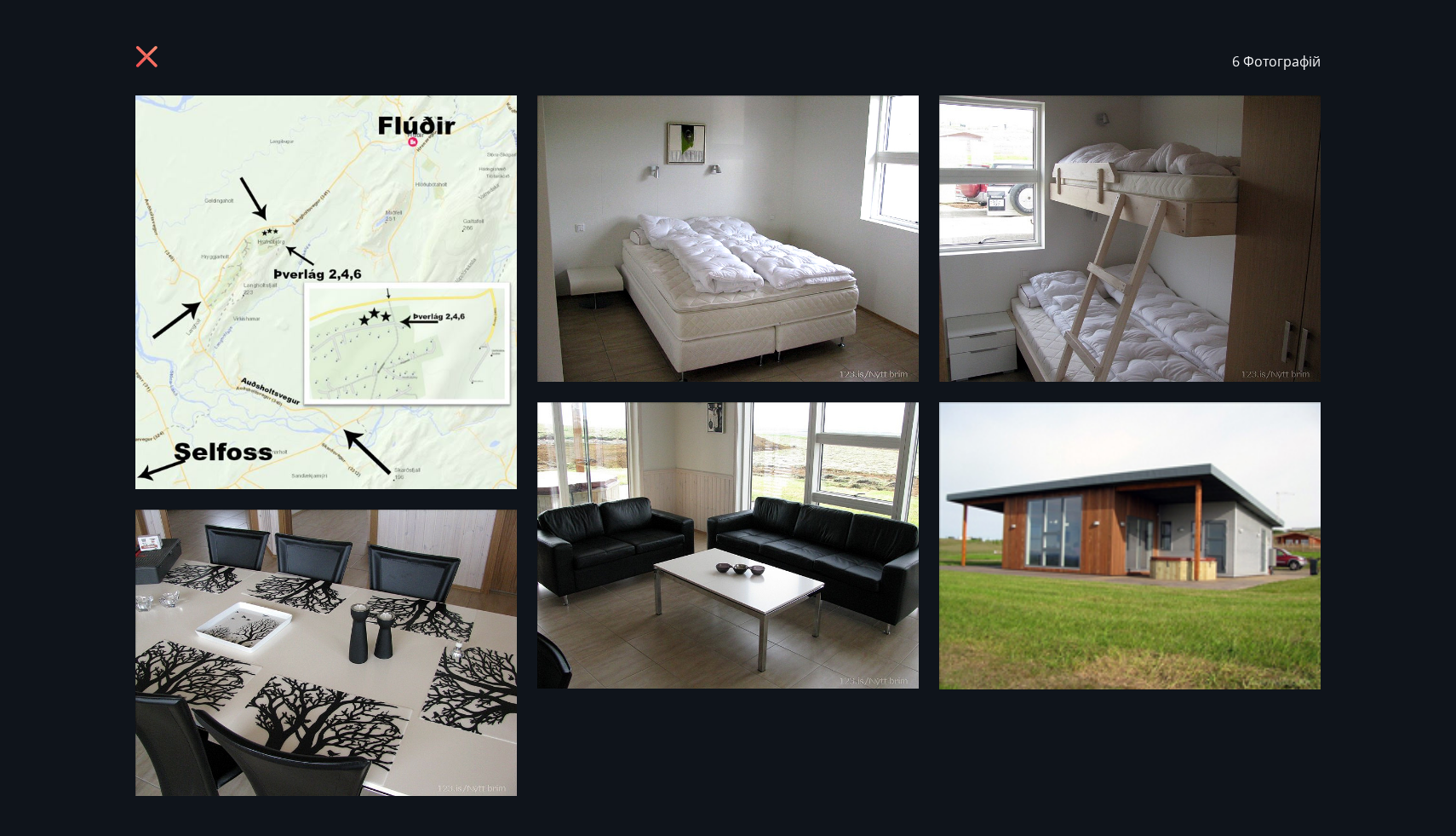
click at [150, 57] on icon at bounding box center [149, 58] width 27 height 27
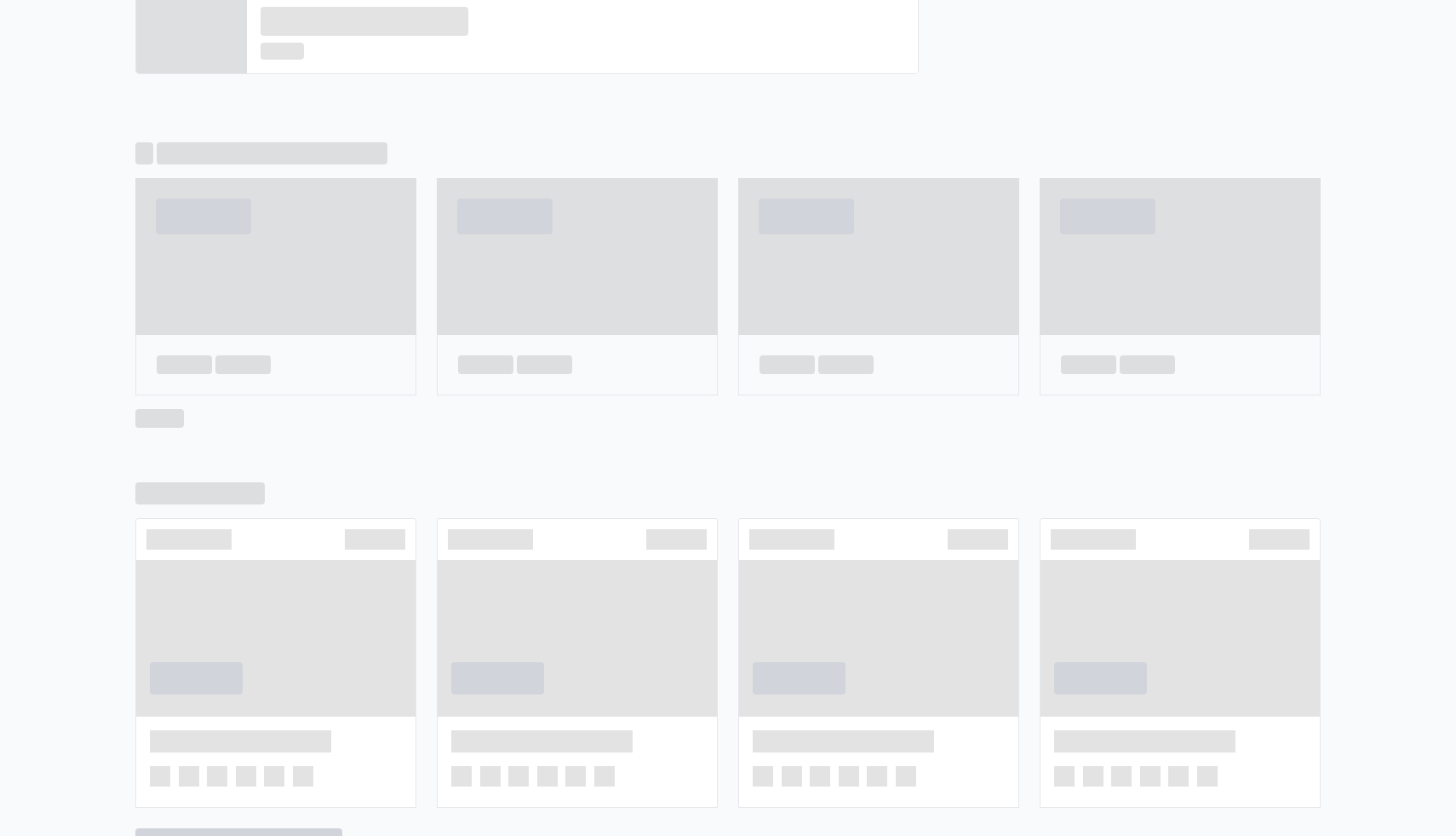
scroll to position [927, 0]
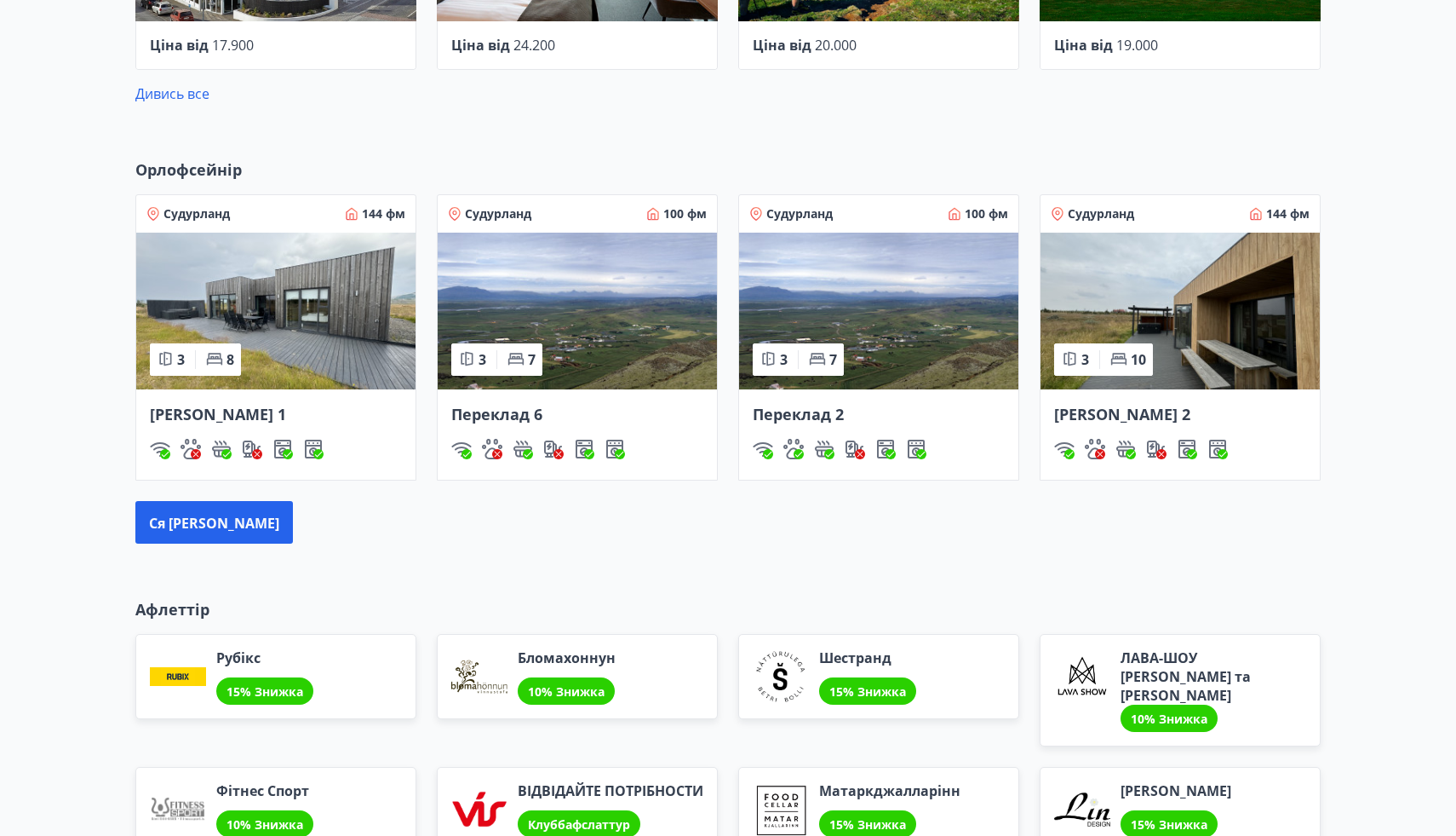
click at [1092, 339] on img at bounding box center [1180, 310] width 279 height 157
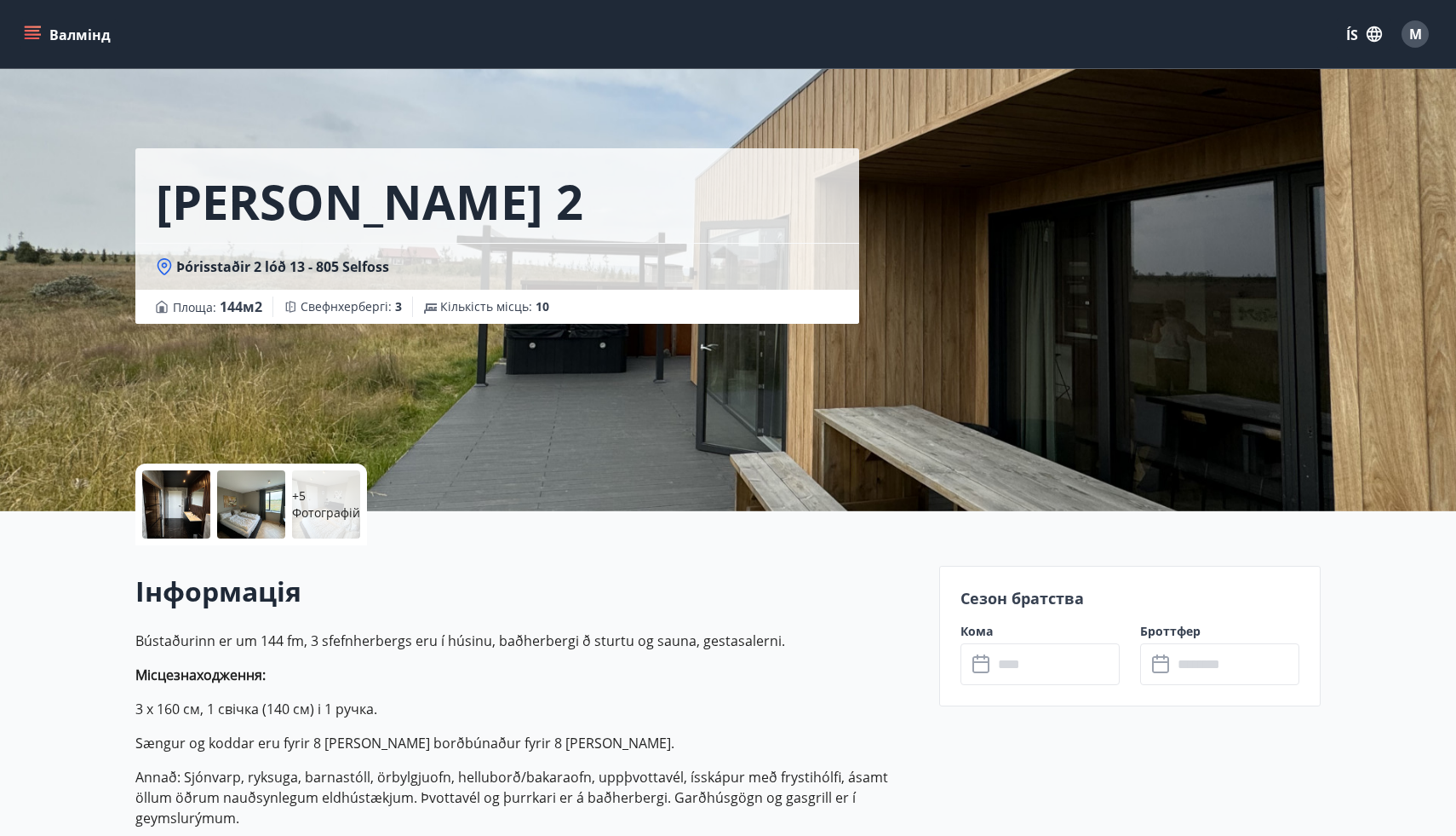
scroll to position [1, 0]
click at [1042, 658] on input "text" at bounding box center [1057, 663] width 127 height 41
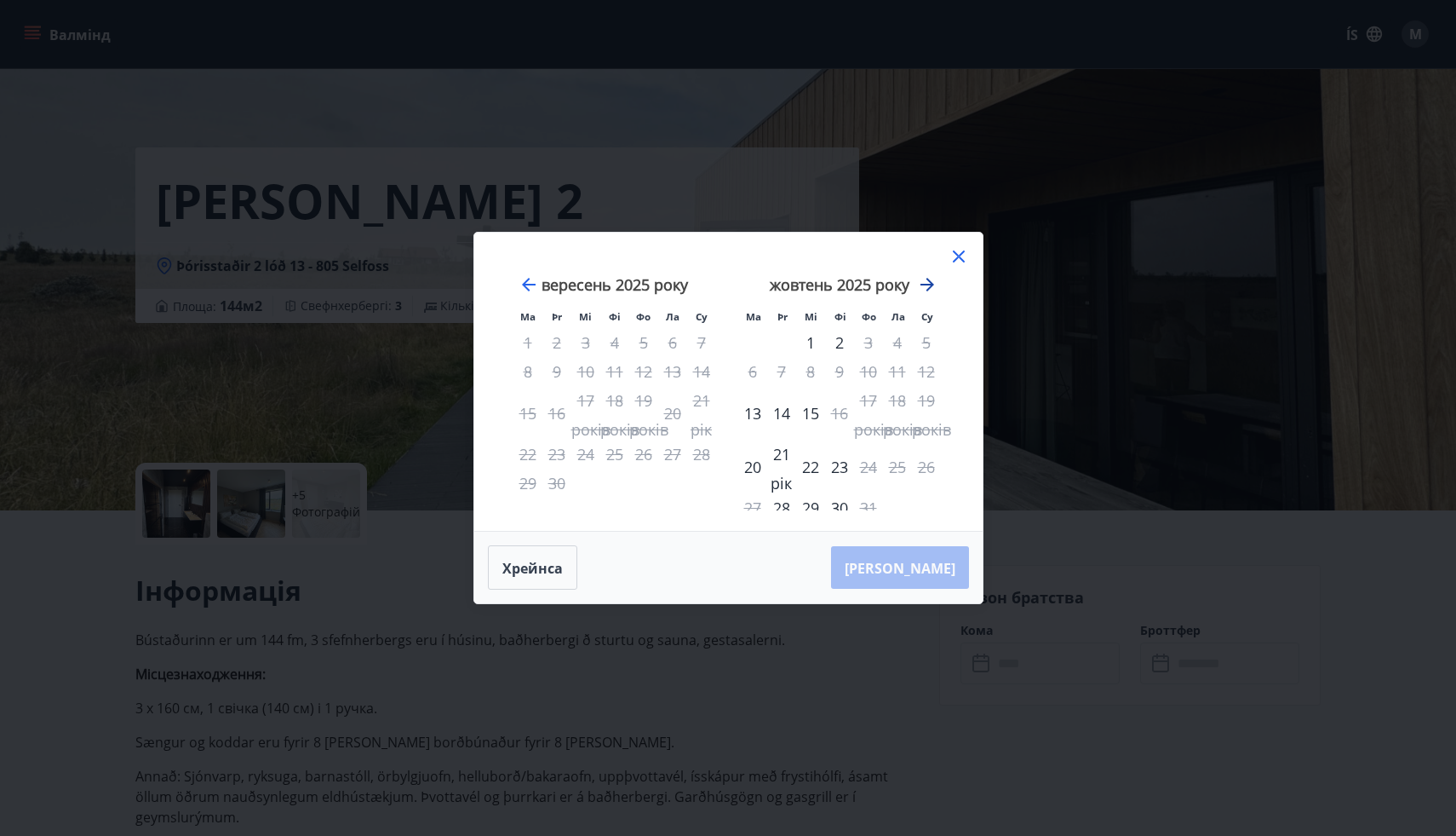
click at [932, 292] on icon "Рухайтеся далі, щоб перейти до наступного місяця." at bounding box center [928, 285] width 21 height 21
click at [930, 288] on icon "Рухайтеся далі, щоб перейти до наступного місяця." at bounding box center [927, 284] width 13 height 13
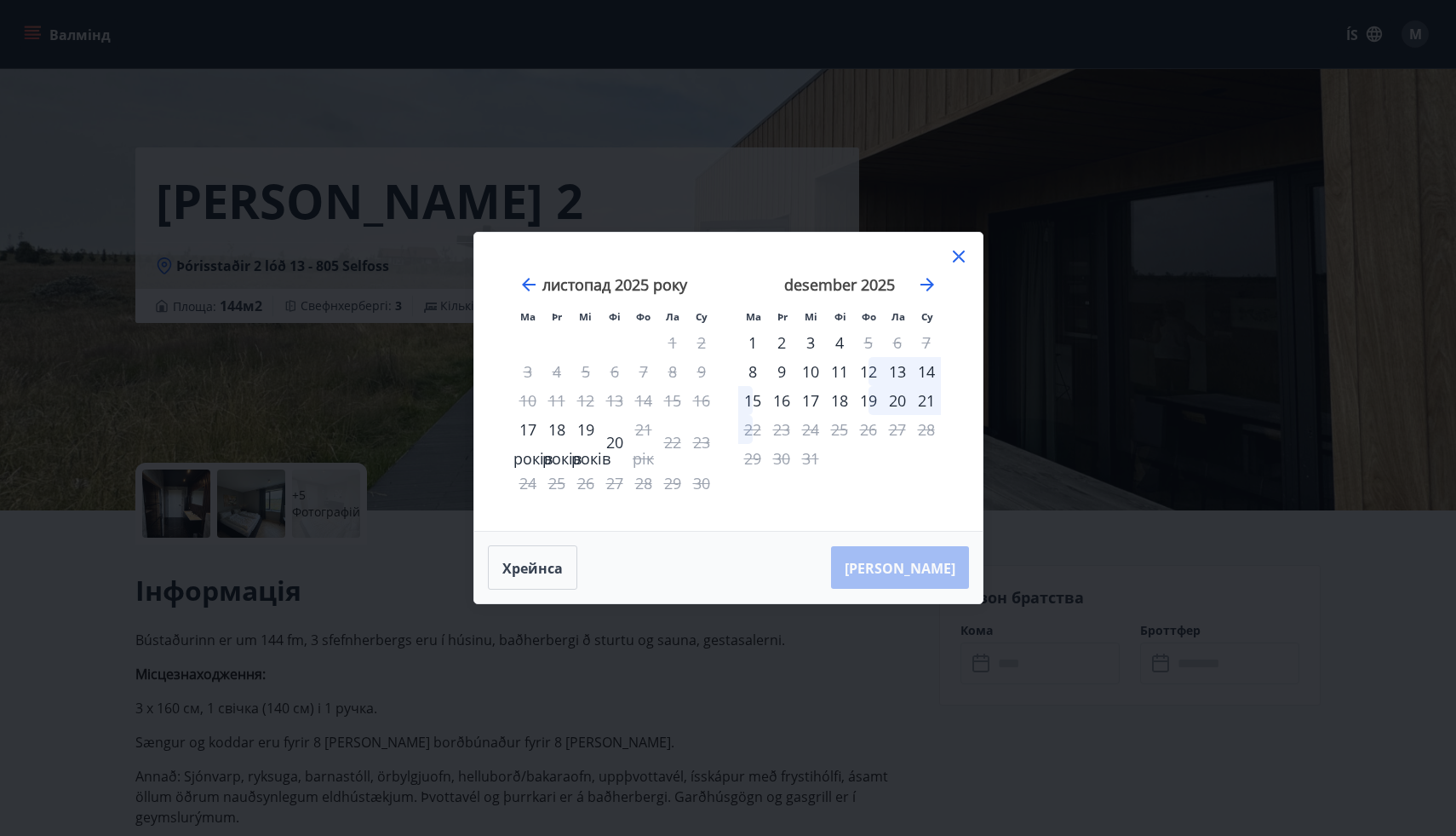
click at [964, 255] on icon at bounding box center [959, 257] width 21 height 21
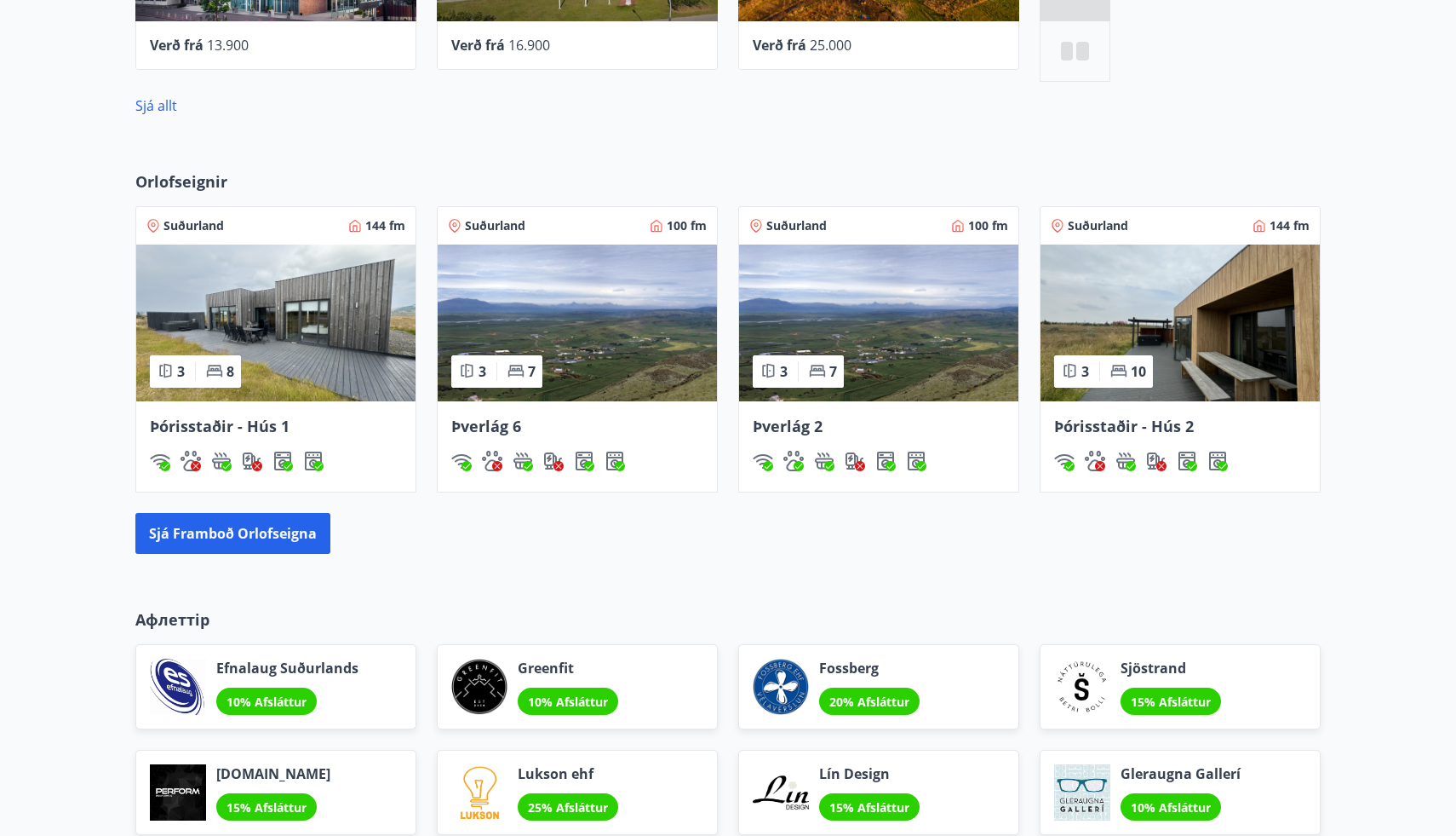
scroll to position [978, 0]
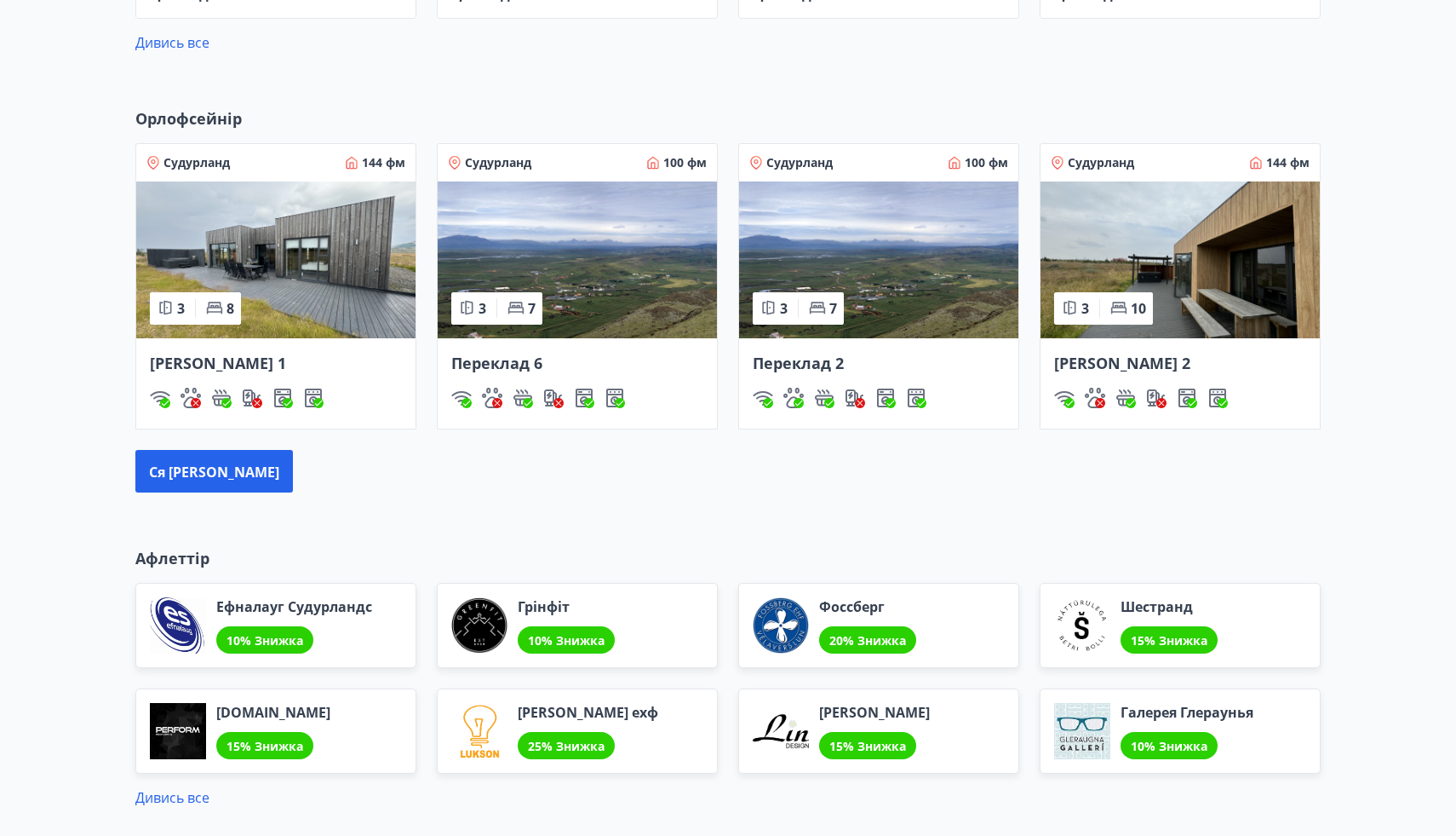
click at [939, 266] on img at bounding box center [878, 260] width 279 height 157
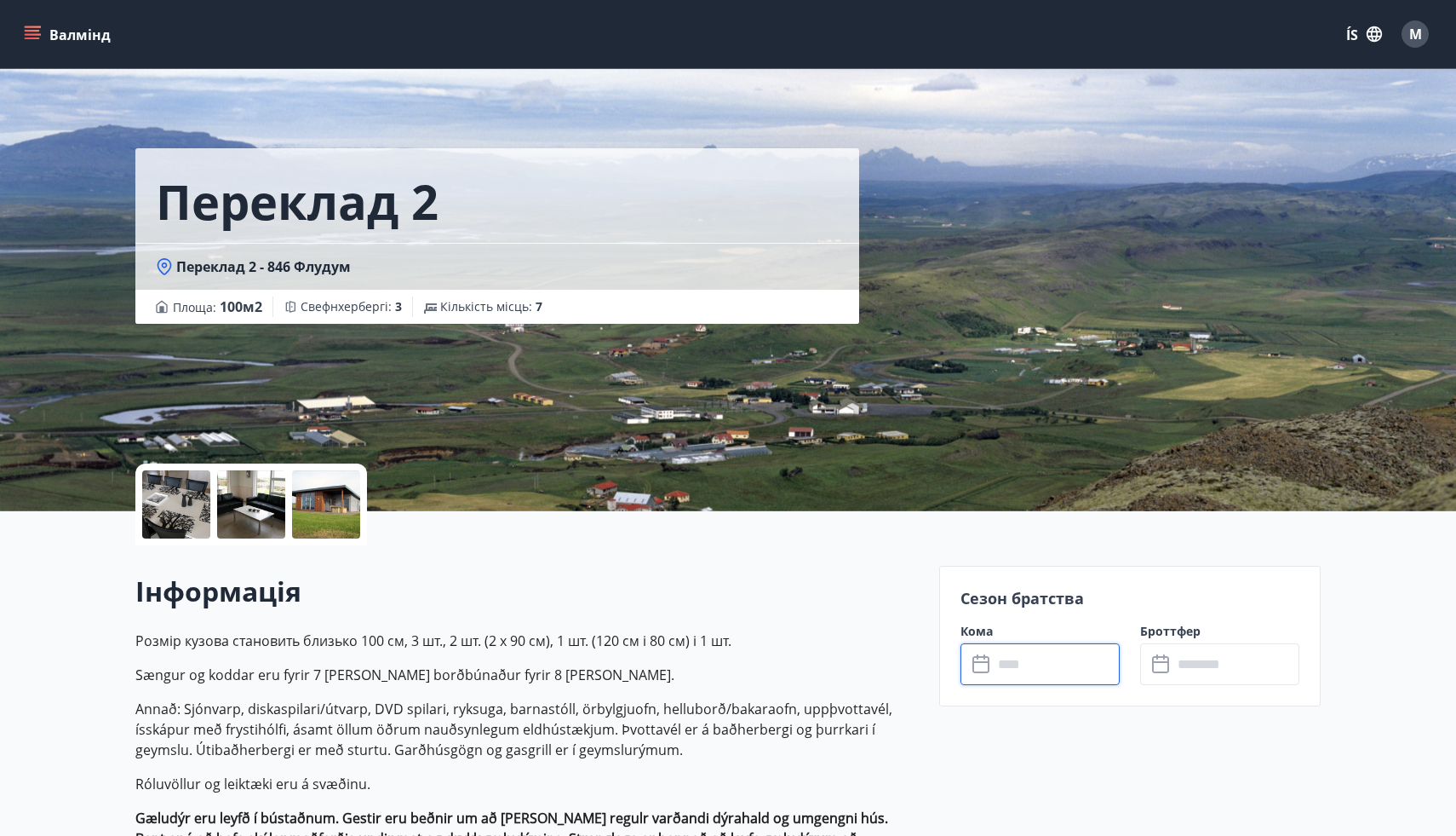
click at [1068, 673] on input "text" at bounding box center [1057, 664] width 127 height 41
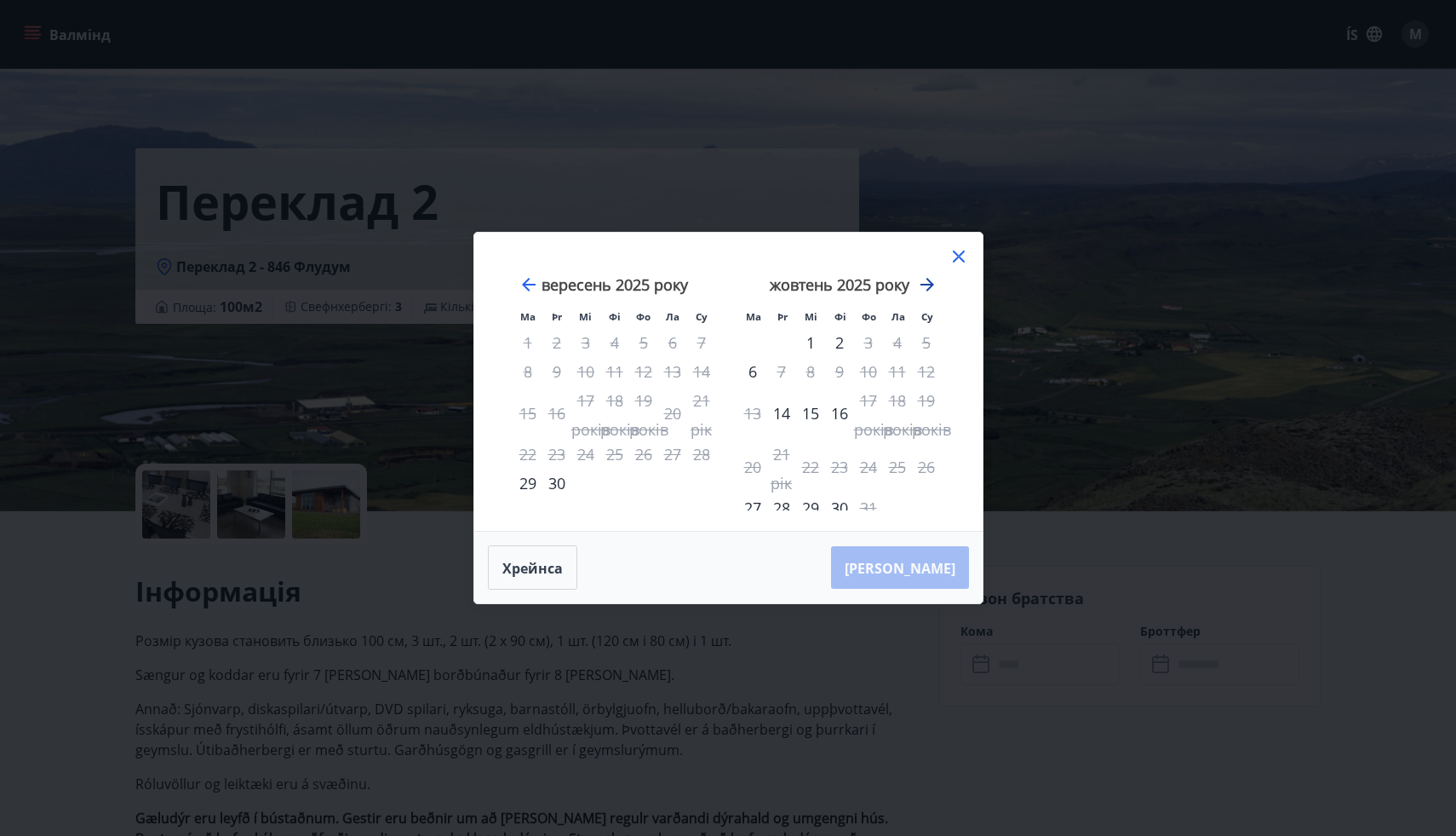
click at [927, 282] on icon "Рухайтеся далі, щоб перейти до наступного місяця." at bounding box center [928, 285] width 21 height 21
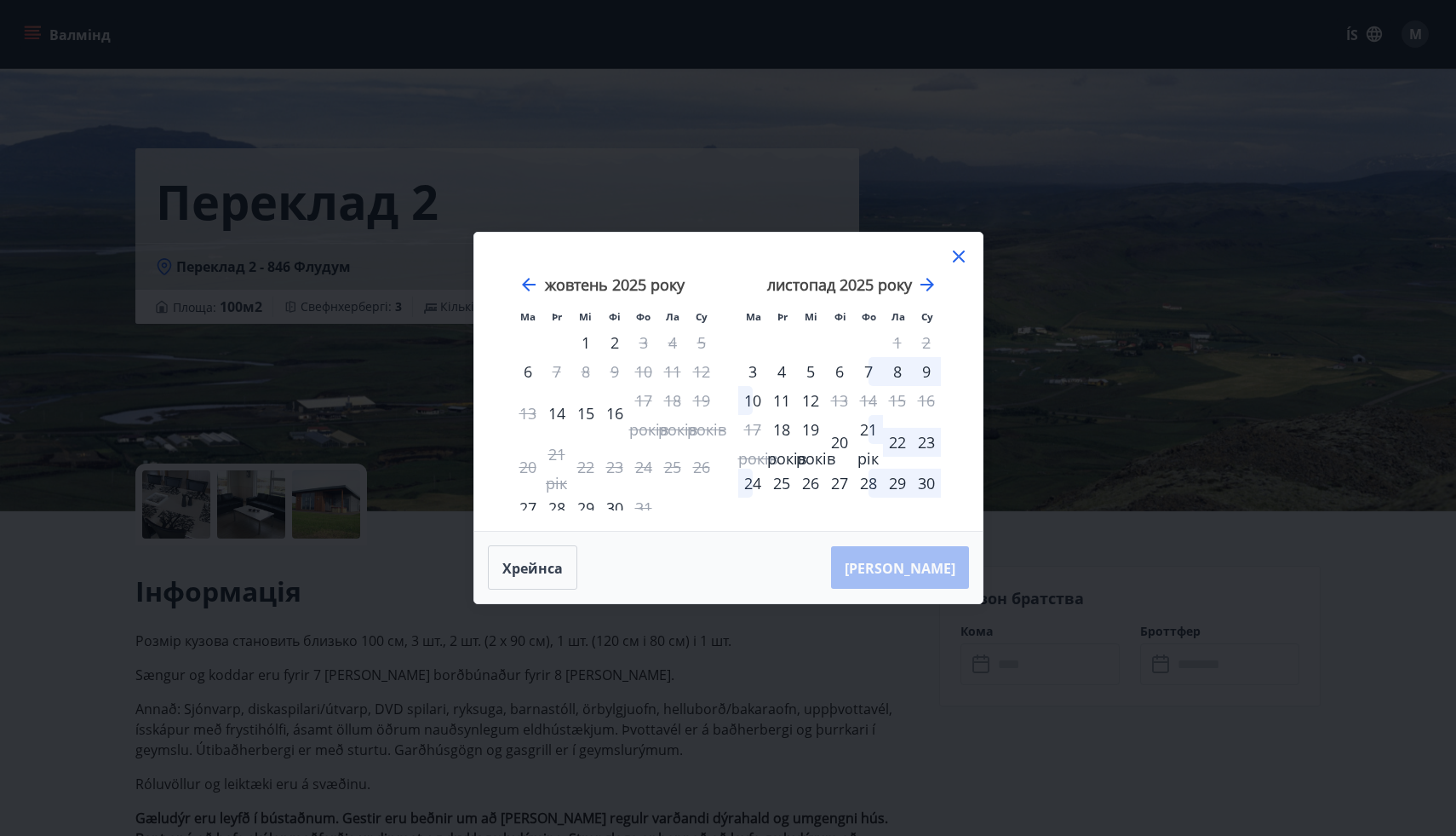
click at [871, 484] on div "28" at bounding box center [869, 482] width 29 height 29
click at [931, 481] on font "30" at bounding box center [927, 483] width 17 height 21
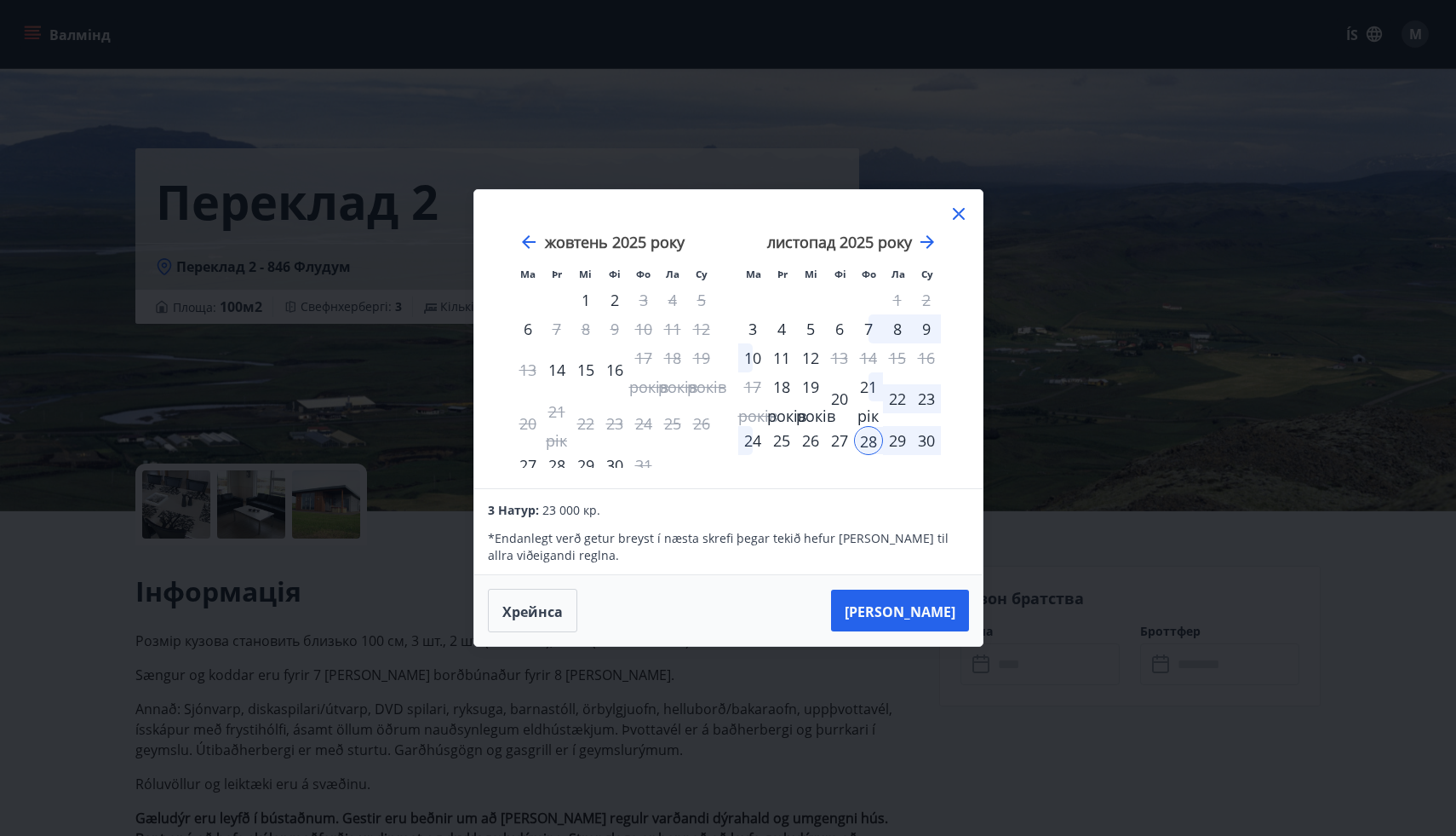
click at [927, 445] on font "30" at bounding box center [927, 441] width 17 height 21
click at [931, 447] on font "30" at bounding box center [927, 441] width 17 height 21
click at [930, 447] on font "30" at bounding box center [927, 441] width 17 height 21
click at [932, 604] on font "Така Фра" at bounding box center [900, 611] width 111 height 19
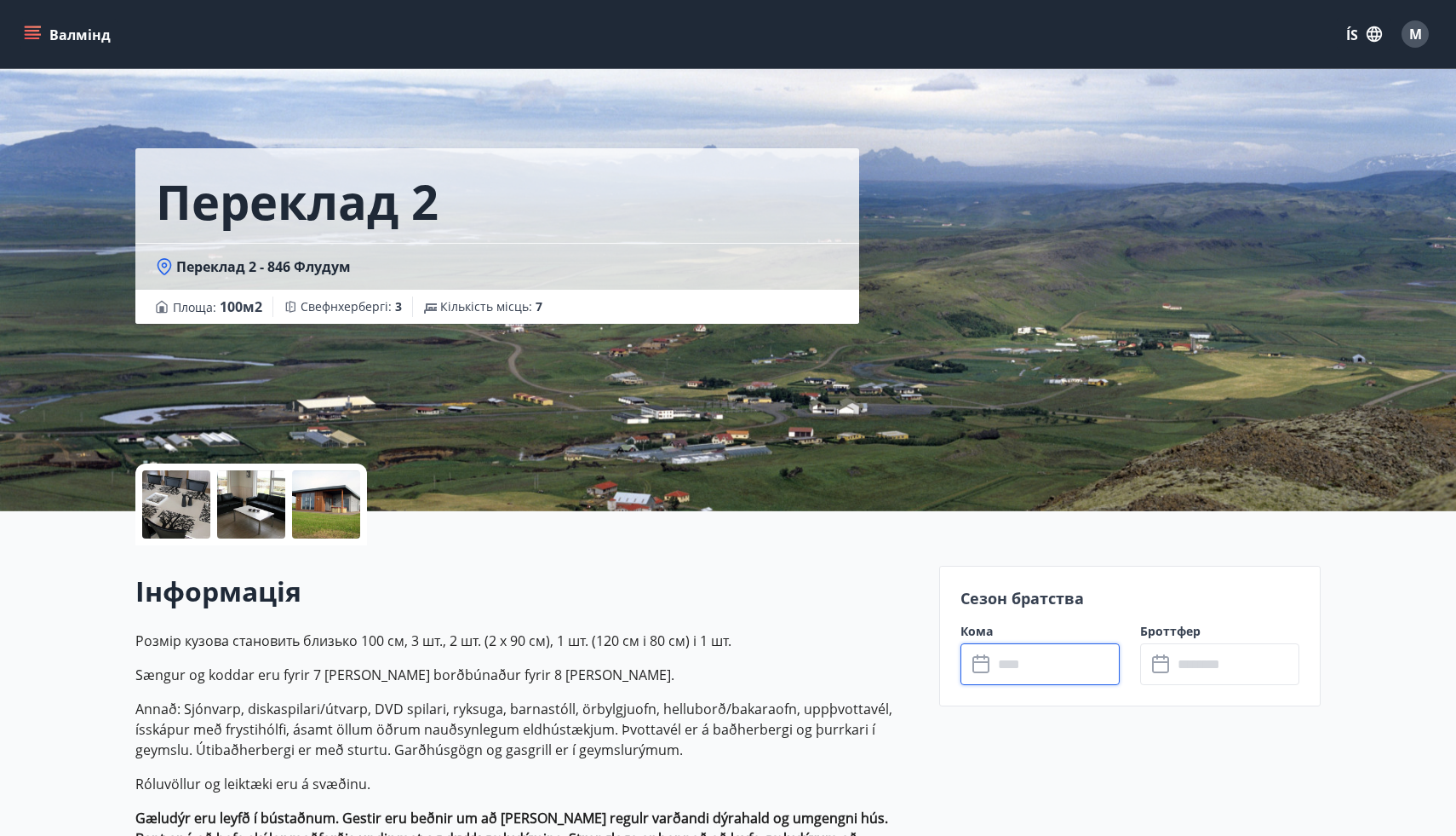
type input "******"
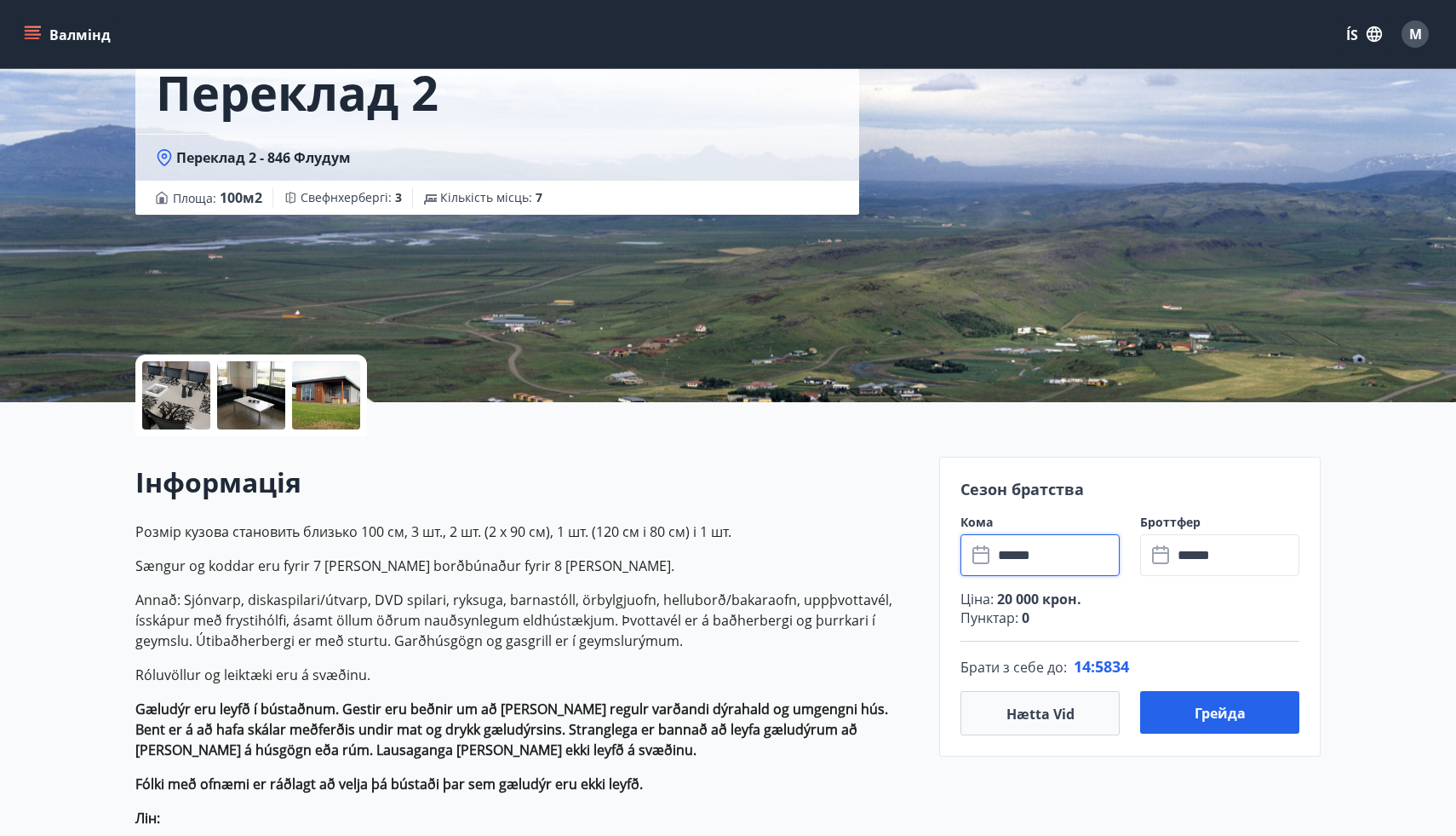
scroll to position [125, 0]
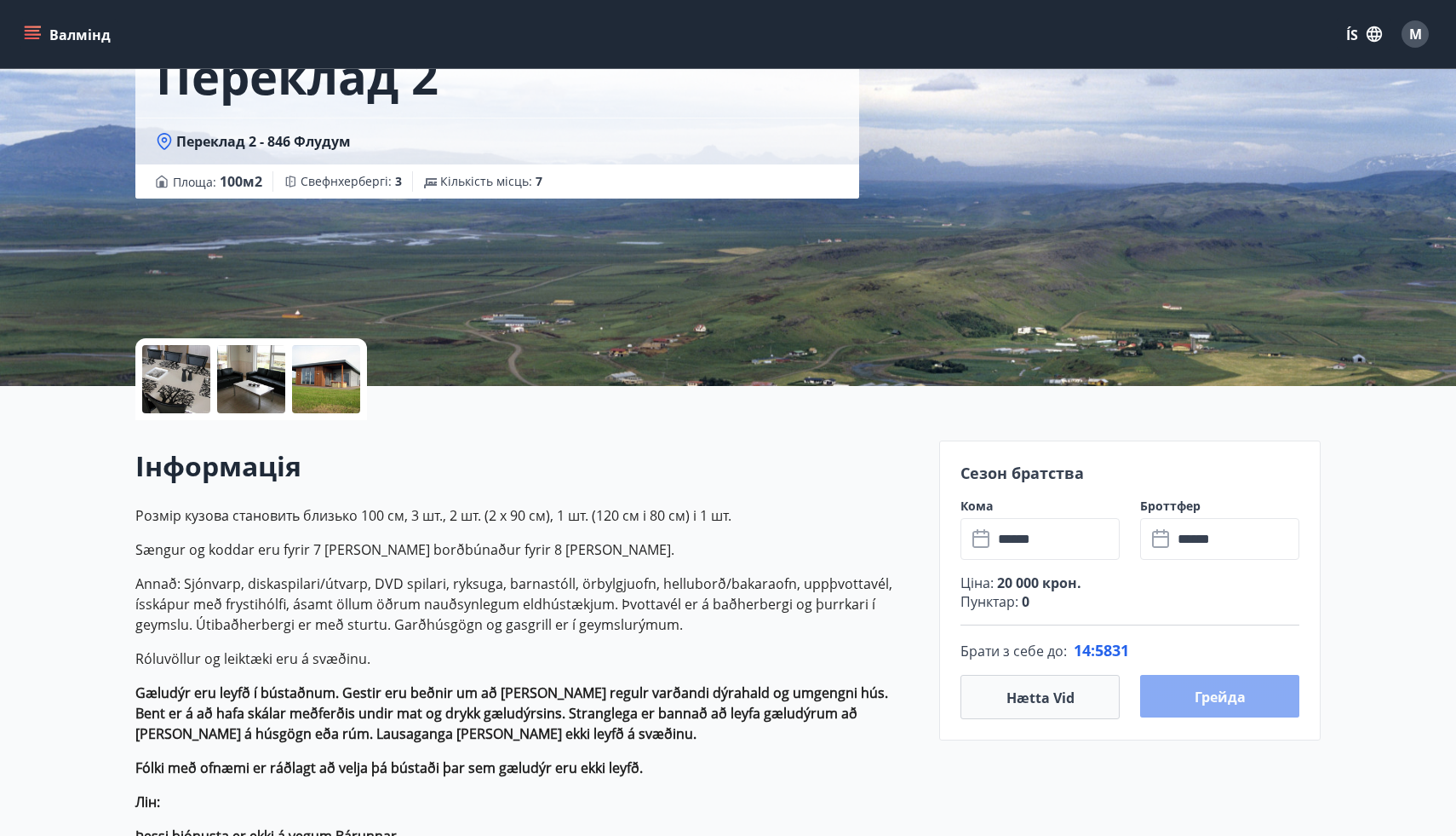
click at [1234, 705] on button "Грейда" at bounding box center [1219, 696] width 159 height 42
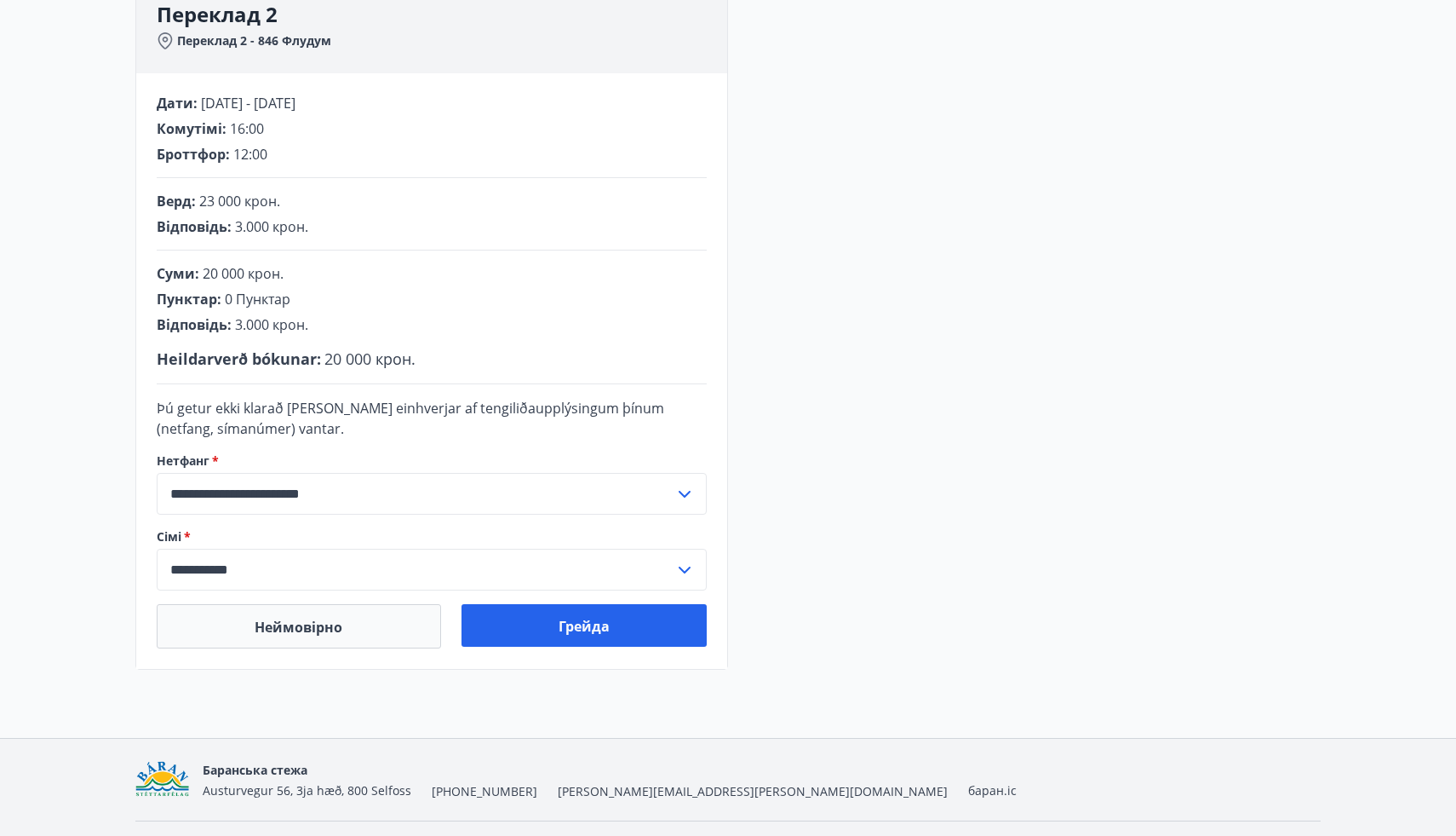
scroll to position [275, 0]
click at [639, 631] on button "Грейда" at bounding box center [585, 624] width 246 height 42
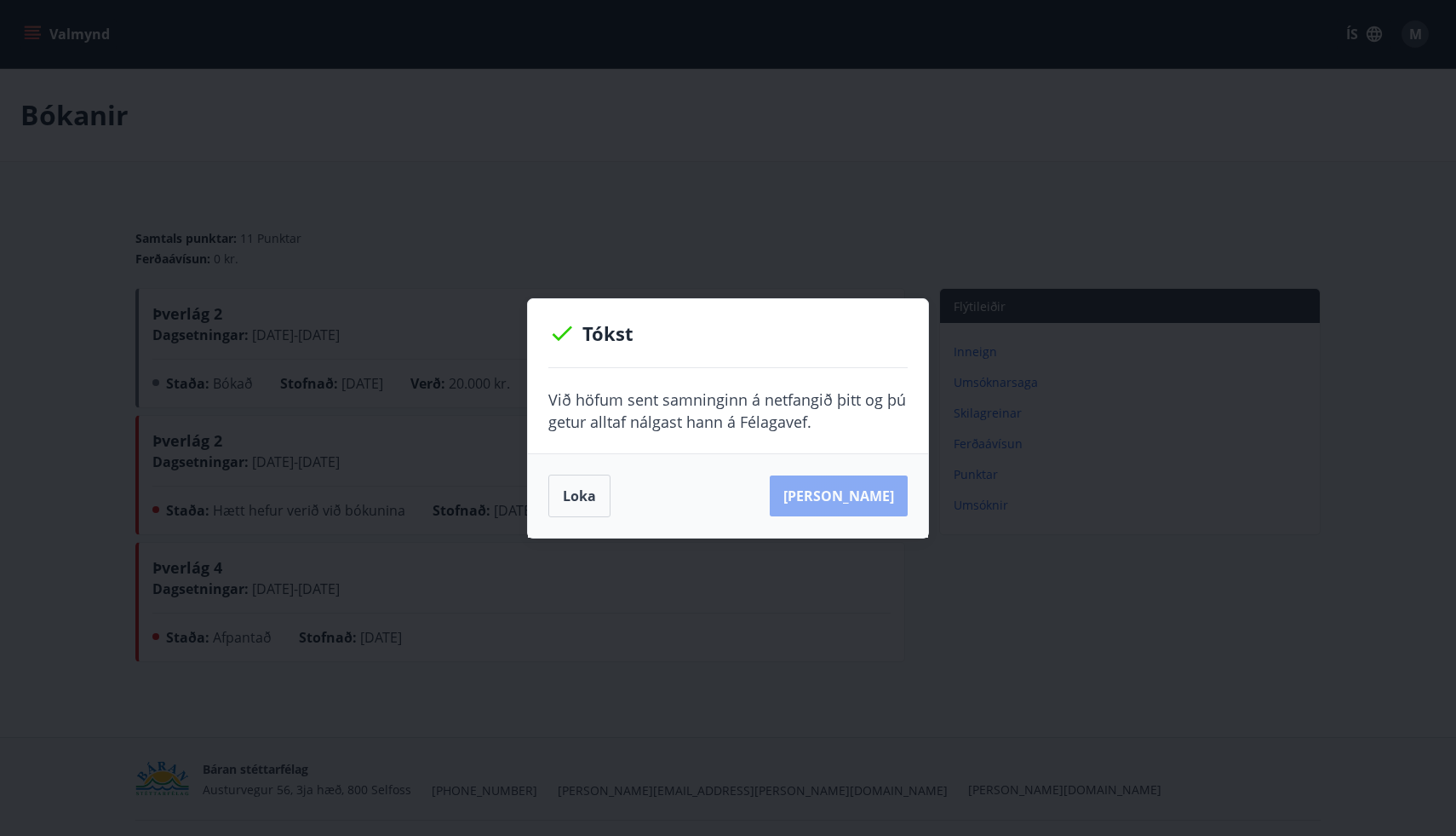
click at [879, 500] on button "Sjá samning" at bounding box center [838, 496] width 138 height 40
click at [824, 504] on button "Sjá samning" at bounding box center [838, 496] width 138 height 40
click at [588, 498] on button "Loka" at bounding box center [580, 496] width 62 height 42
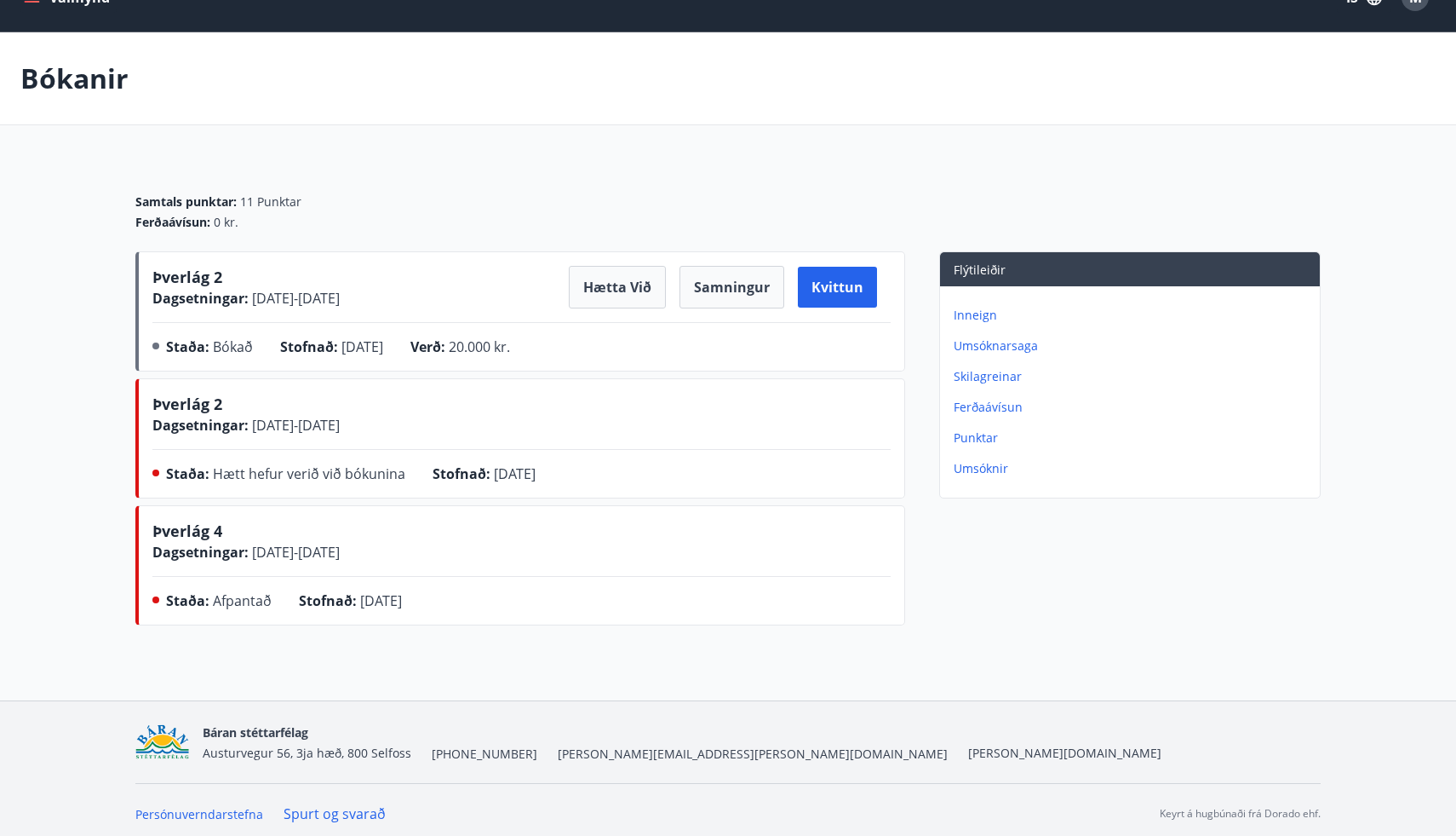
scroll to position [44, 0]
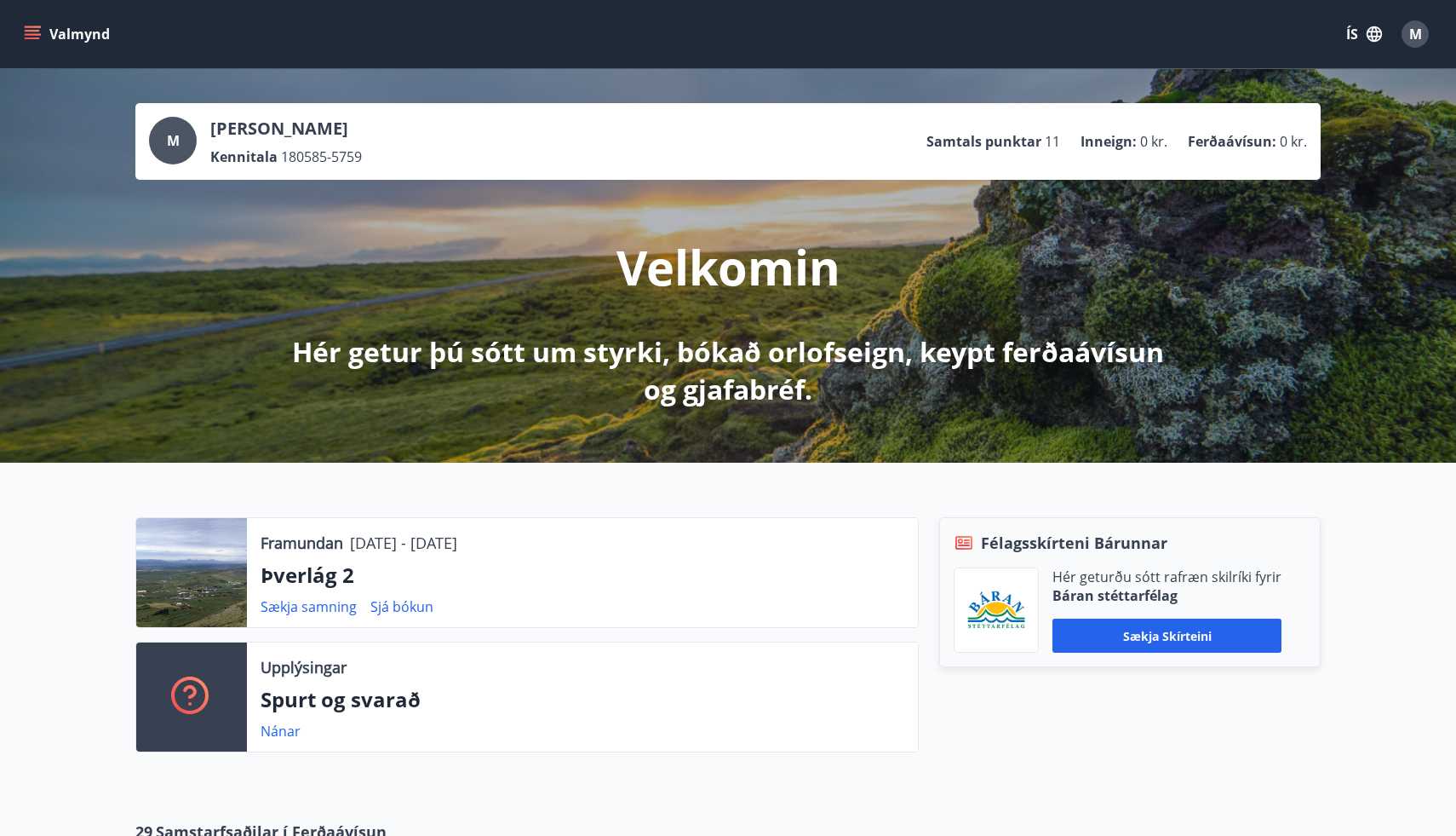
click at [479, 594] on div "Framundan [DATE] - [DATE] Þverlág 2 Sækja samning Sjá bókun" at bounding box center [583, 573] width 671 height 109
click at [234, 576] on div at bounding box center [192, 573] width 111 height 109
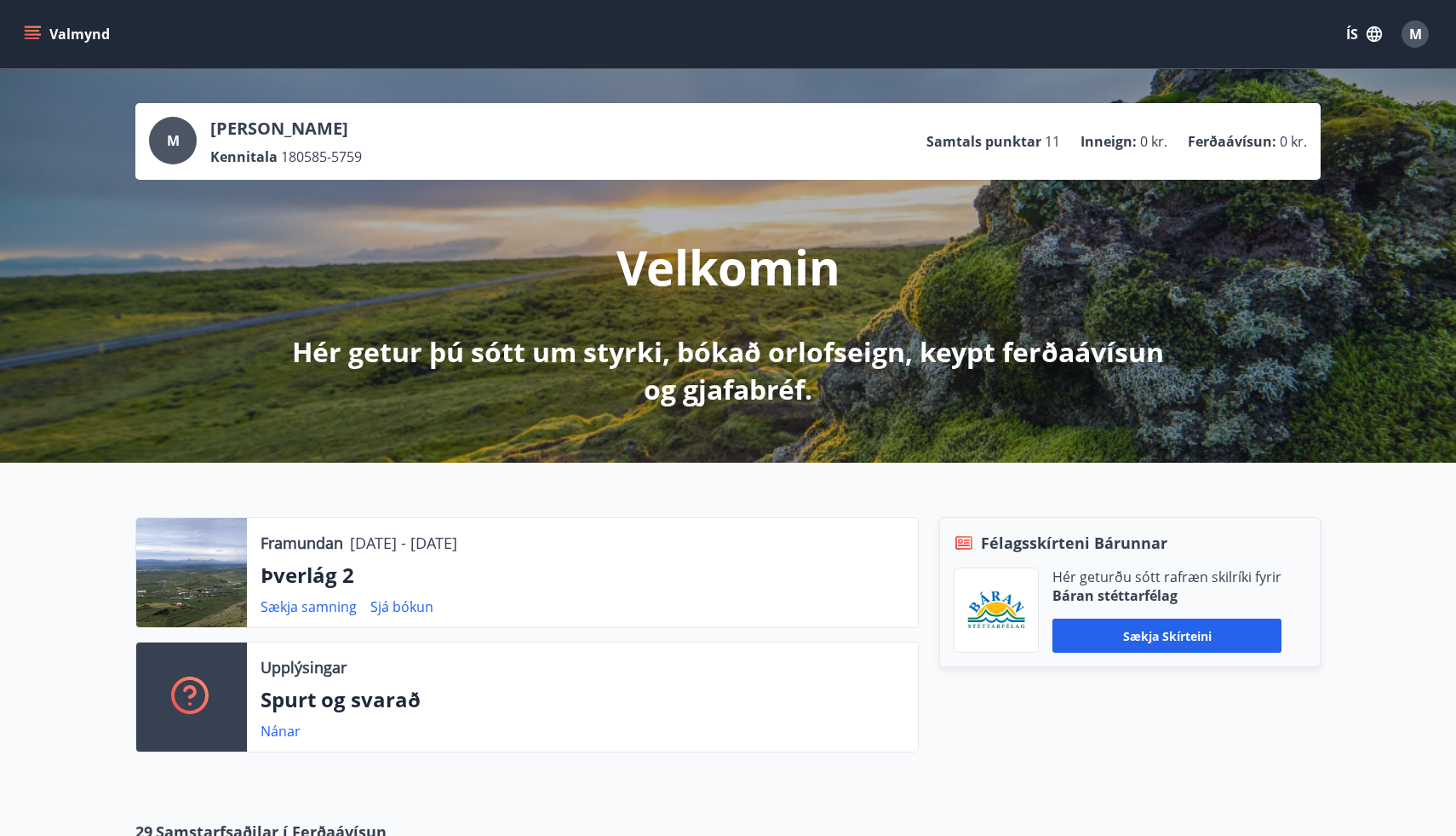
click at [313, 580] on p "Þverlág 2" at bounding box center [582, 575] width 644 height 29
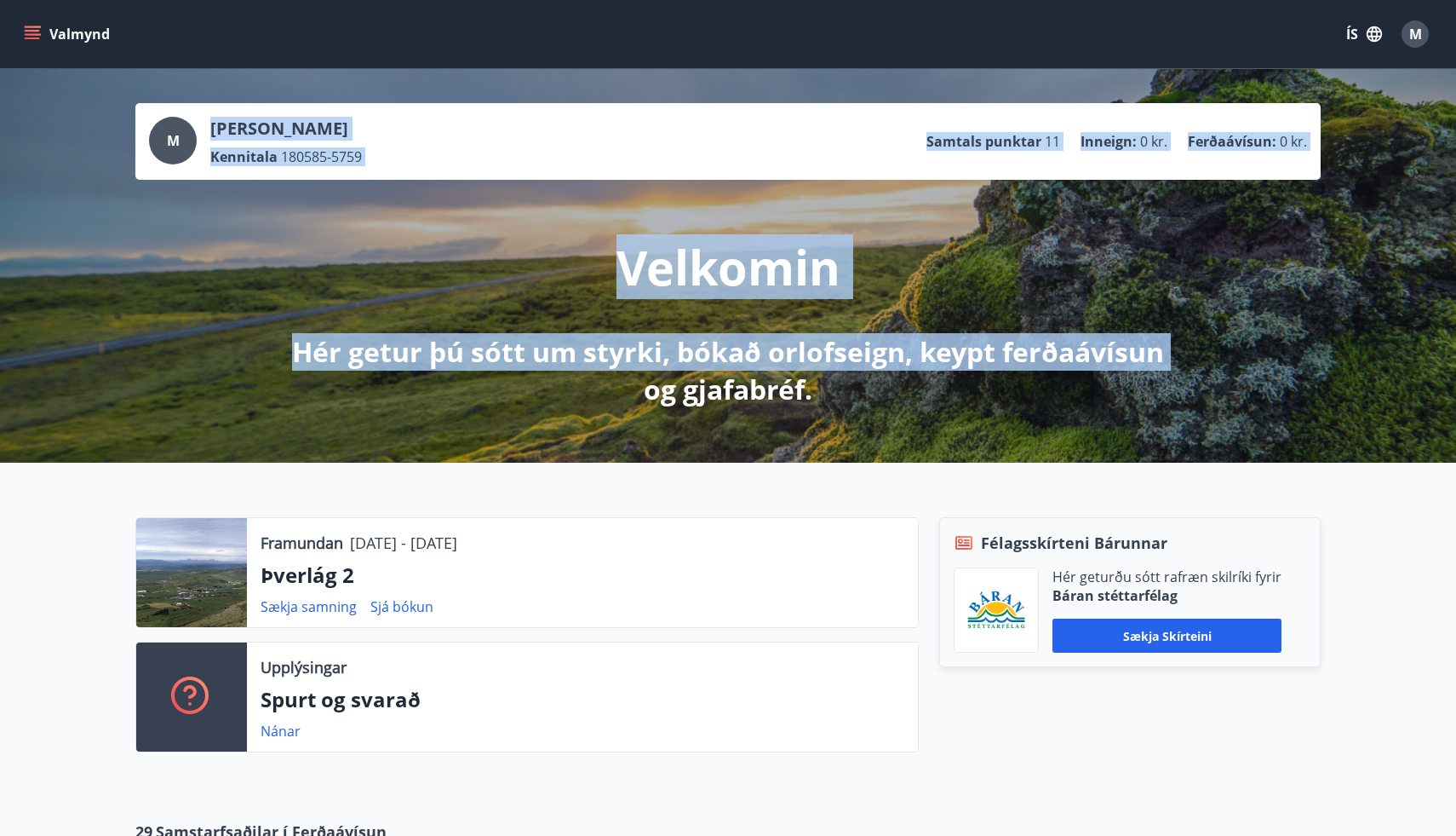
drag, startPoint x: 403, startPoint y: 421, endPoint x: 421, endPoint y: 315, distance: 107.5
click at [419, 321] on div "M [PERSON_NAME] Kennitala 180585-5759 Samtals punktar 11 Inneign : 0 kr. Ferðaá…" at bounding box center [728, 265] width 1456 height 394
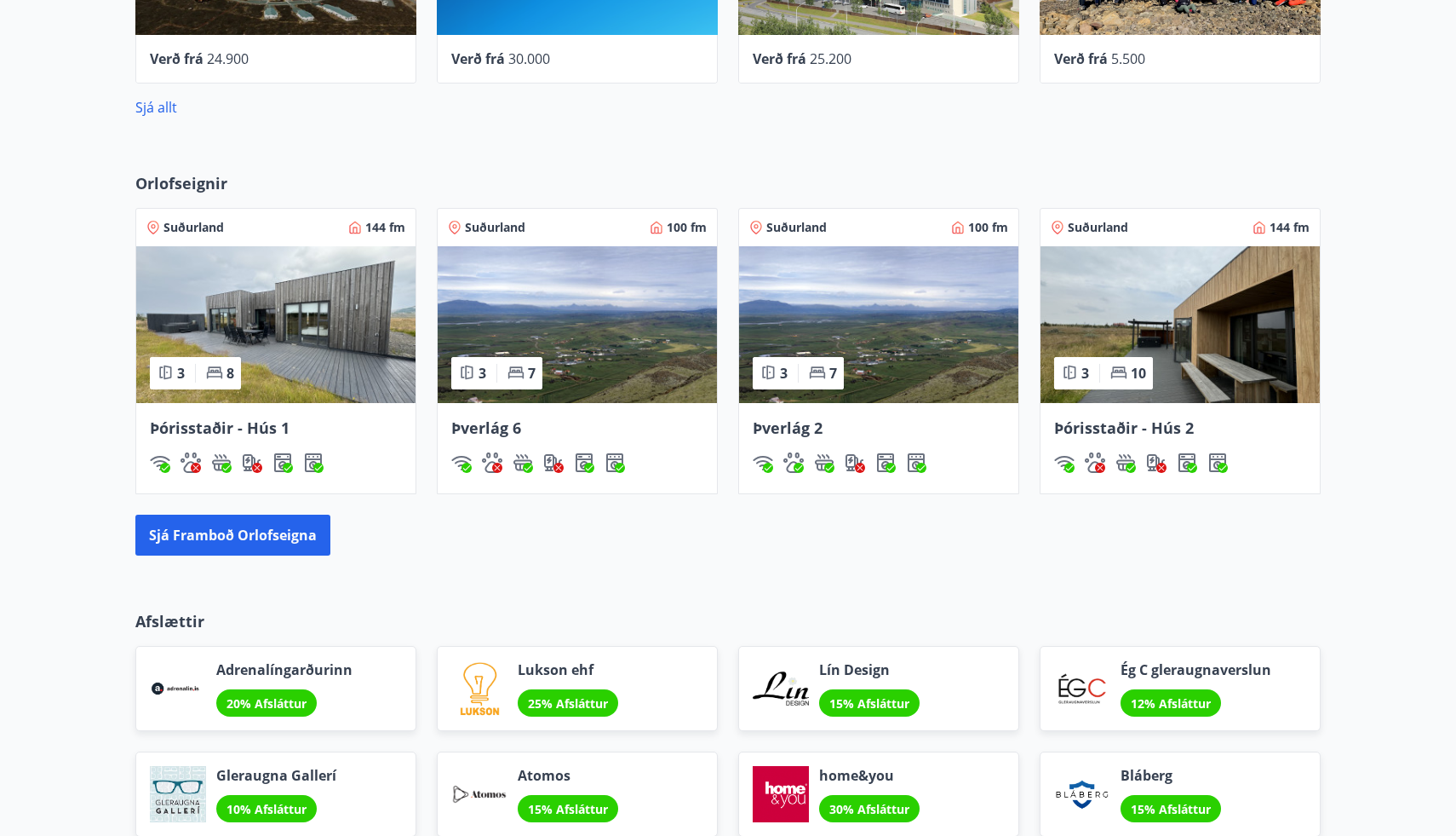
scroll to position [983, 0]
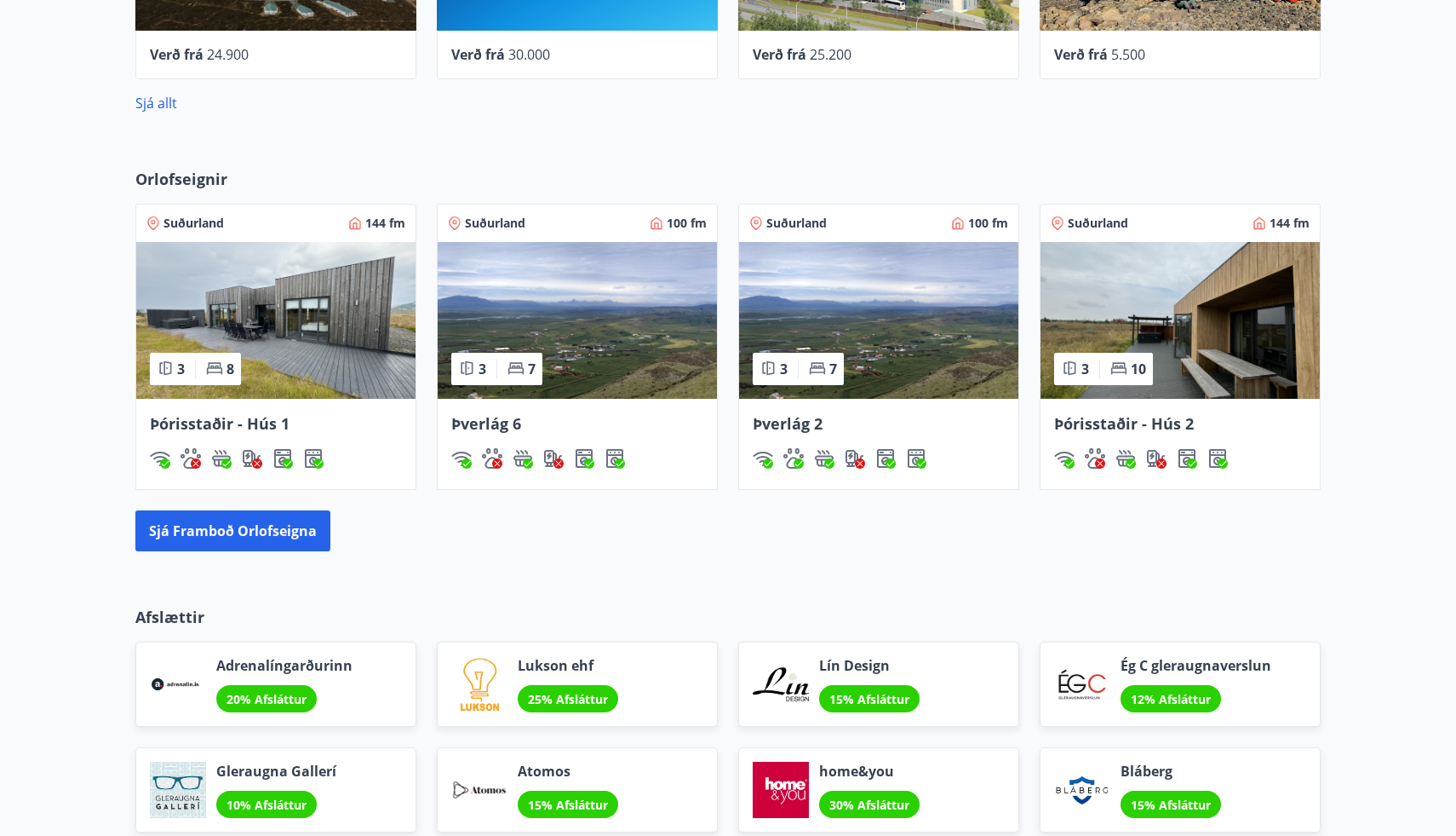
drag, startPoint x: 421, startPoint y: 305, endPoint x: 458, endPoint y: 244, distance: 71.3
click at [458, 244] on div "Suðurland 100 fm 3 7 Þverlág 6" at bounding box center [567, 337] width 302 height 307
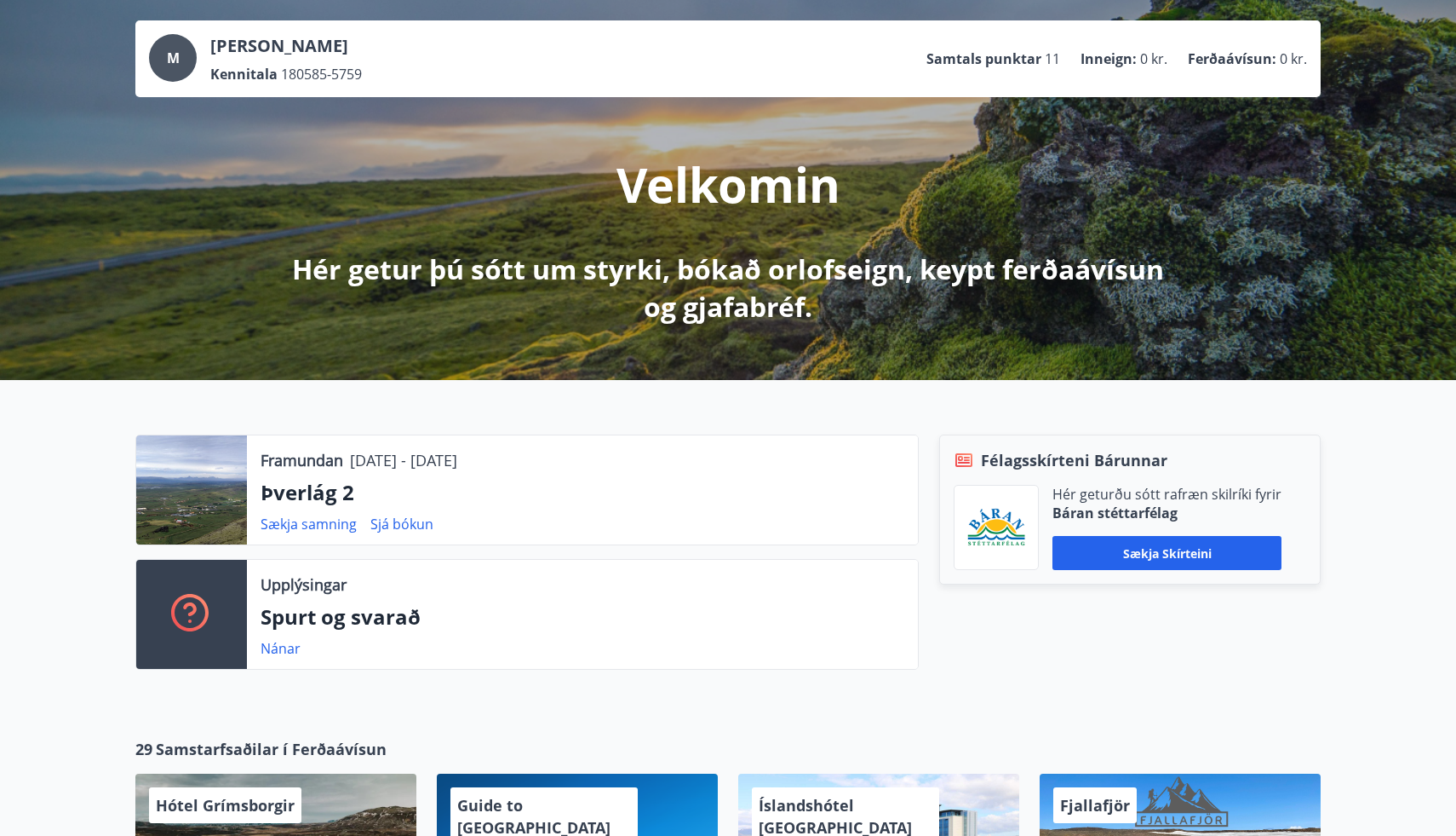
scroll to position [85, 0]
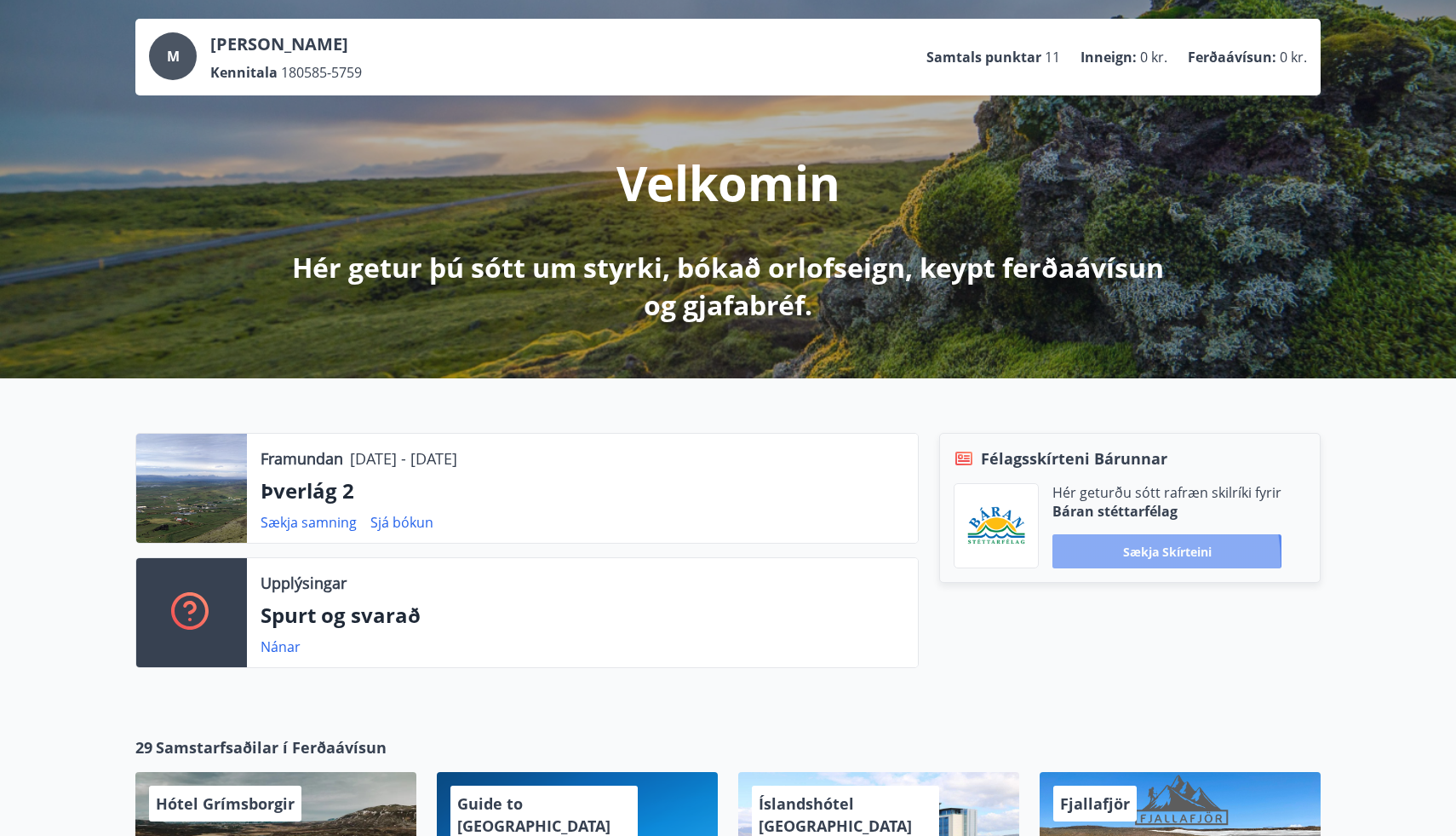
click at [1099, 562] on button "Sækja skírteini" at bounding box center [1167, 551] width 229 height 34
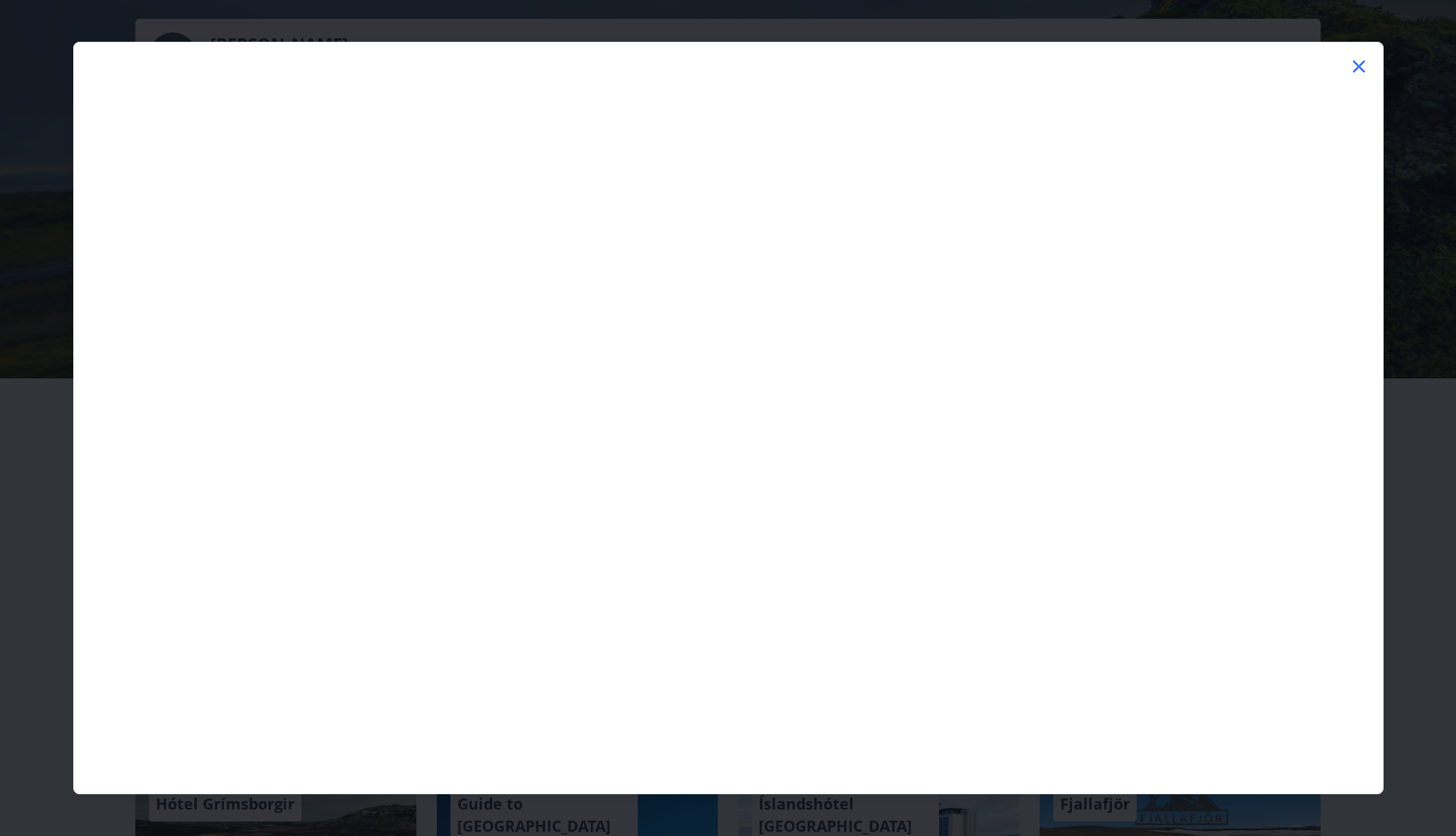
click at [1363, 68] on icon at bounding box center [1359, 67] width 21 height 21
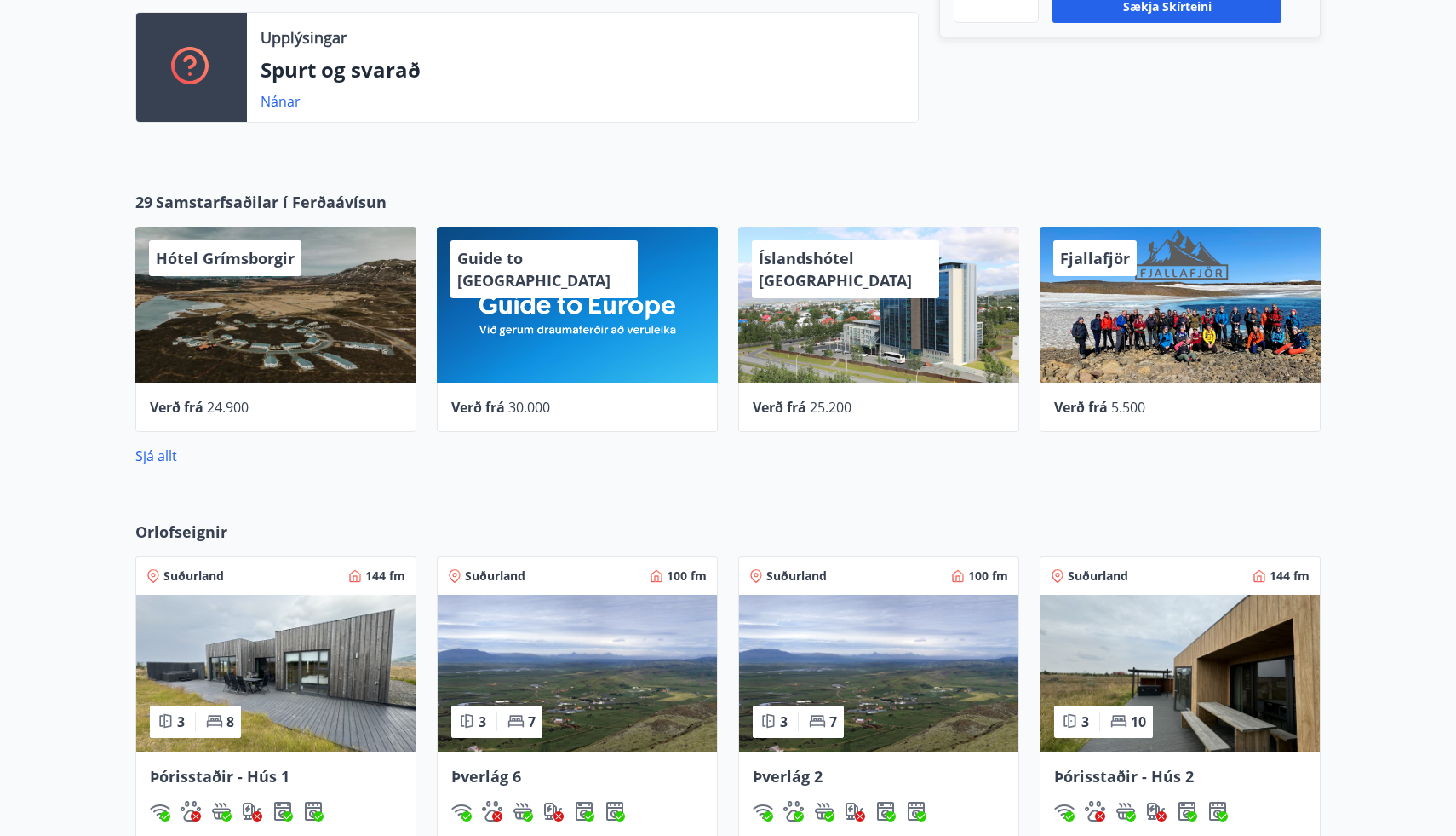
scroll to position [655, 0]
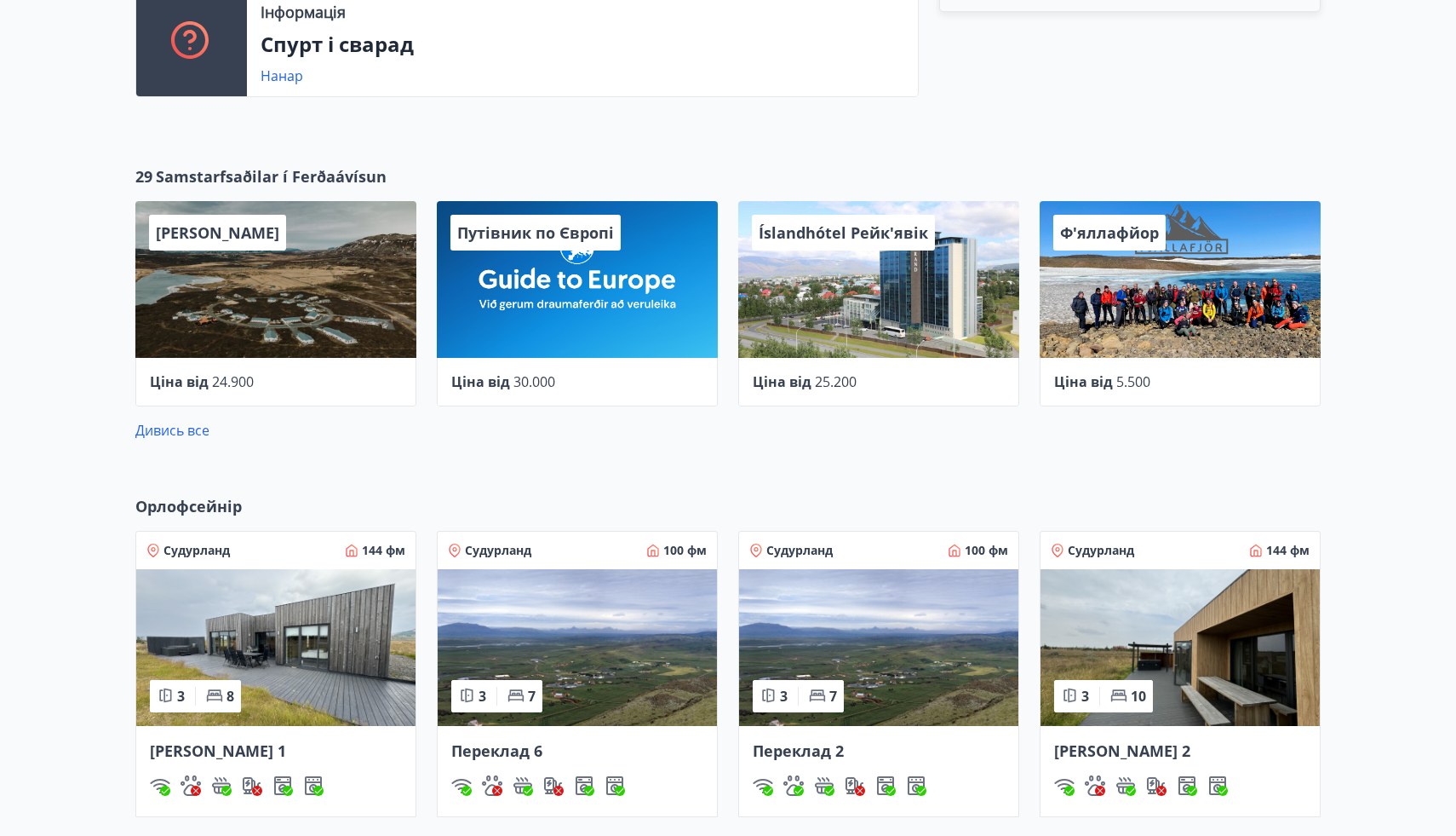
click at [530, 360] on div "Ціна від 30.000" at bounding box center [577, 383] width 281 height 49
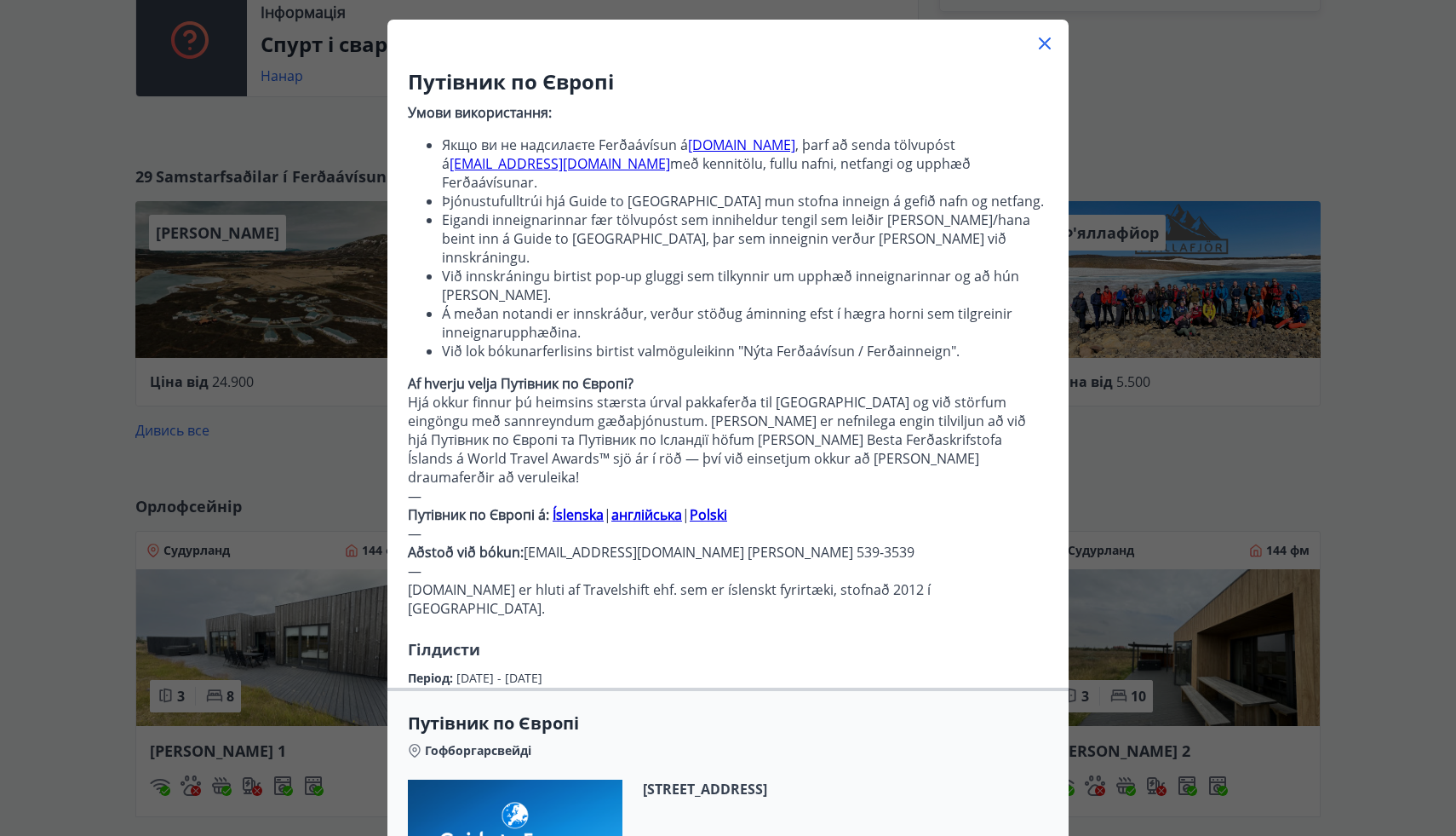
scroll to position [80, 0]
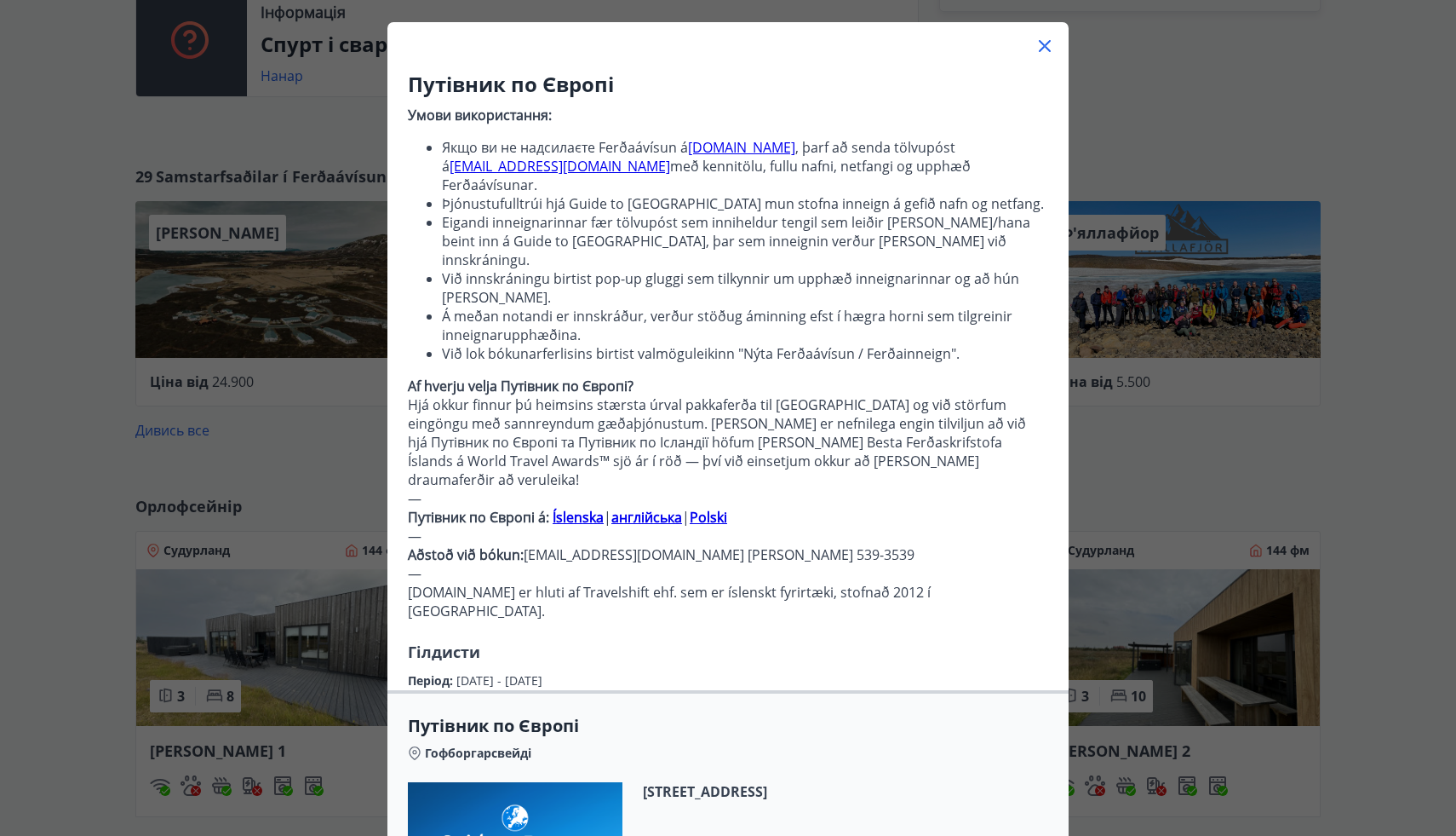
click at [1041, 50] on icon at bounding box center [1044, 46] width 12 height 12
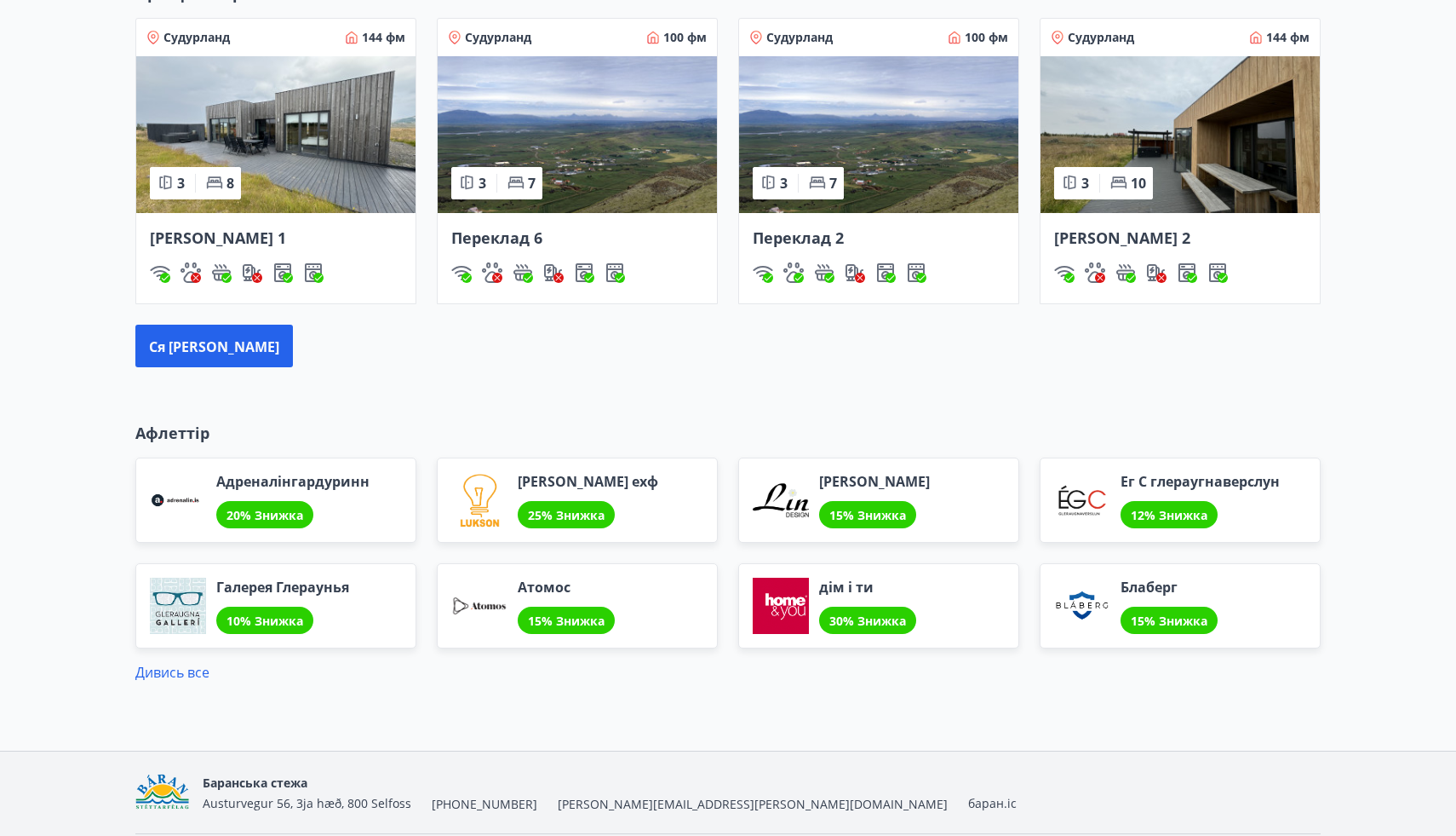
scroll to position [1200, 0]
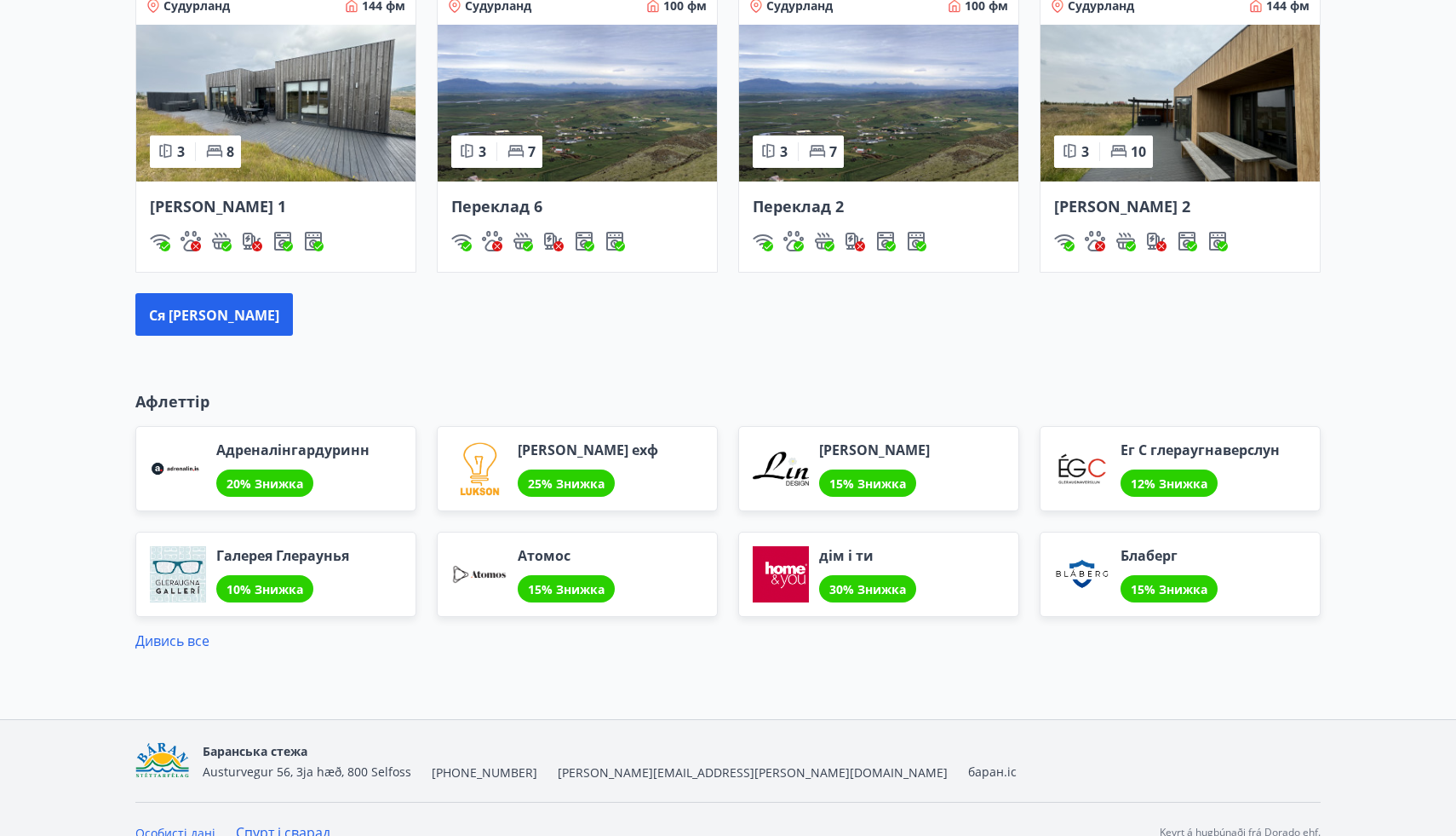
click at [851, 555] on font "дім і ти" at bounding box center [847, 556] width 55 height 19
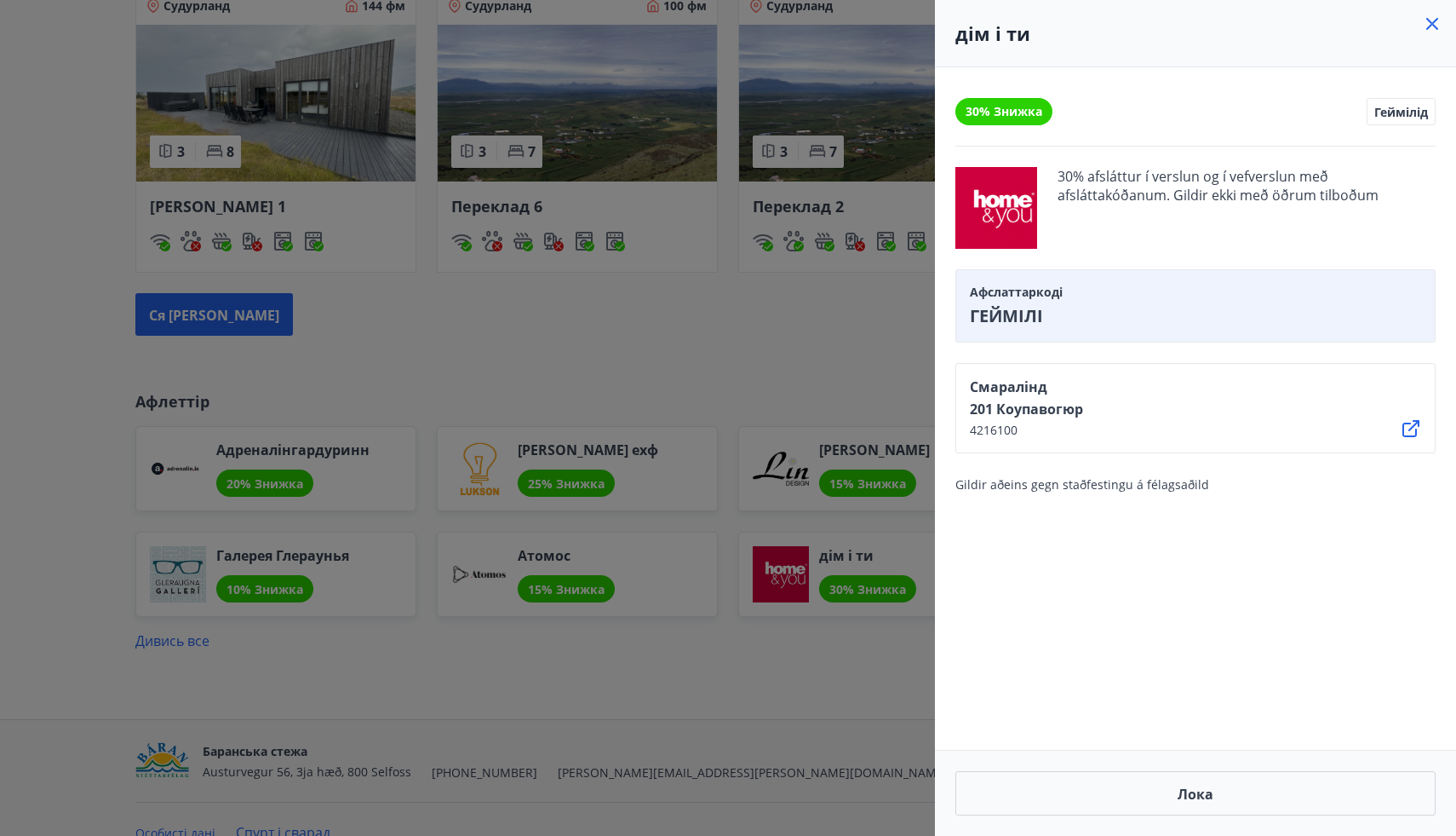
click at [1431, 23] on icon at bounding box center [1433, 24] width 12 height 12
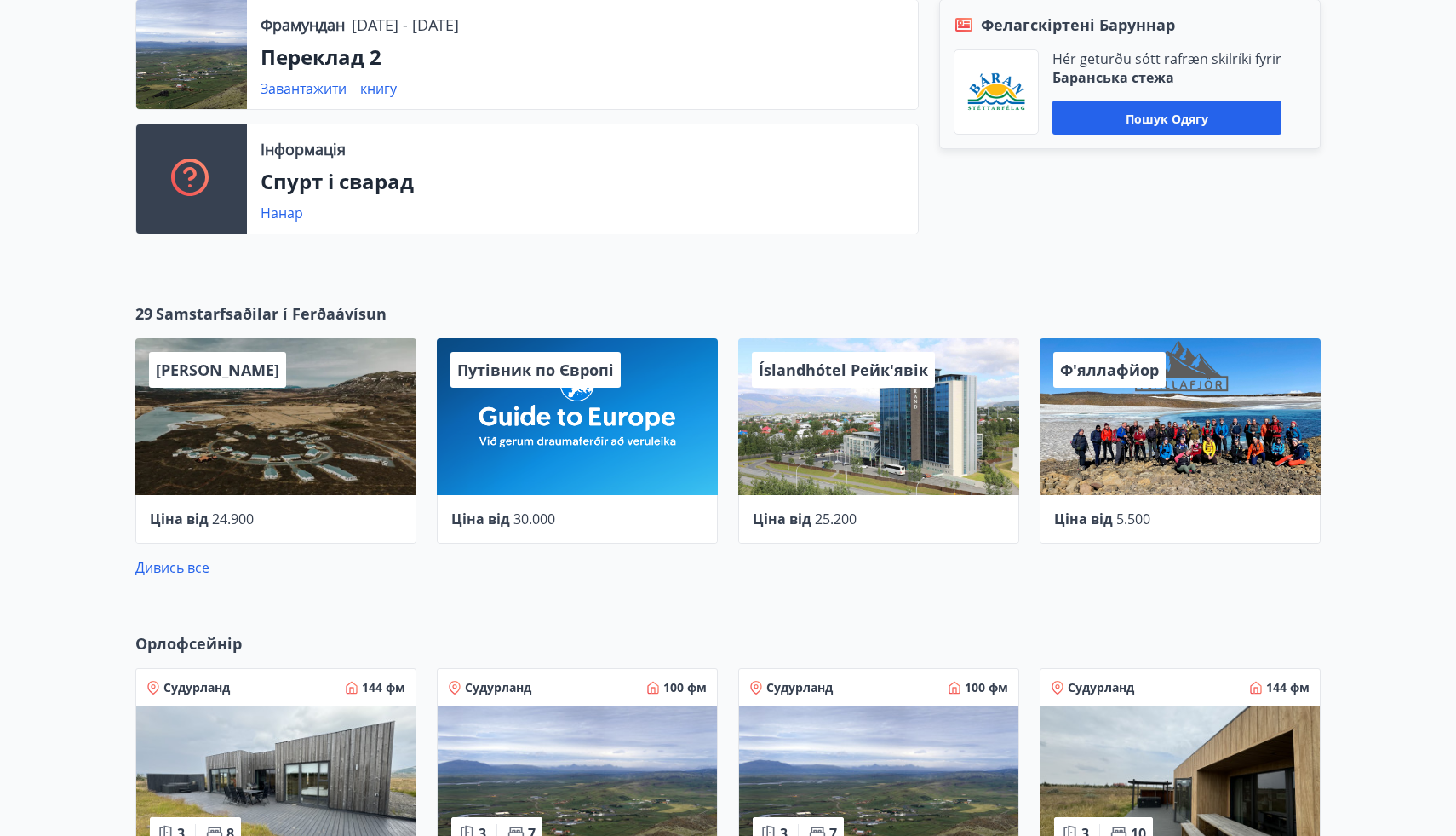
scroll to position [513, 0]
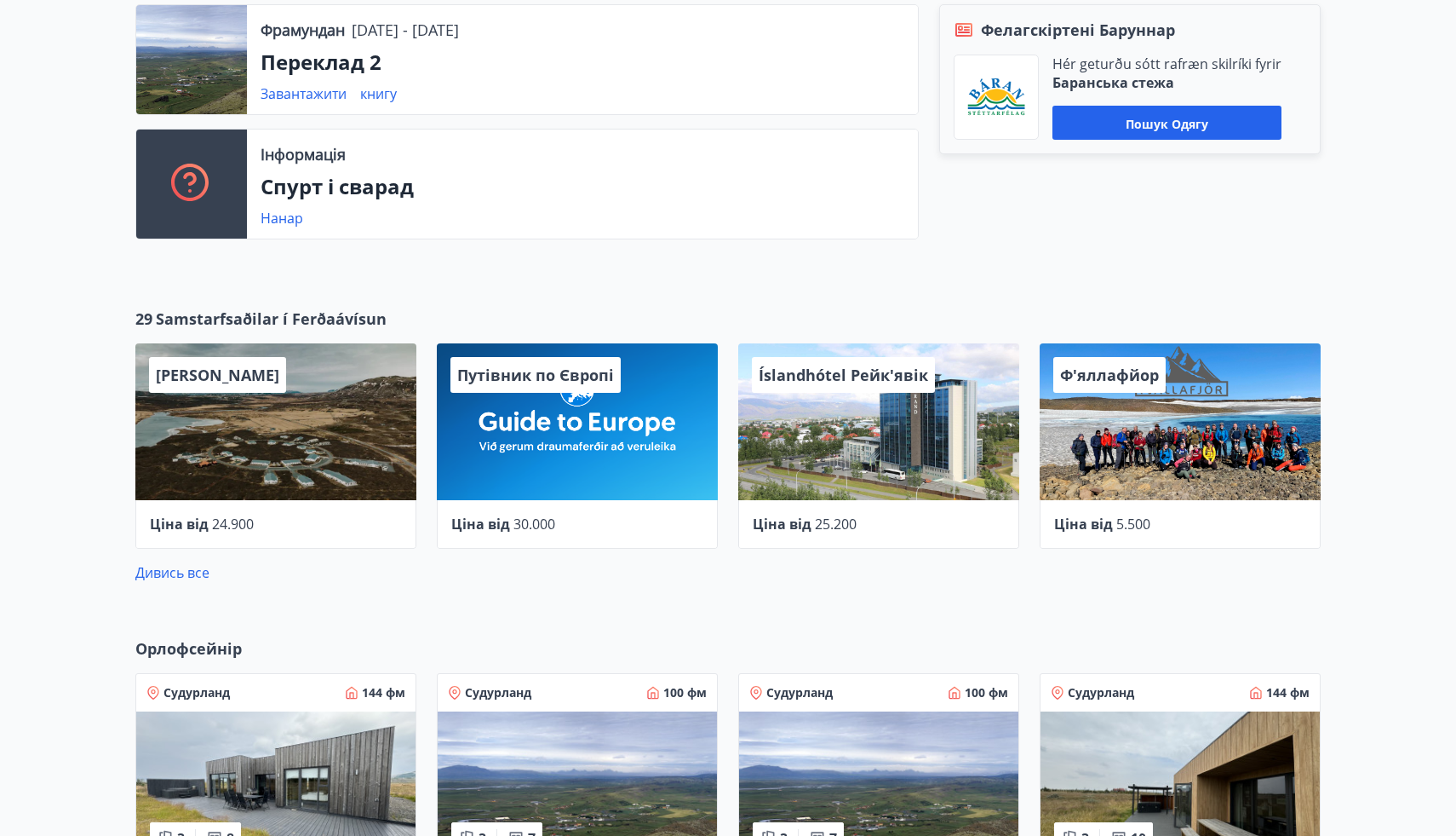
click at [845, 474] on div "Íslandhótel Рейк'явік" at bounding box center [879, 421] width 281 height 157
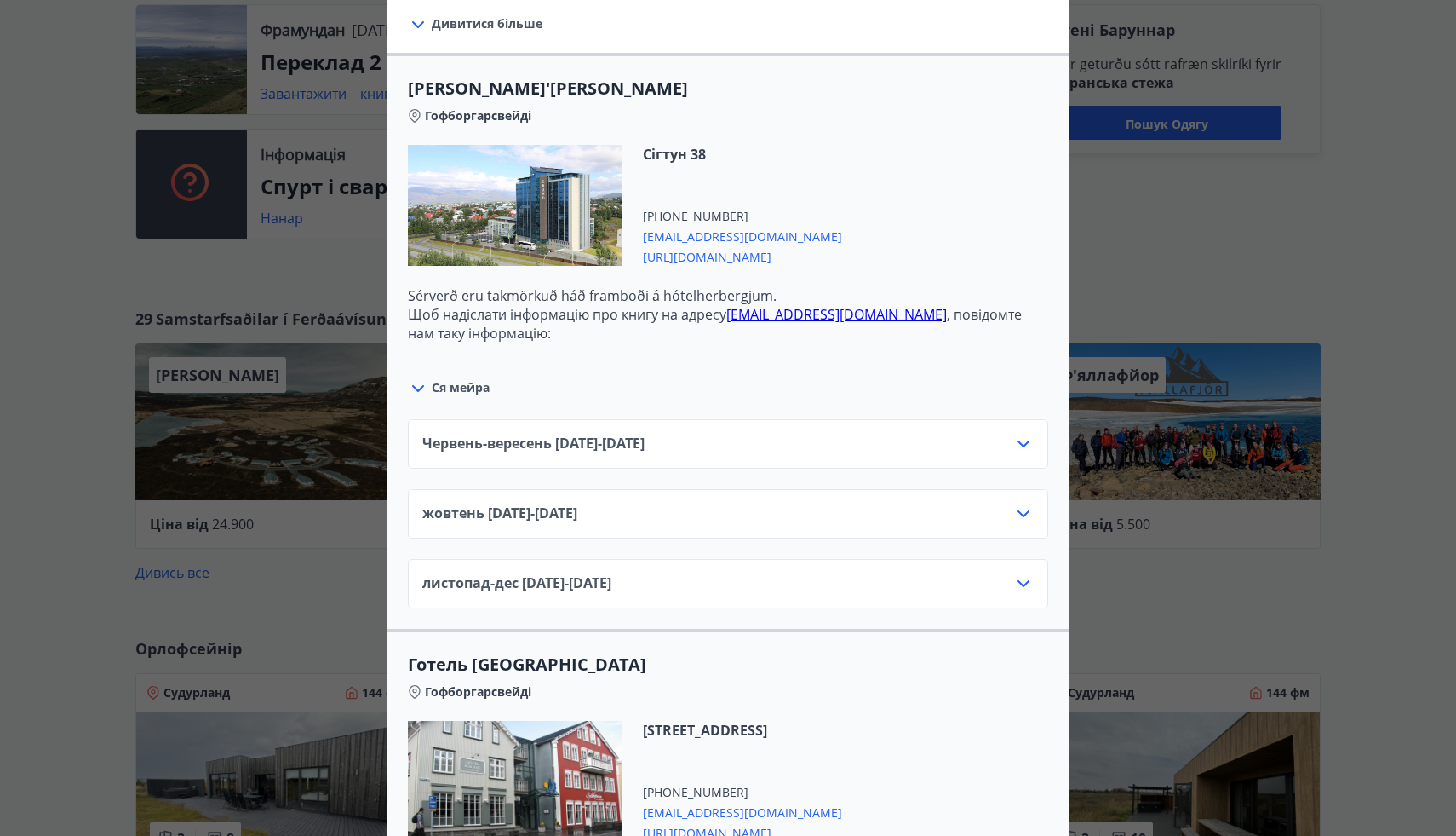
scroll to position [551, 0]
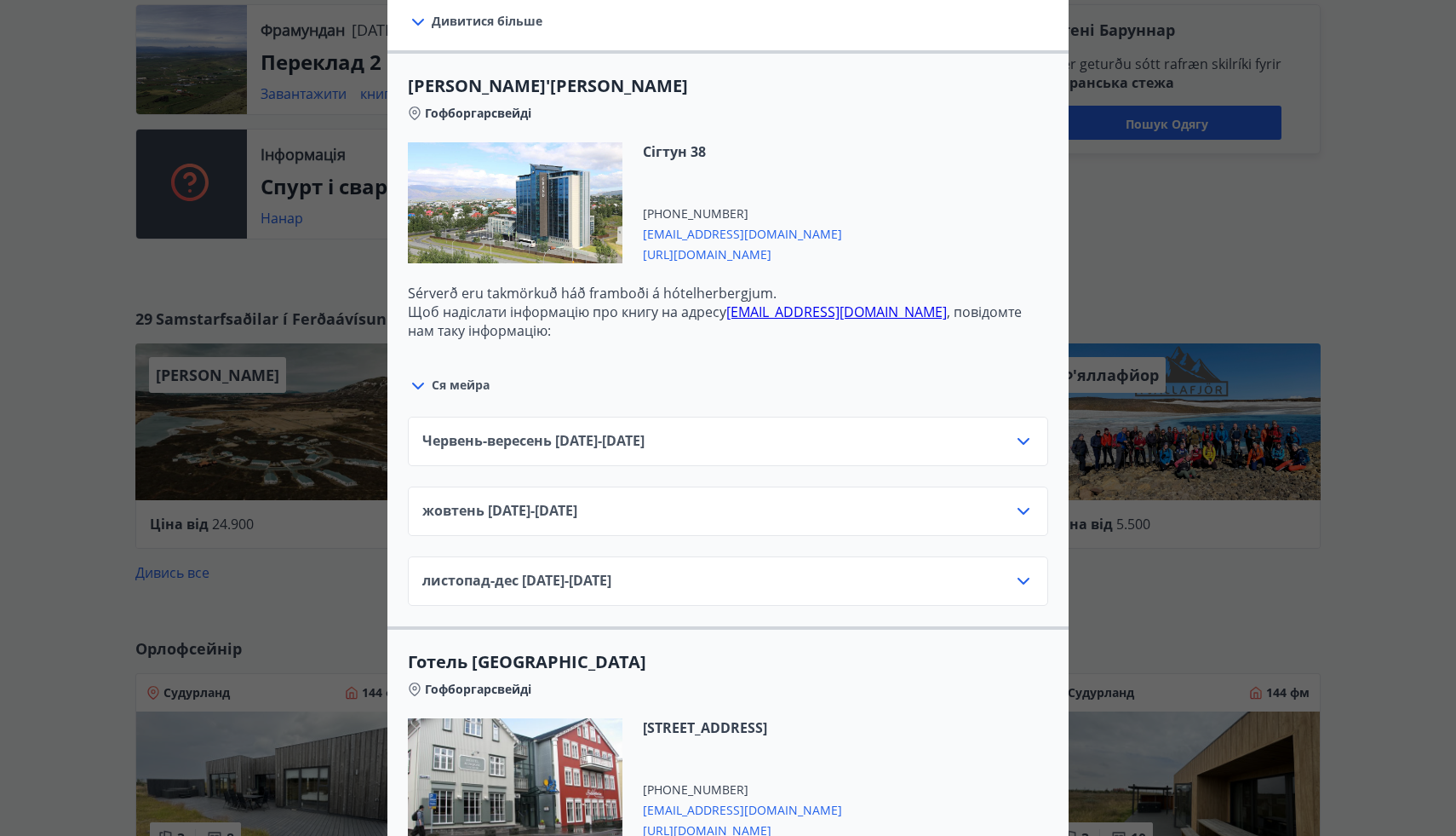
click at [829, 515] on div "жовтень [DATE] - [DATE]" at bounding box center [728, 518] width 612 height 34
click at [1025, 510] on icon at bounding box center [1024, 512] width 21 height 21
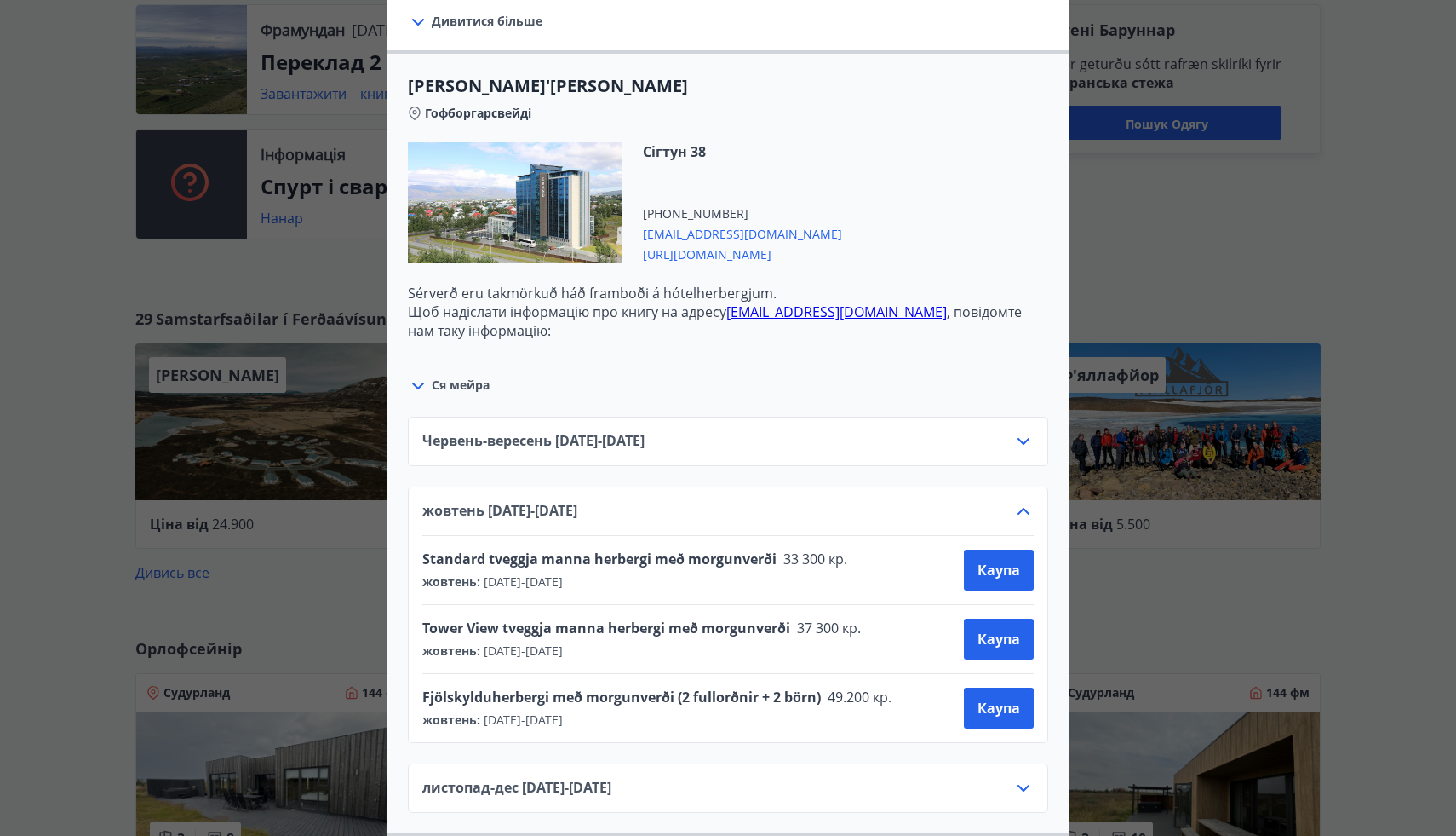
click at [417, 39] on div "Дивитися більше Sérverð [PERSON_NAME] fyrir standard herbergi með morgunverði, …" at bounding box center [728, 22] width 681 height 58
click at [418, 22] on icon at bounding box center [418, 23] width 21 height 21
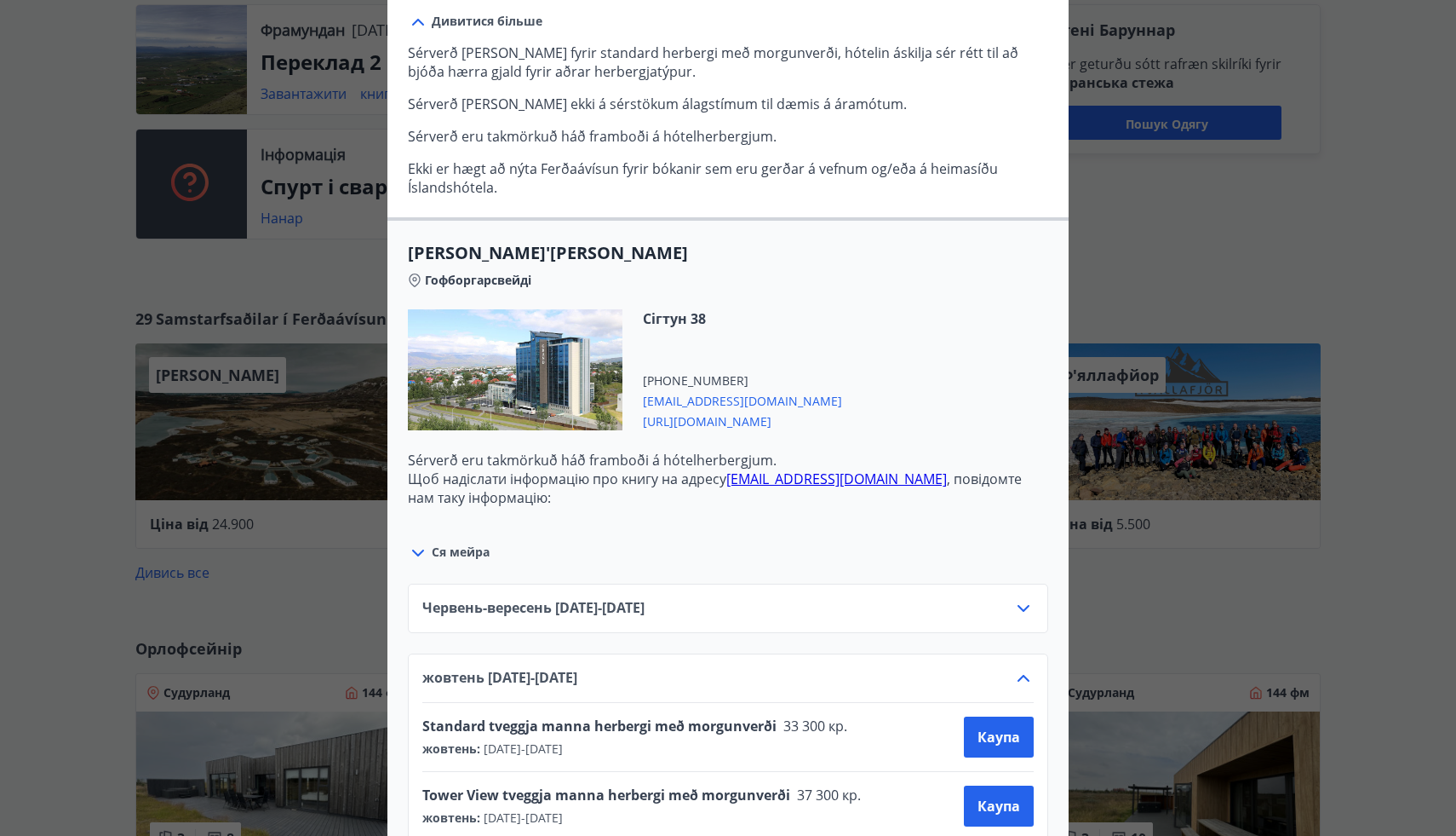
scroll to position [0, 0]
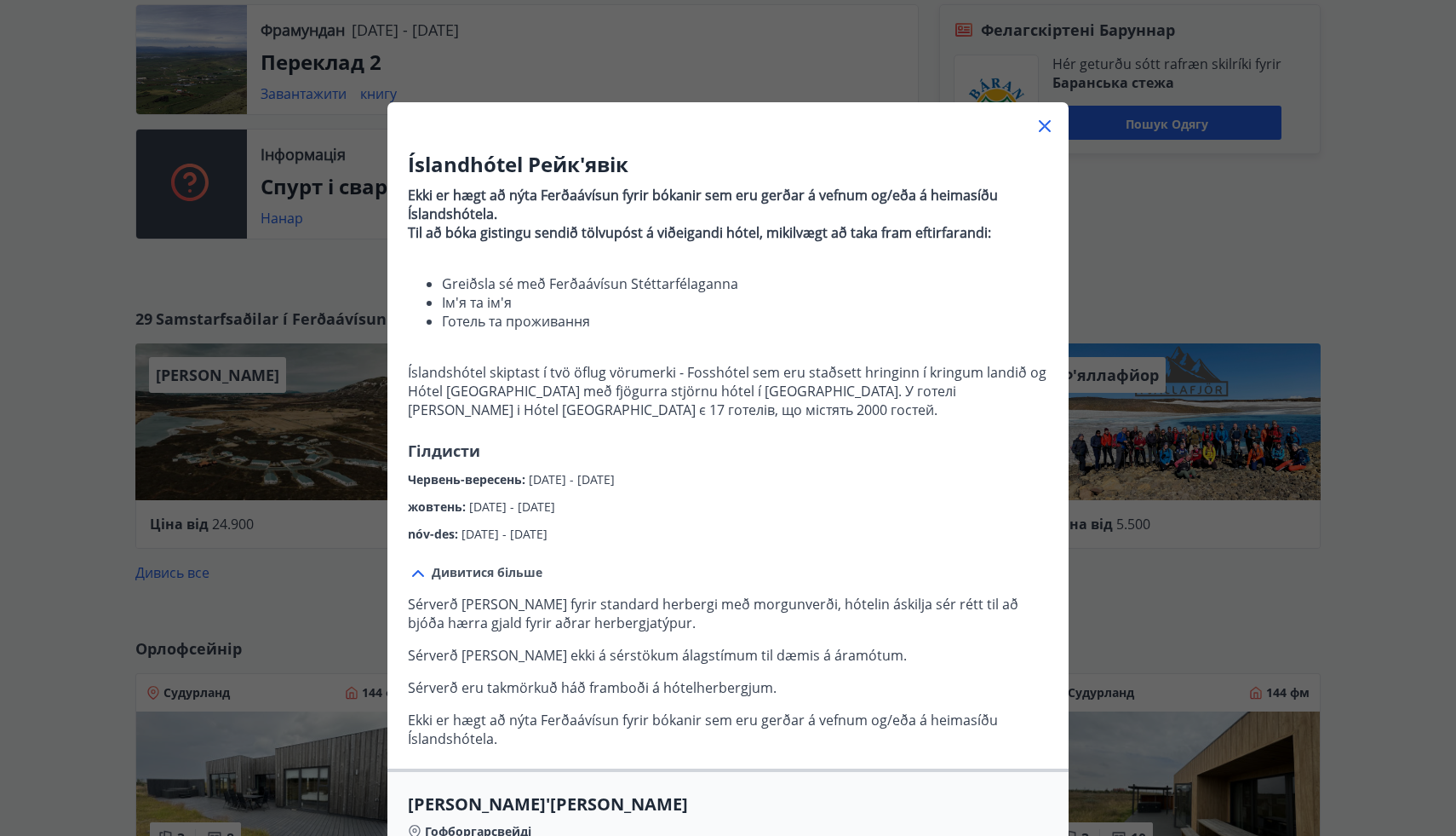
click at [1129, 295] on div "Íslandhótel Рейк'явік Ekki er hægt að nýta Ferðaávísun fyrir bókanir sem eru ge…" at bounding box center [728, 418] width 1456 height 836
click at [1129, 296] on div "Íslandhótel Рейк'явік Ekki er hægt að nýta Ferðaávísun fyrir bókanir sem eru ge…" at bounding box center [728, 418] width 1456 height 836
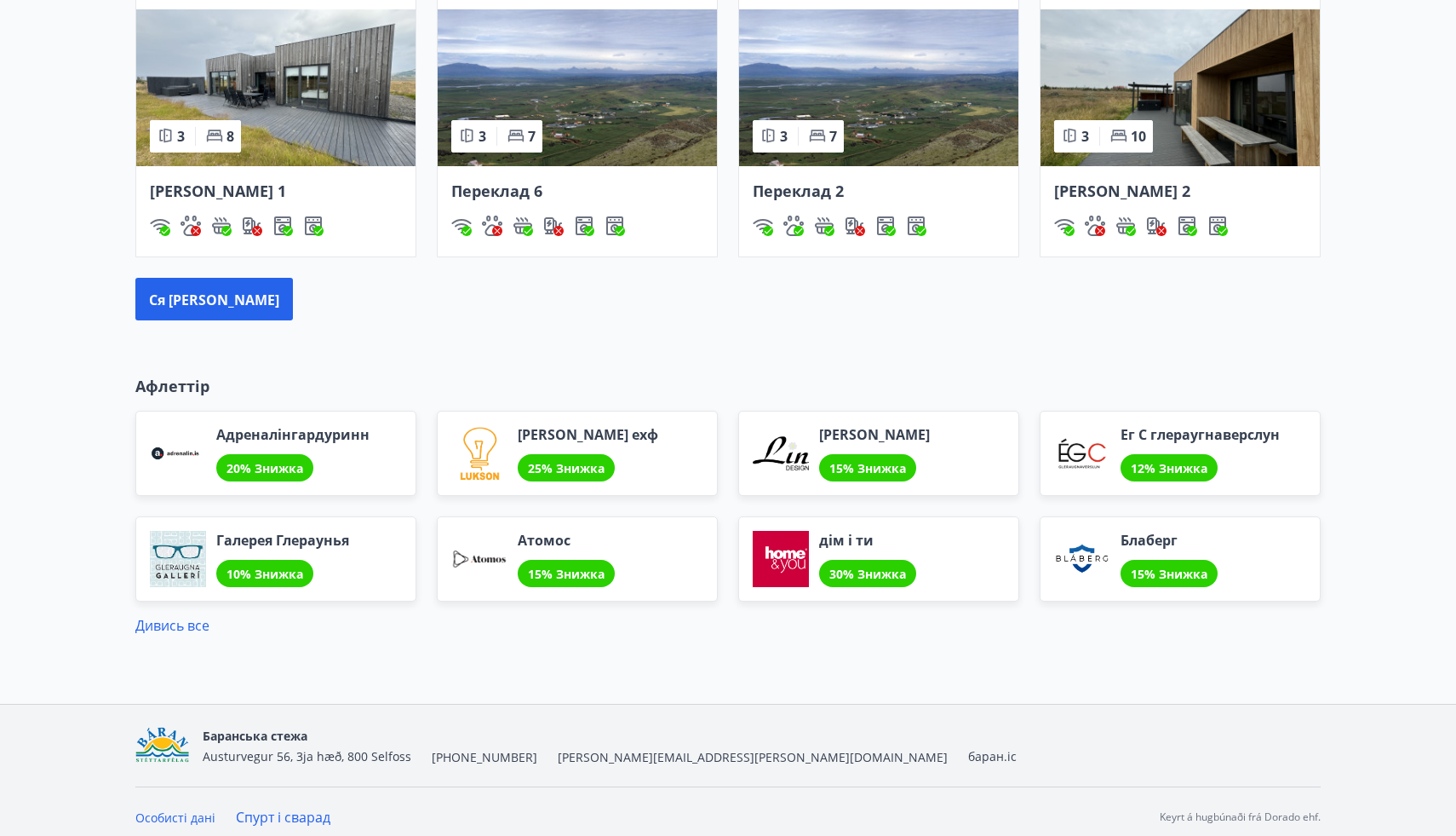
scroll to position [1225, 0]
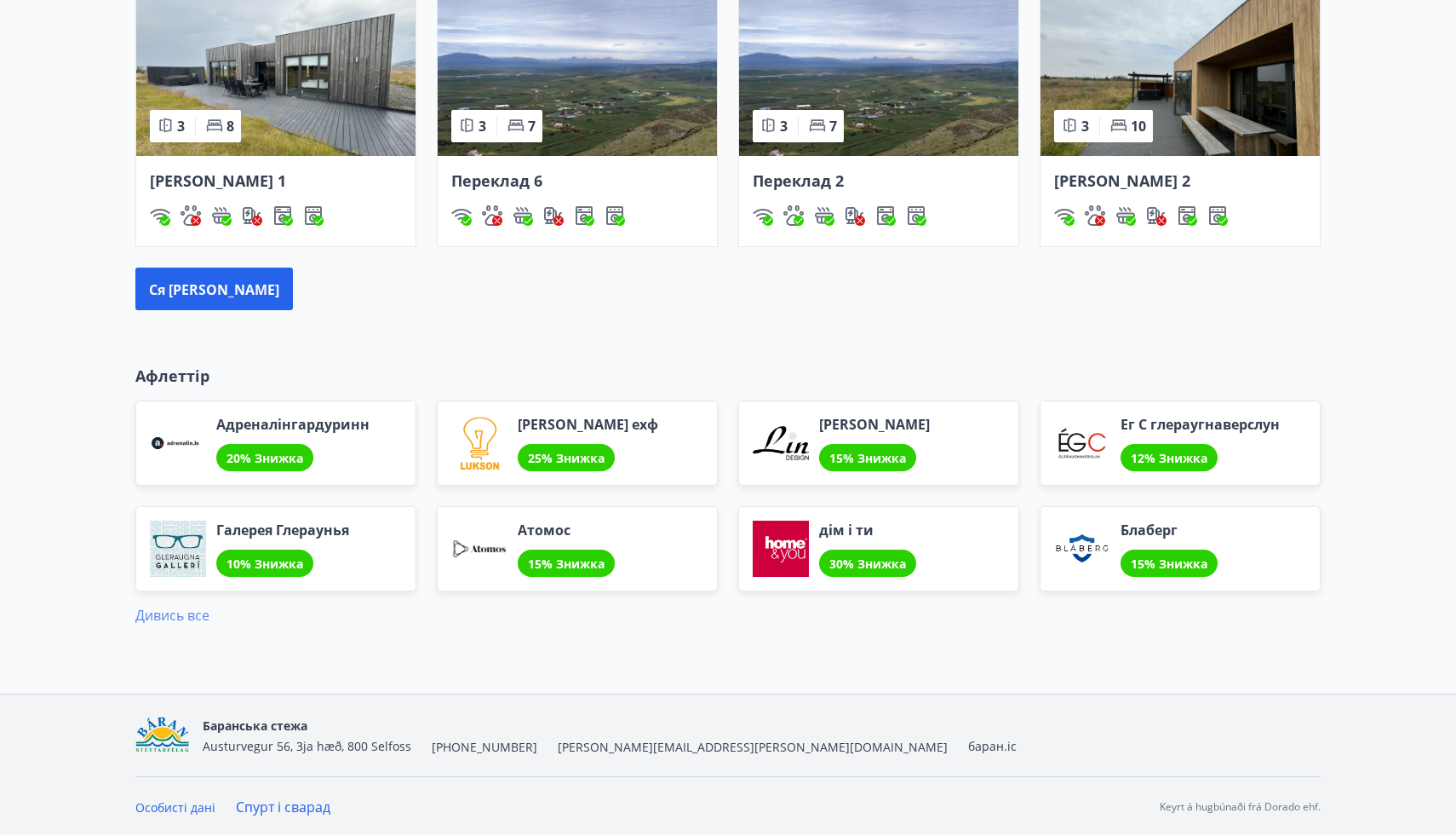
drag, startPoint x: 191, startPoint y: 592, endPoint x: 191, endPoint y: 604, distance: 12.0
click at [191, 592] on div "Дивись все" at bounding box center [728, 608] width 1185 height 34
click at [191, 606] on font "Дивись все" at bounding box center [172, 615] width 74 height 19
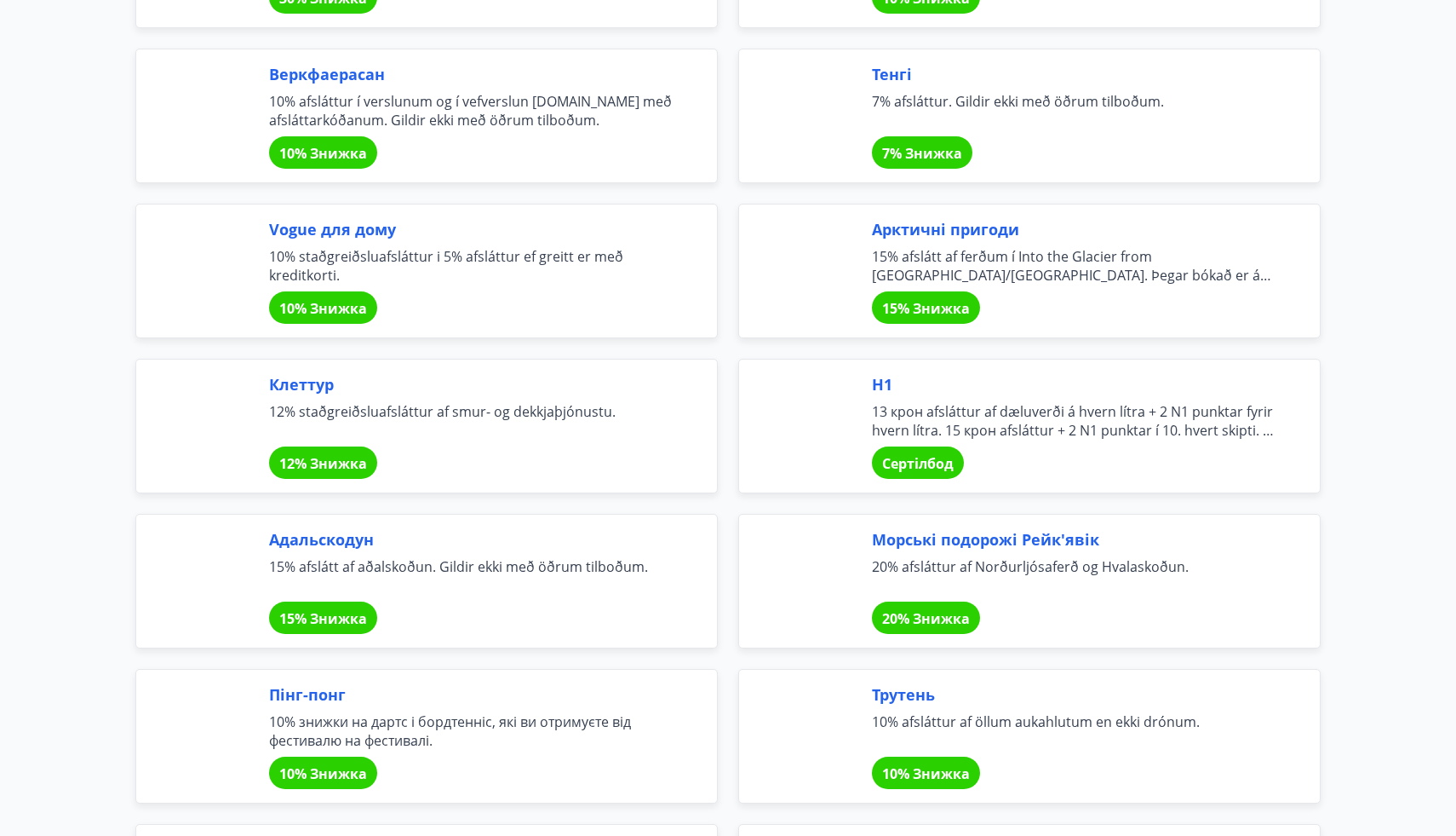
scroll to position [3140, 0]
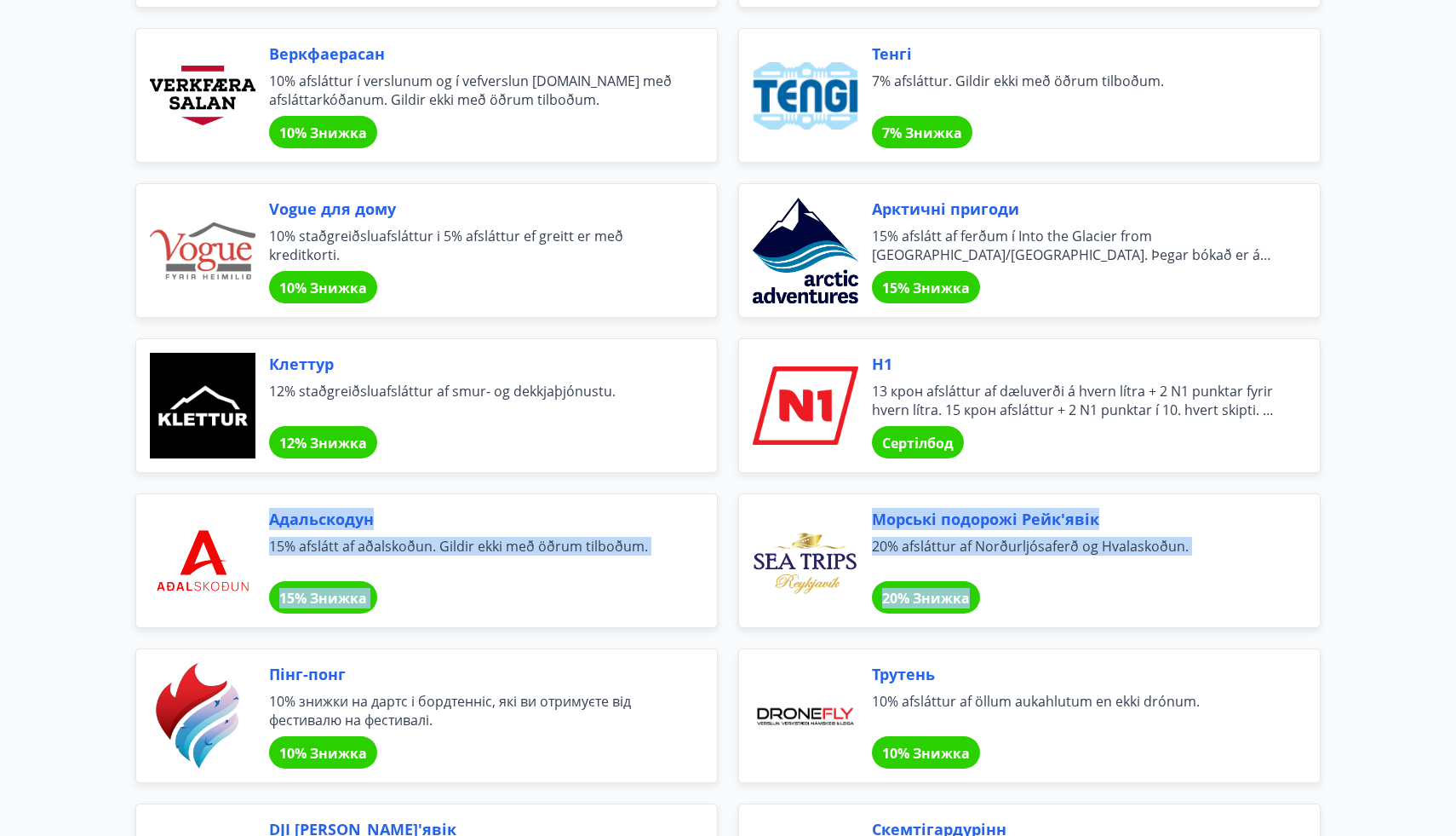
drag, startPoint x: 195, startPoint y: 604, endPoint x: 193, endPoint y: 675, distance: 71.0
click at [193, 675] on div "ВІДВІДАЙТЕ ПОТРІБНОСТИ [PERSON_NAME] verkalýðsfélag tryggir hjá VÍS og bjóðum v…" at bounding box center [717, 241] width 1206 height 6049
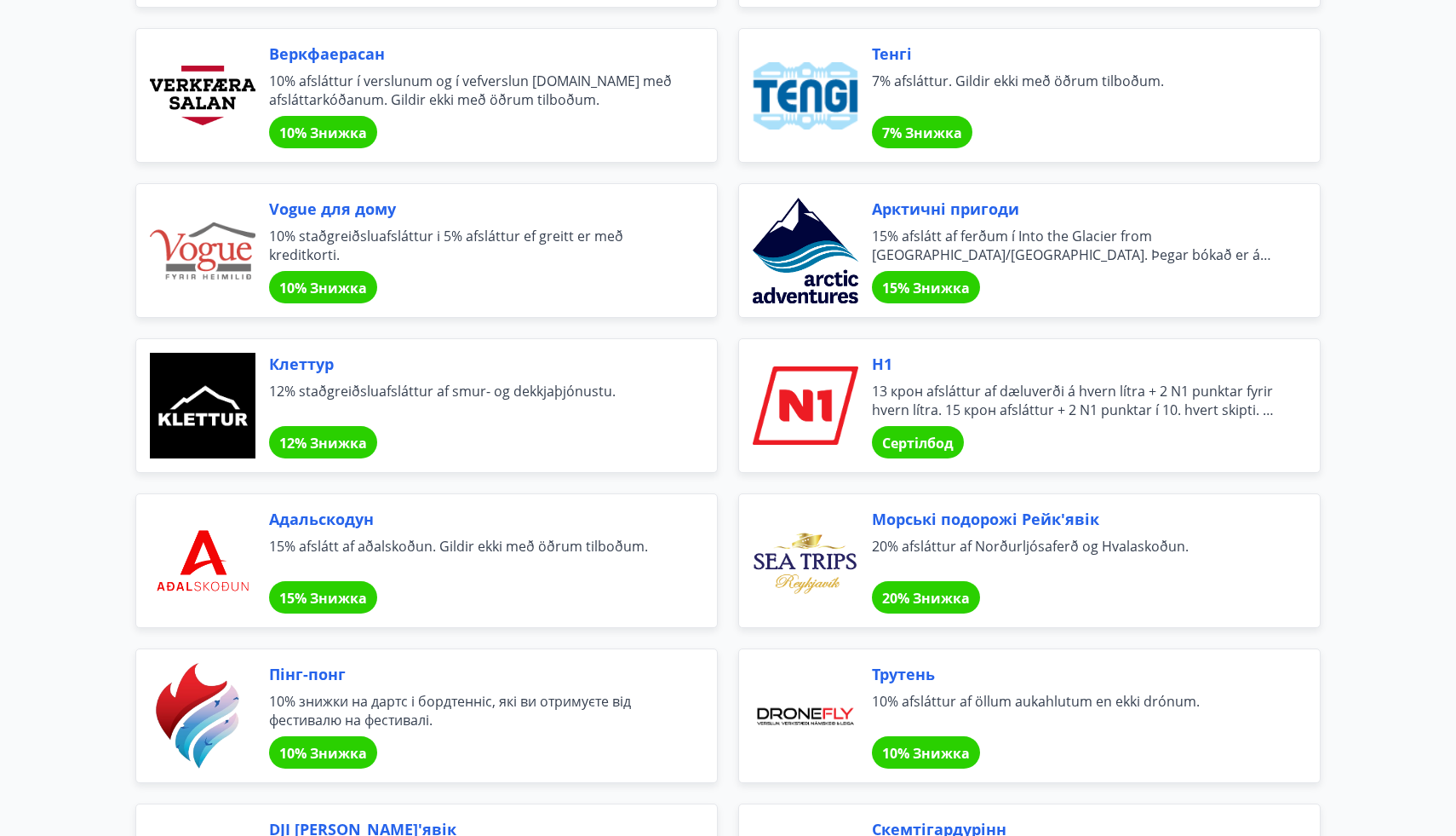
click at [904, 432] on div "Сертілбод" at bounding box center [918, 442] width 92 height 32
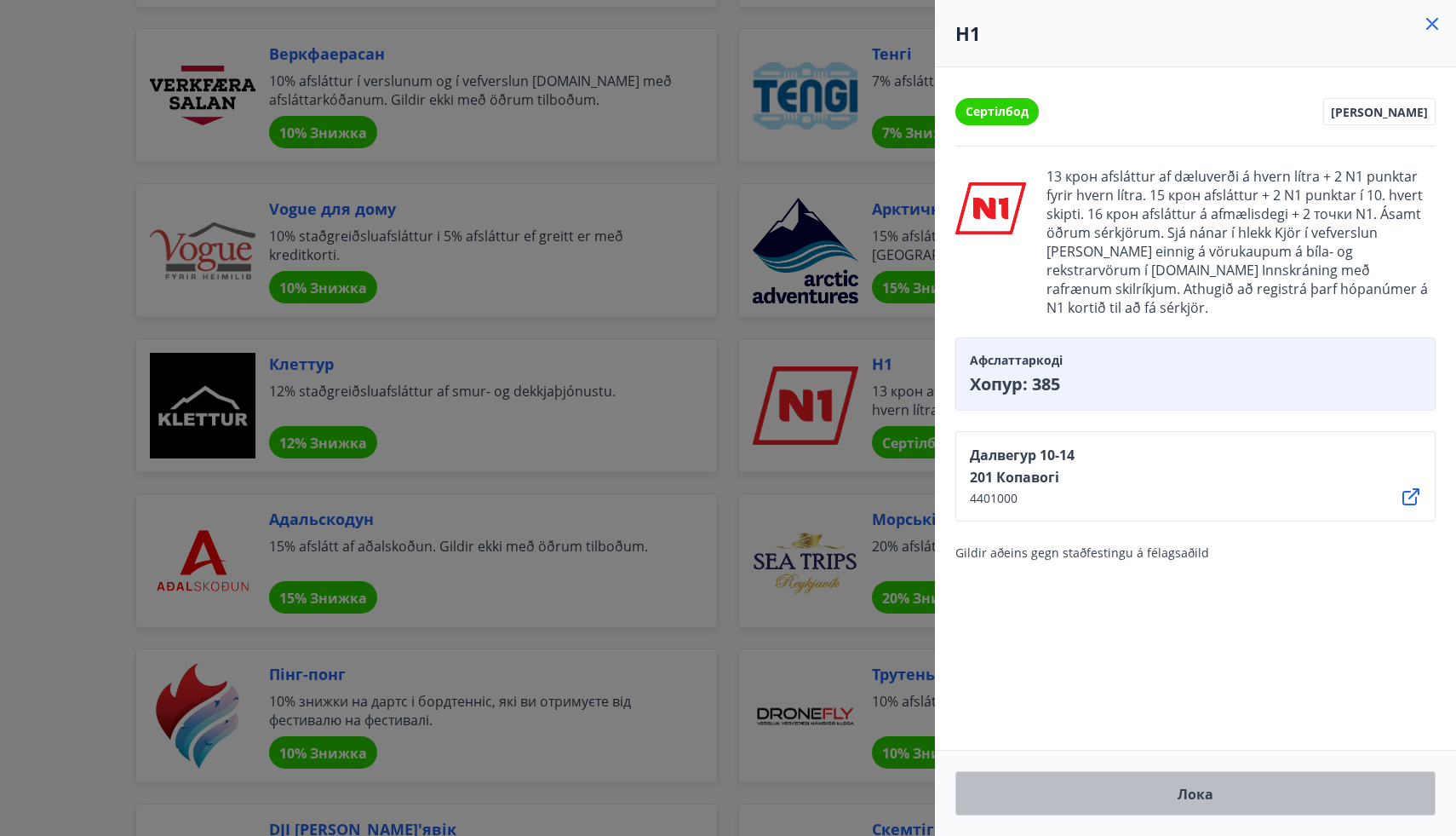
click at [1073, 808] on button "Лока" at bounding box center [1196, 793] width 480 height 44
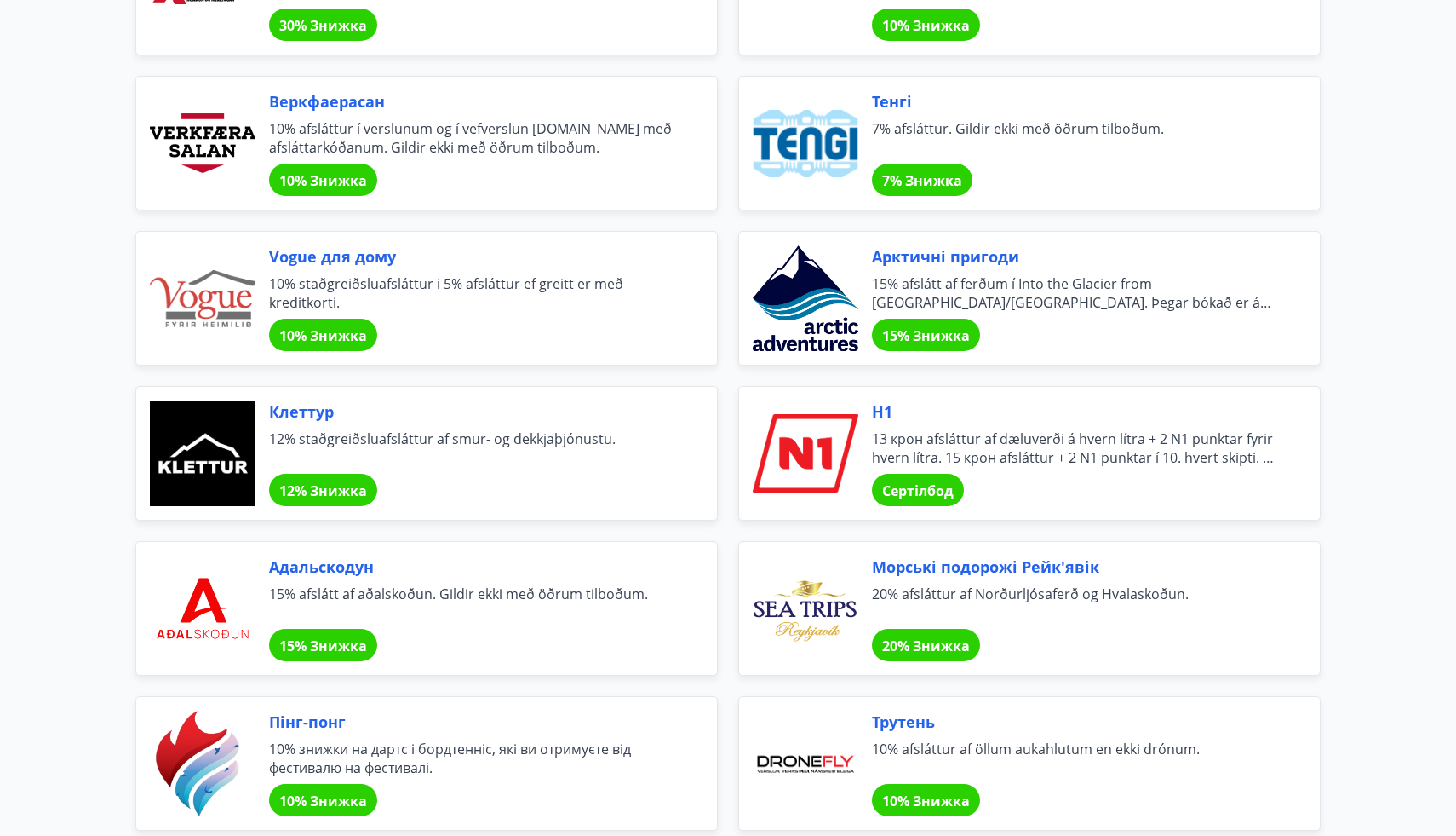
scroll to position [3099, 0]
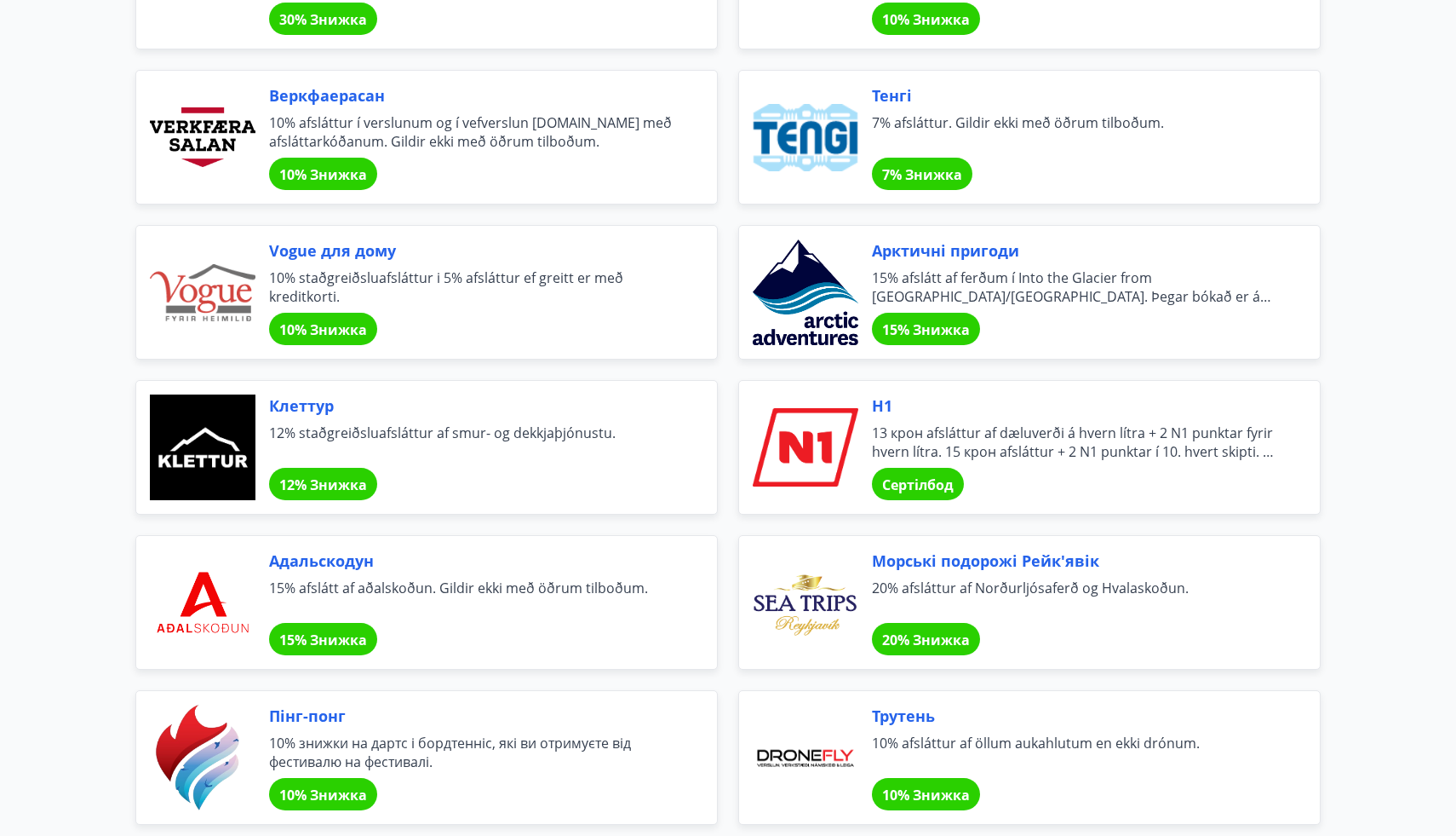
click at [916, 485] on font "Сертілбод" at bounding box center [918, 485] width 71 height 19
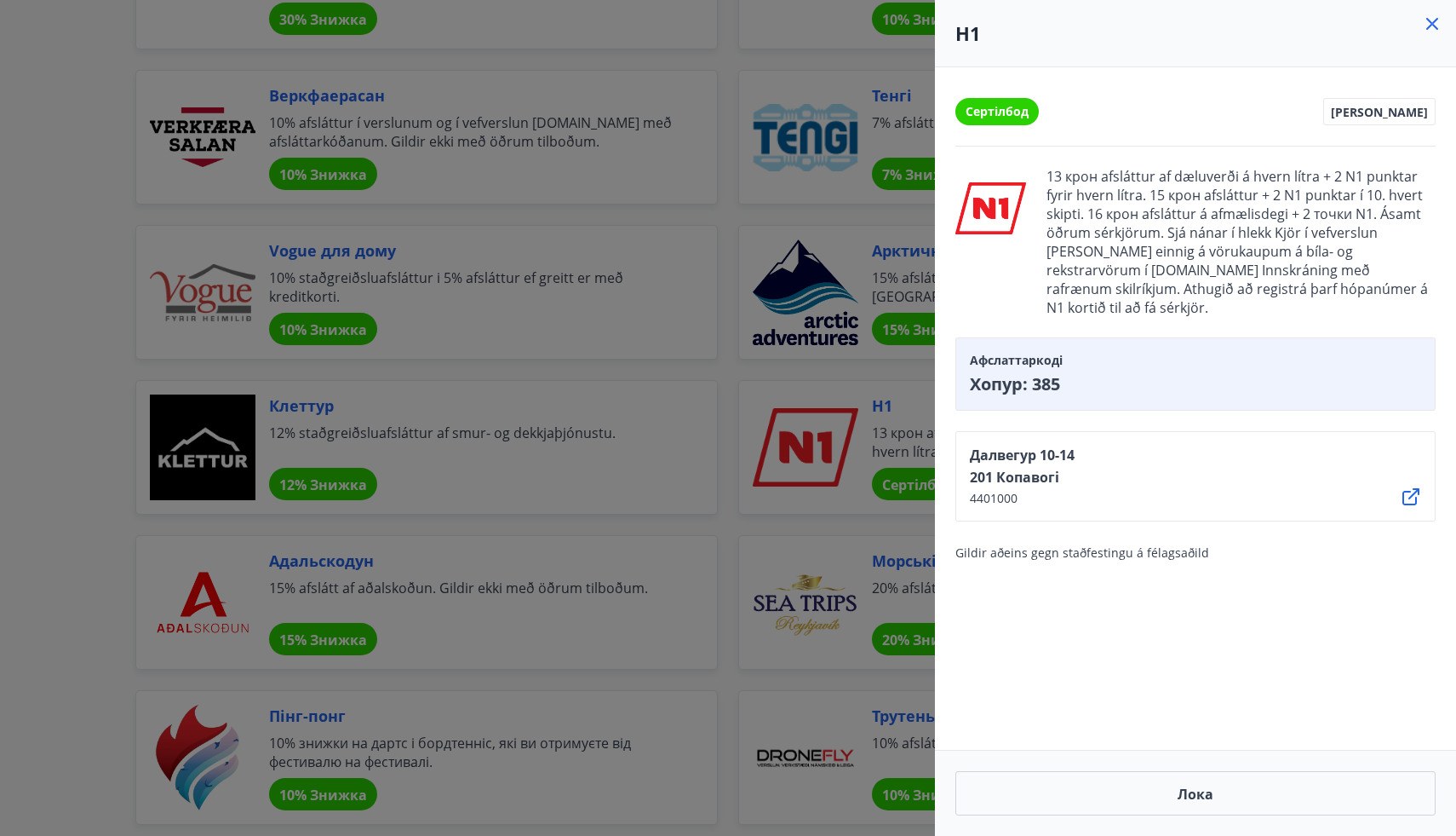
click at [1411, 499] on icon at bounding box center [1412, 497] width 21 height 21
click at [984, 113] on font "Сертілбод" at bounding box center [997, 111] width 63 height 16
click at [1408, 118] on font "[PERSON_NAME]" at bounding box center [1379, 112] width 97 height 16
click at [1435, 14] on icon at bounding box center [1433, 24] width 21 height 21
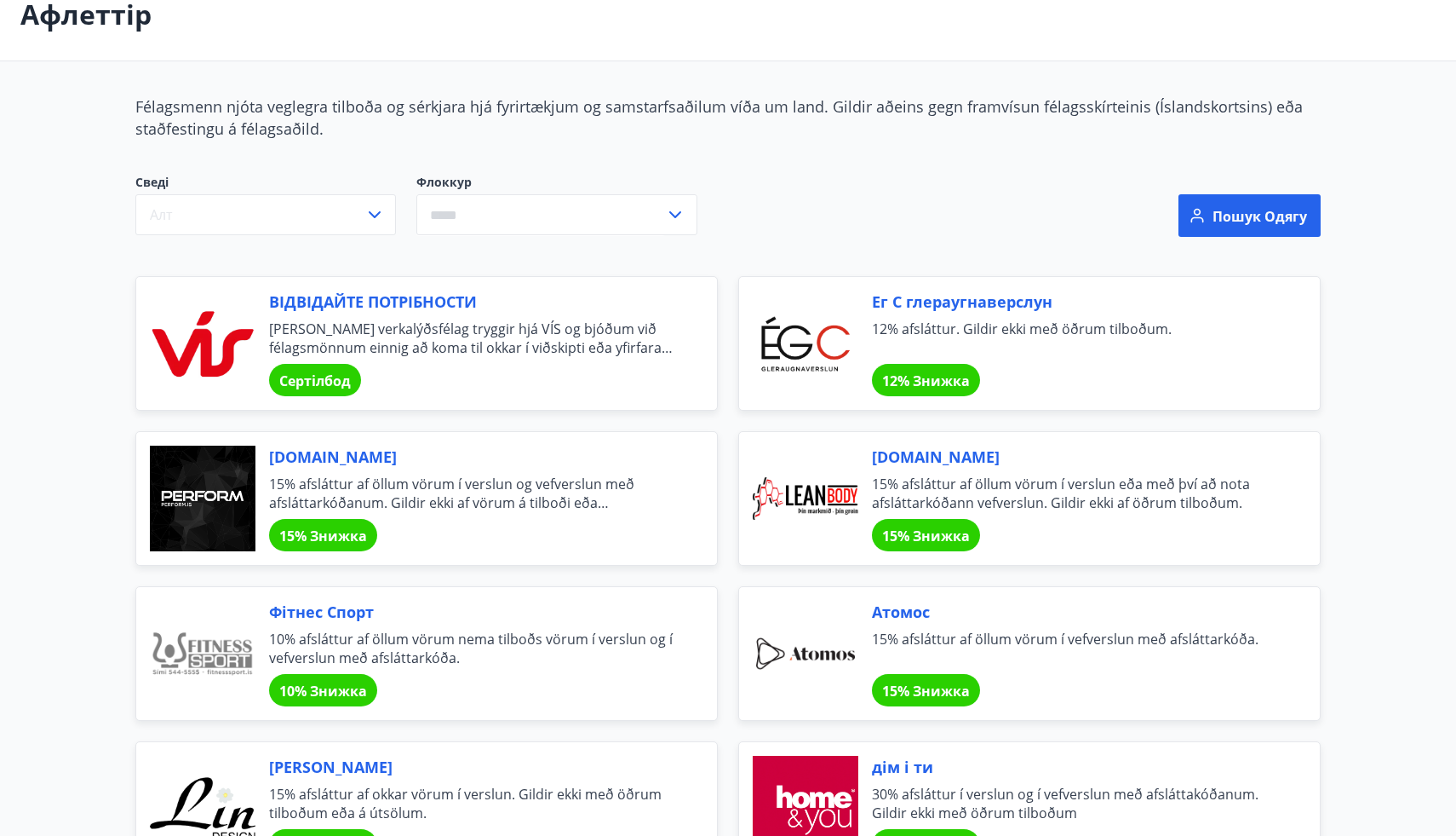
scroll to position [94, 0]
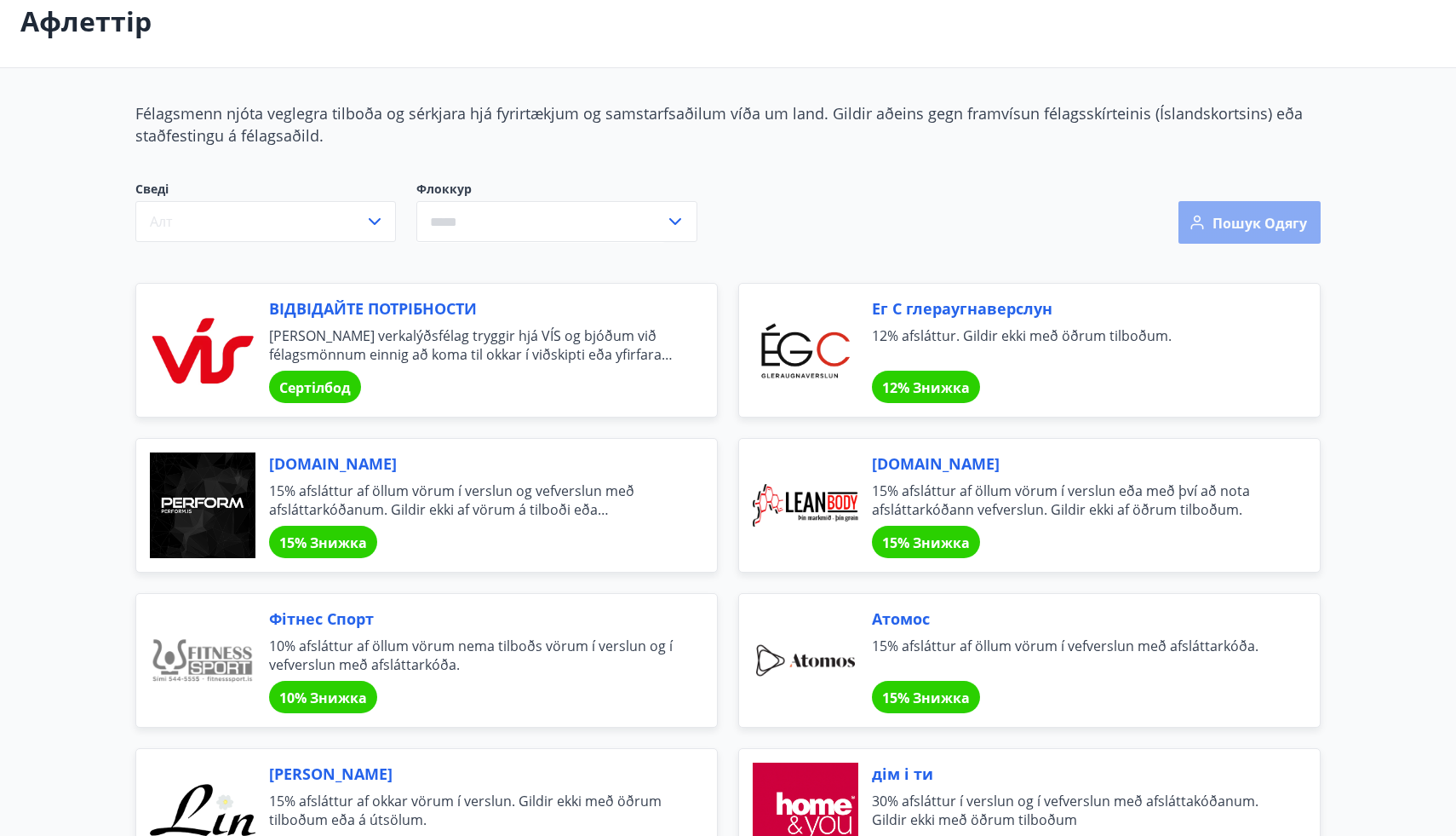
click at [1229, 223] on font "Пошук одягу" at bounding box center [1260, 223] width 95 height 19
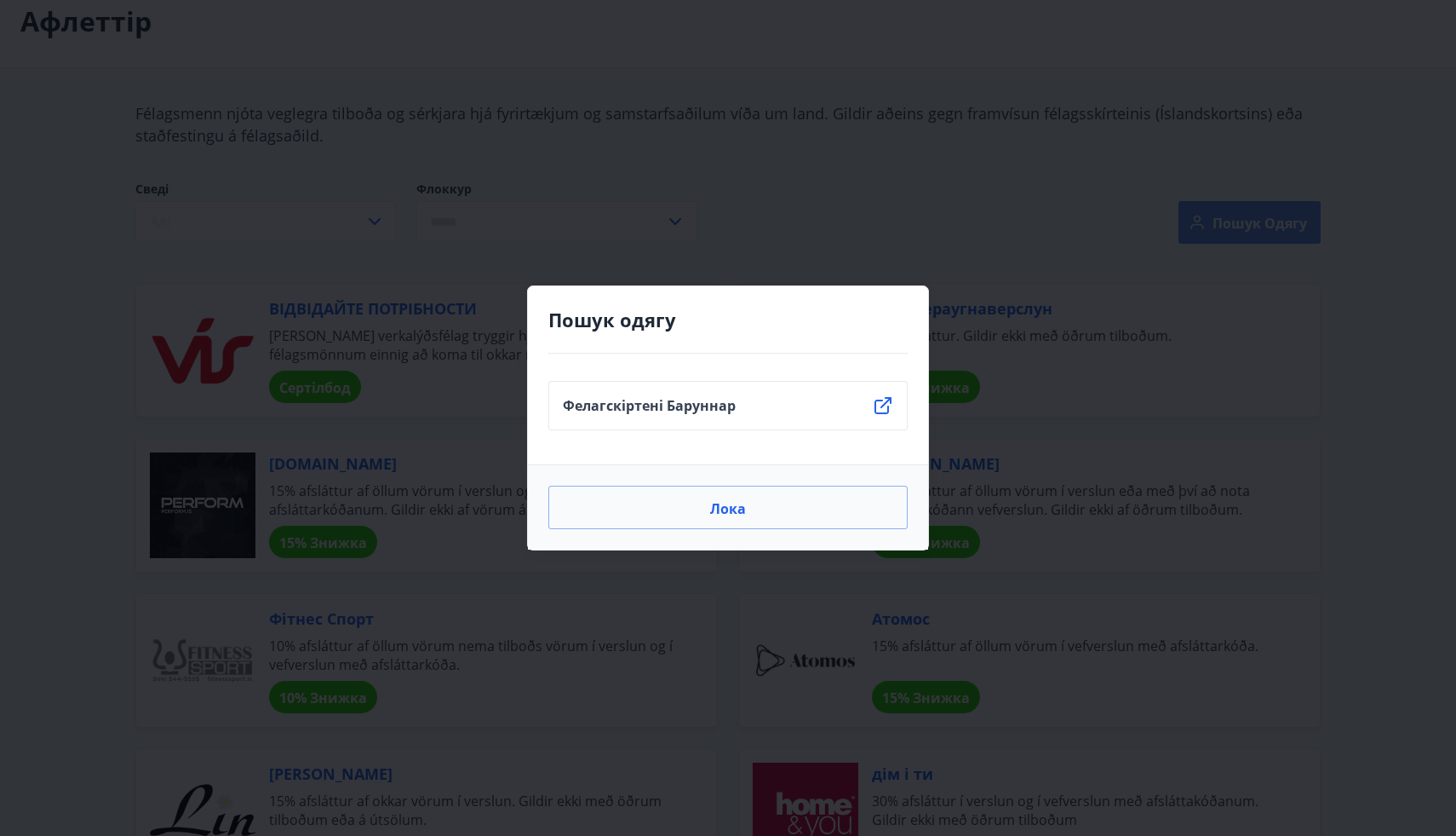
click at [1229, 223] on div "Пошук одягу Фелагскіртені [PERSON_NAME]" at bounding box center [728, 418] width 1456 height 836
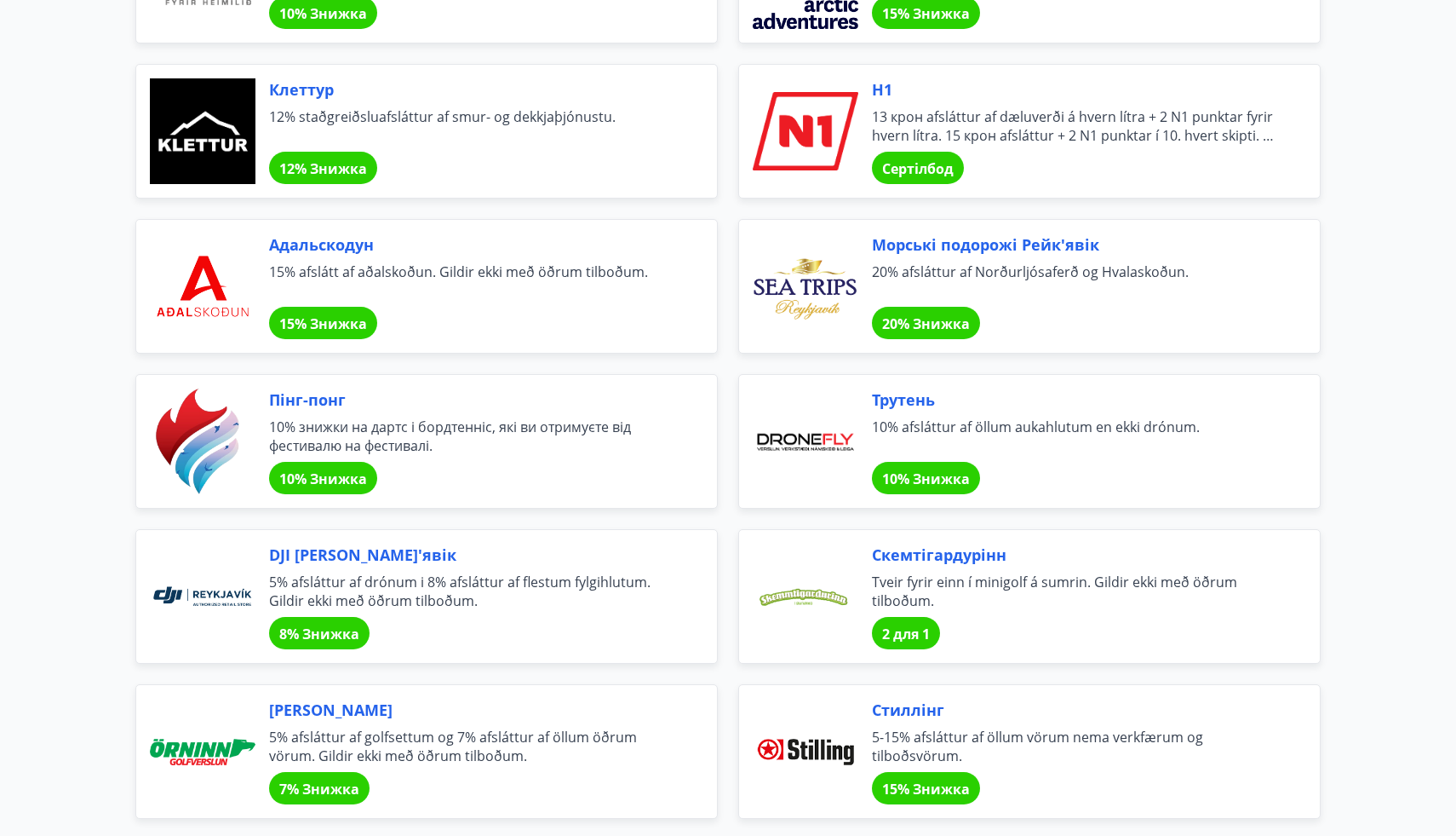
scroll to position [3415, 0]
click at [905, 165] on font "Сертілбод" at bounding box center [918, 168] width 71 height 19
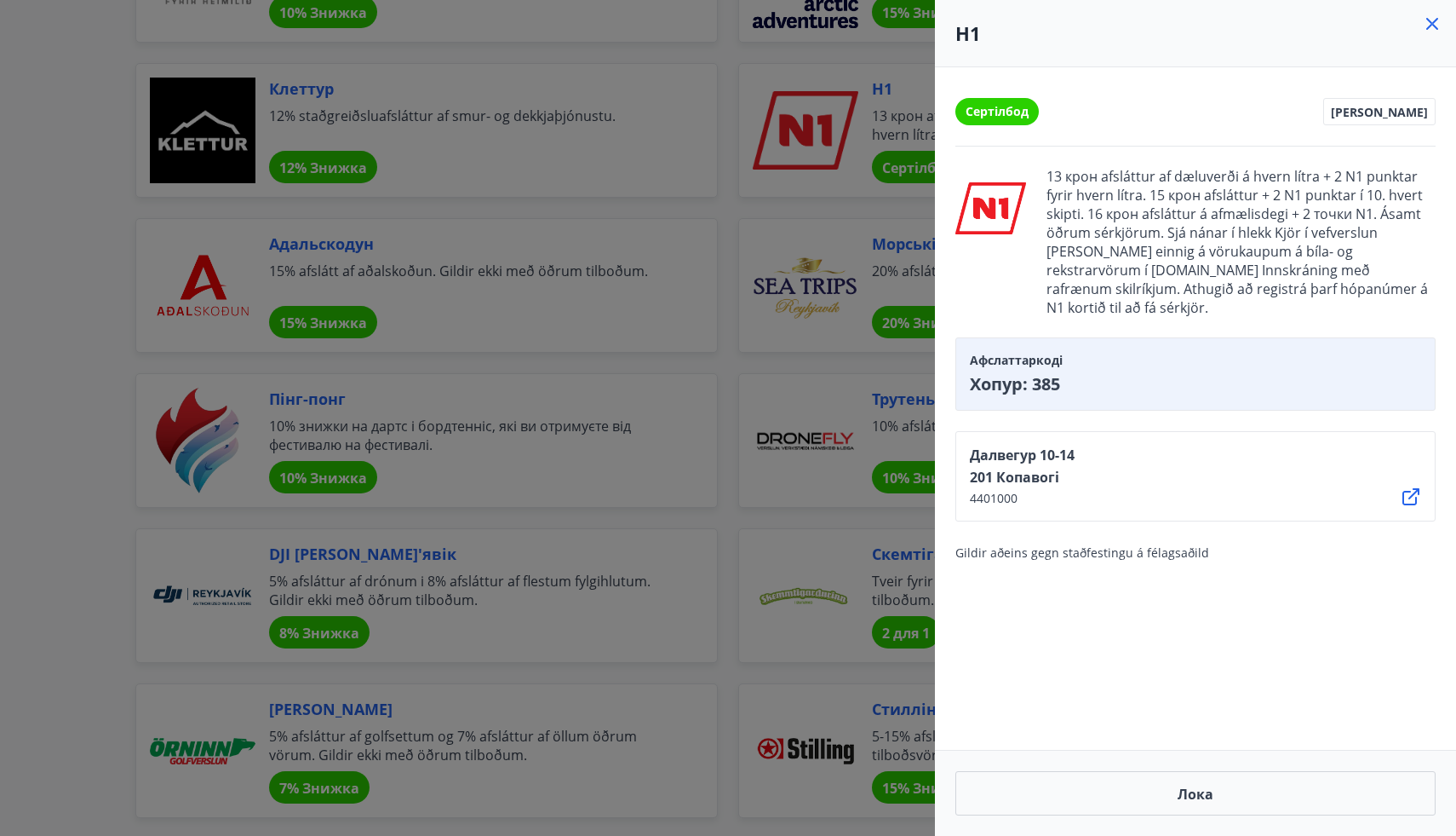
click at [1434, 26] on icon at bounding box center [1433, 24] width 12 height 12
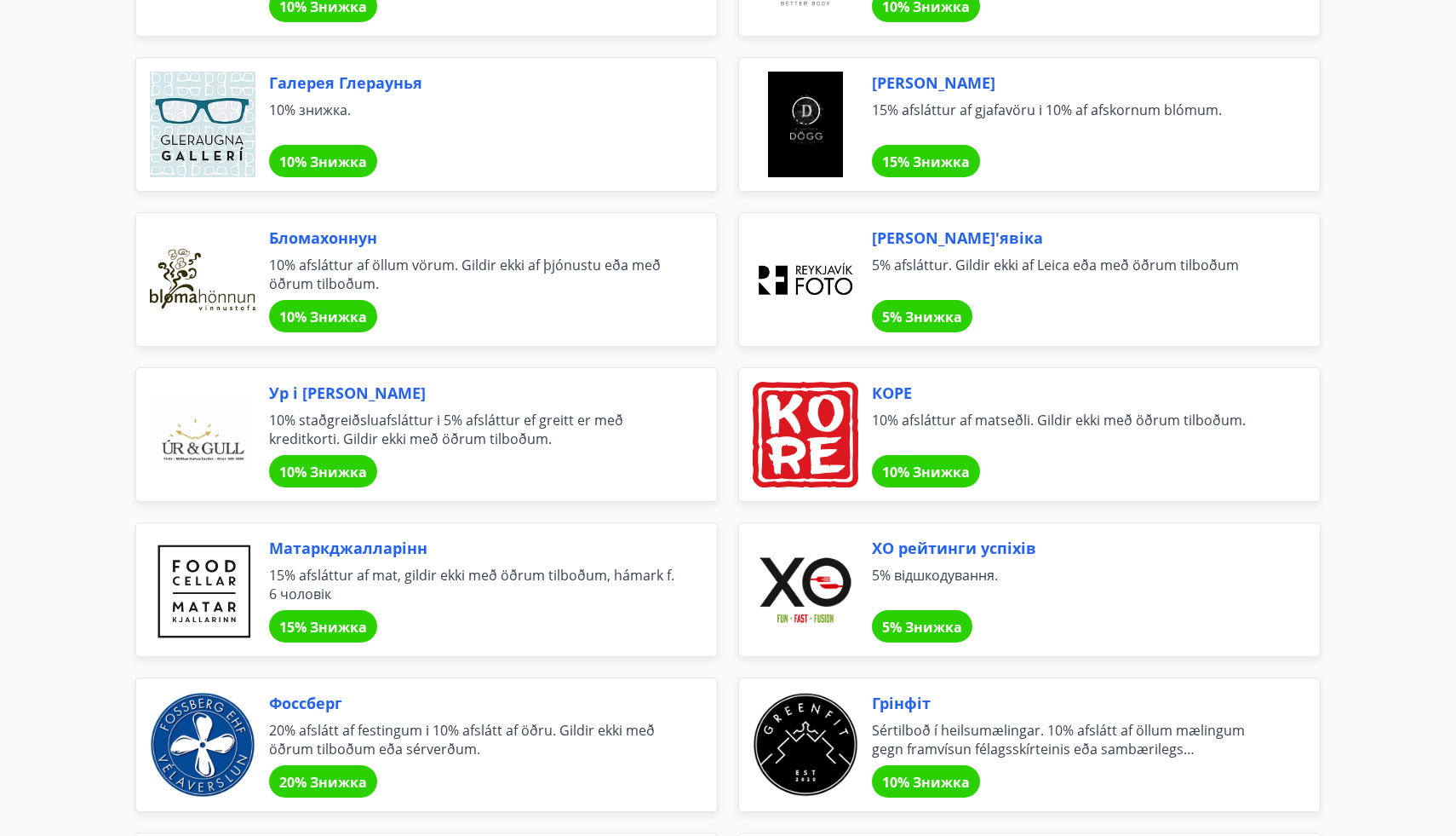
scroll to position [1268, 0]
